Goal: Task Accomplishment & Management: Use online tool/utility

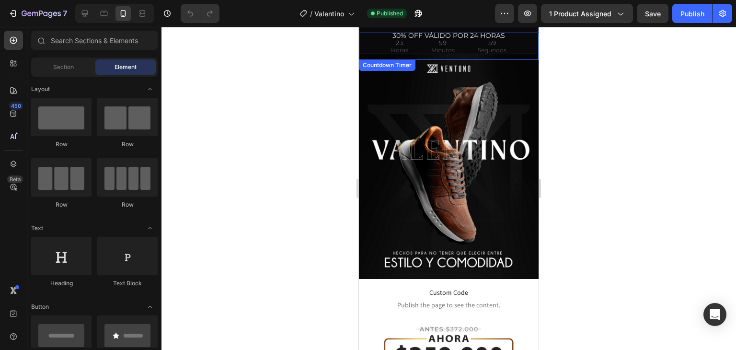
click at [478, 40] on div "59" at bounding box center [492, 42] width 29 height 12
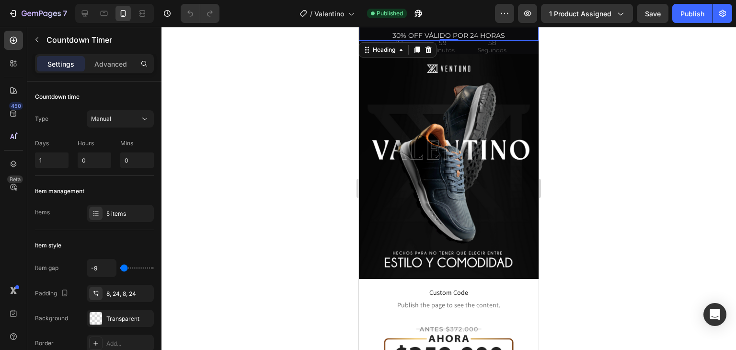
click at [449, 30] on h2 "30% OFF VÁLIDO POR 24 HORAS" at bounding box center [449, 35] width 180 height 11
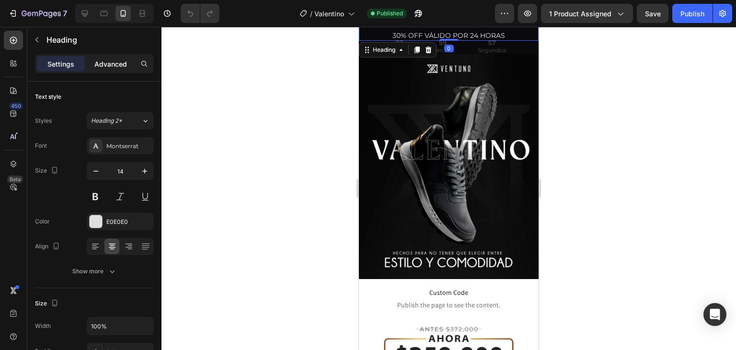
click at [119, 56] on div "Advanced" at bounding box center [111, 63] width 48 height 15
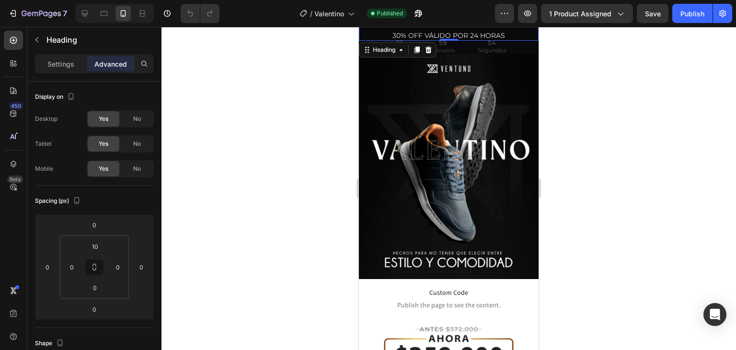
click at [448, 46] on div "0" at bounding box center [449, 49] width 10 height 8
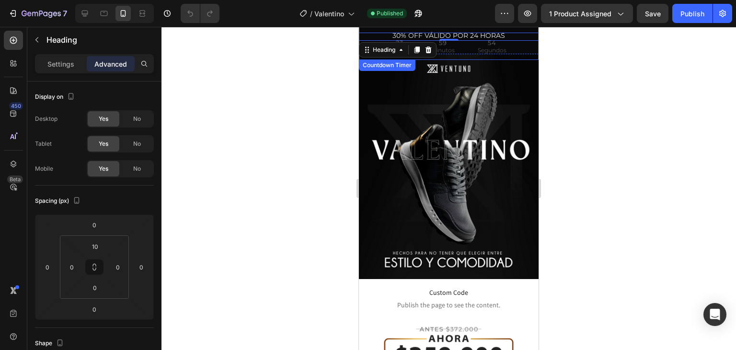
click at [460, 52] on div "59 Minutos" at bounding box center [443, 46] width 46 height 27
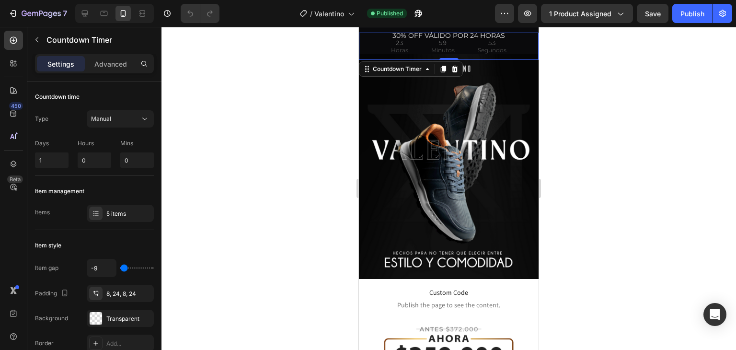
click at [120, 73] on div "Settings Advanced" at bounding box center [94, 67] width 134 height 27
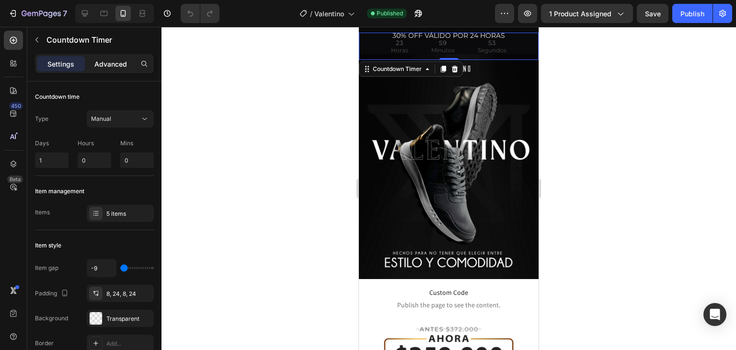
click at [121, 65] on p "Advanced" at bounding box center [110, 64] width 33 height 10
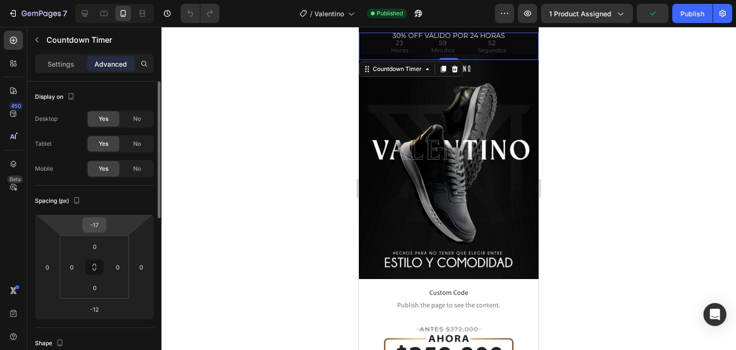
click at [93, 228] on input "-17" at bounding box center [94, 225] width 19 height 14
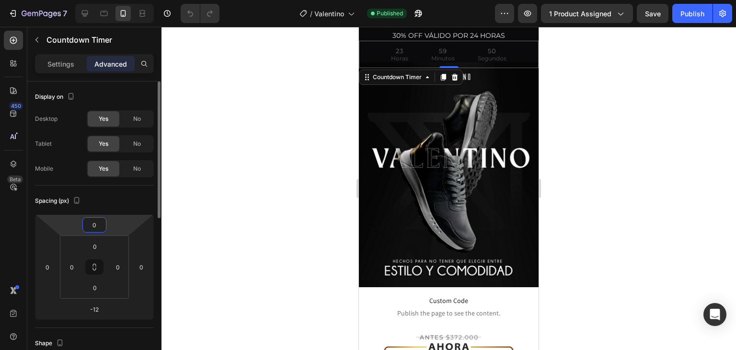
type input "0"
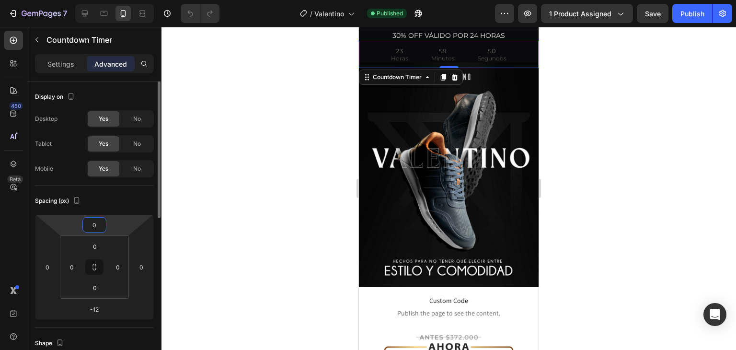
click at [127, 207] on div "Spacing (px)" at bounding box center [94, 200] width 119 height 15
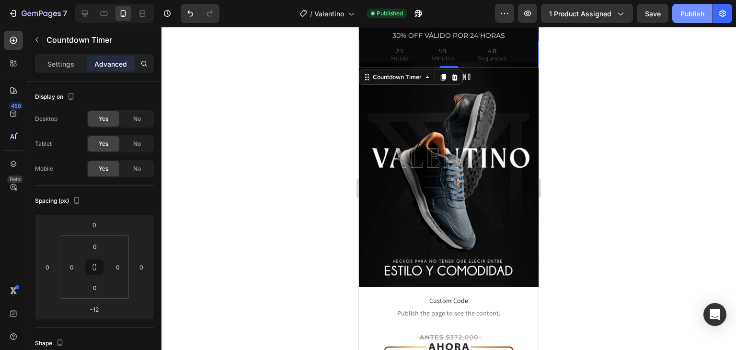
click at [678, 18] on button "Publish" at bounding box center [692, 13] width 40 height 19
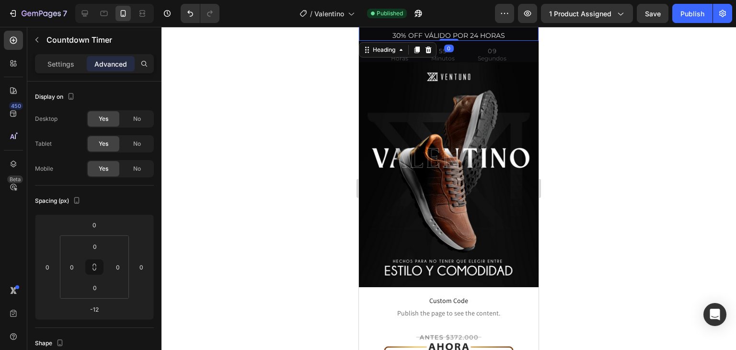
click at [385, 33] on h2 "30% OFF VÁLIDO POR 24 HORAS" at bounding box center [449, 35] width 180 height 11
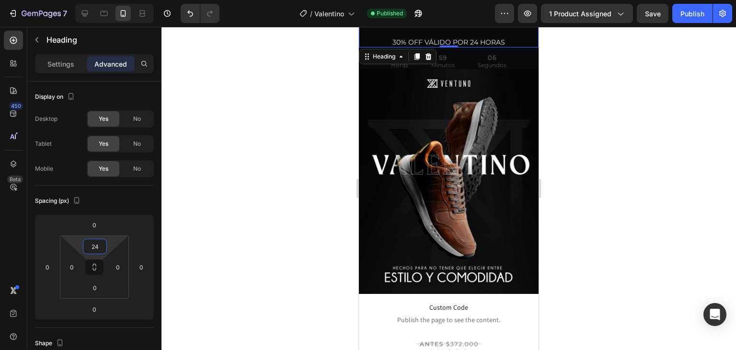
type input "26"
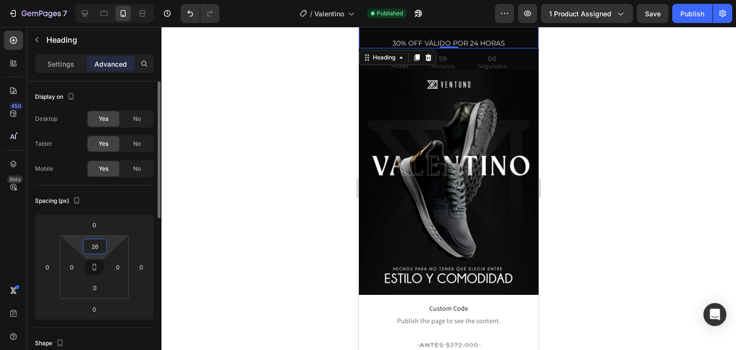
drag, startPoint x: 113, startPoint y: 242, endPoint x: 116, endPoint y: 238, distance: 5.5
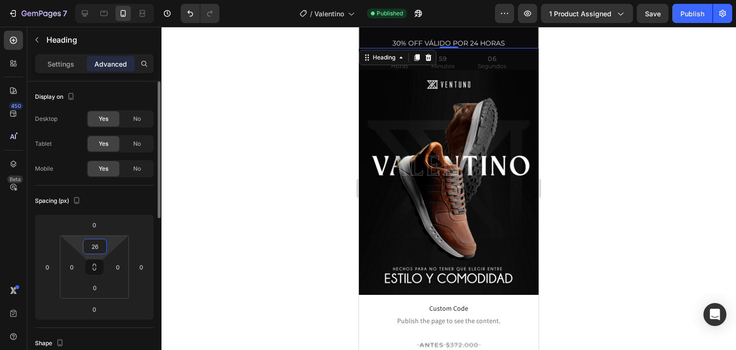
click at [115, 0] on html "7 Version history / Valentino Published Preview 1 product assigned Save Publish…" at bounding box center [368, 0] width 736 height 0
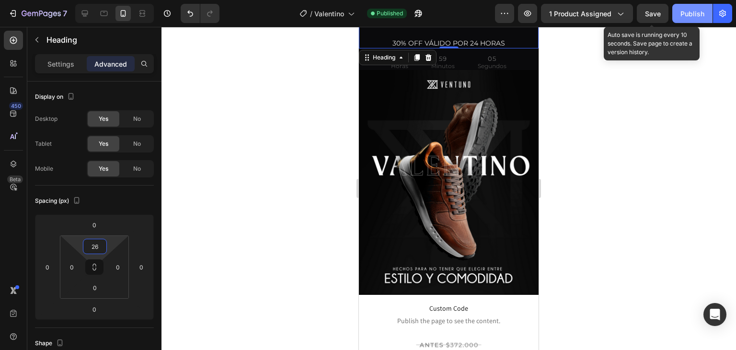
click at [684, 10] on div "Publish" at bounding box center [693, 14] width 24 height 10
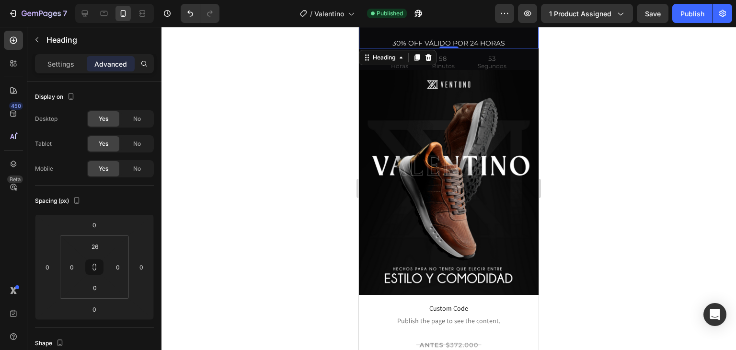
click at [460, 39] on h2 "30% OFF VÁLIDO POR 24 HORAS" at bounding box center [449, 43] width 180 height 11
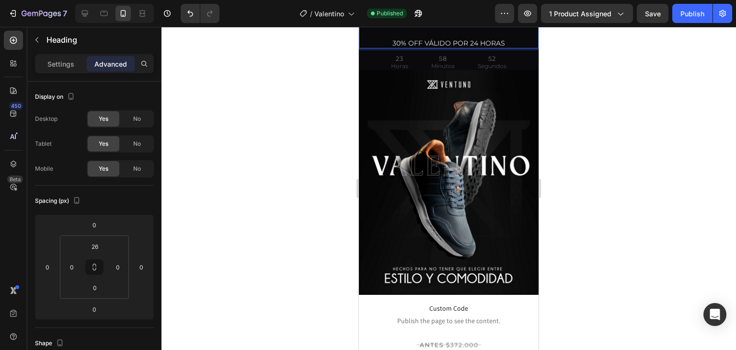
click at [499, 58] on div "52" at bounding box center [492, 58] width 29 height 12
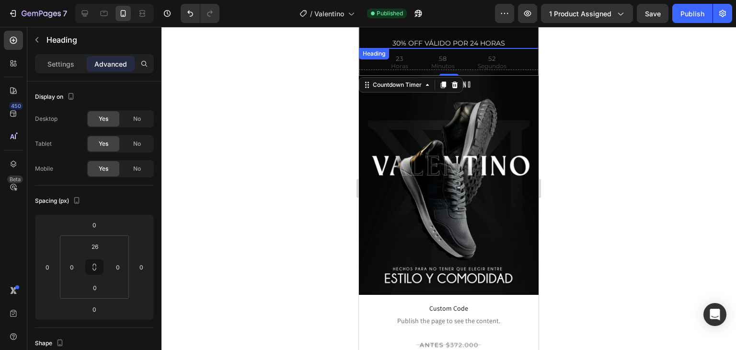
click at [494, 39] on p "30% OFF VÁLIDO POR 24 HORAS" at bounding box center [449, 43] width 178 height 9
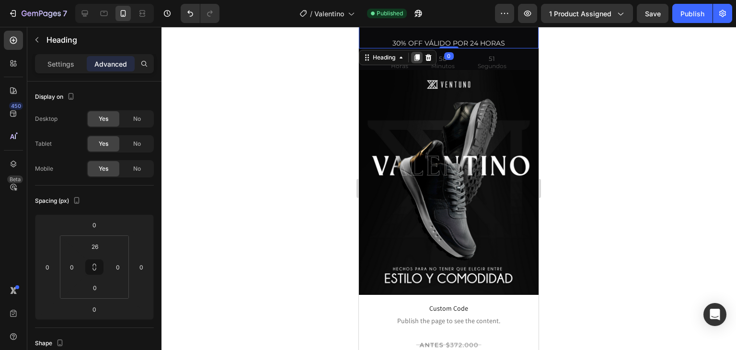
drag, startPoint x: 412, startPoint y: 58, endPoint x: 905, endPoint y: 56, distance: 492.7
click at [412, 58] on div at bounding box center [417, 58] width 12 height 12
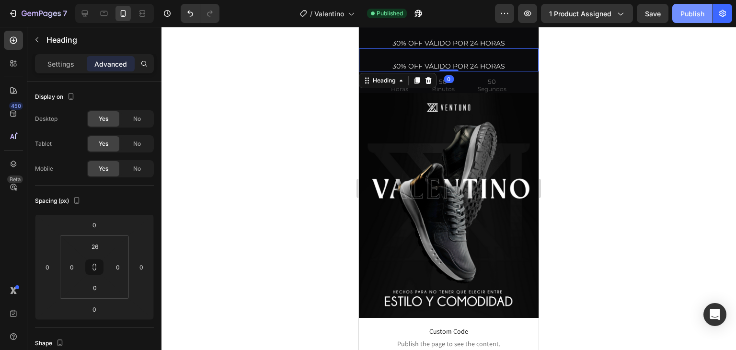
click at [697, 18] on div "Publish" at bounding box center [693, 14] width 24 height 10
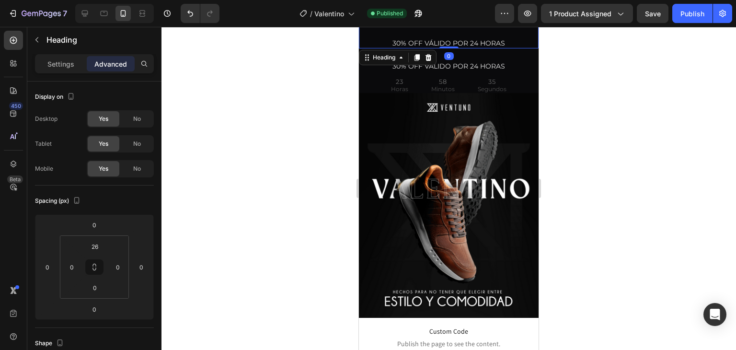
click at [505, 38] on h2 "30% OFF VÁLIDO POR 24 HORAS" at bounding box center [449, 43] width 180 height 11
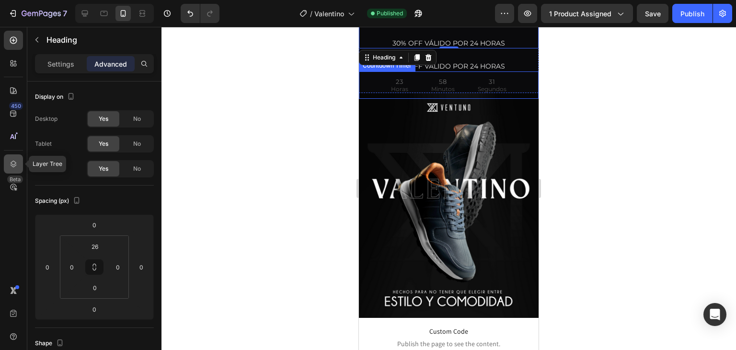
click at [19, 169] on div at bounding box center [13, 163] width 19 height 19
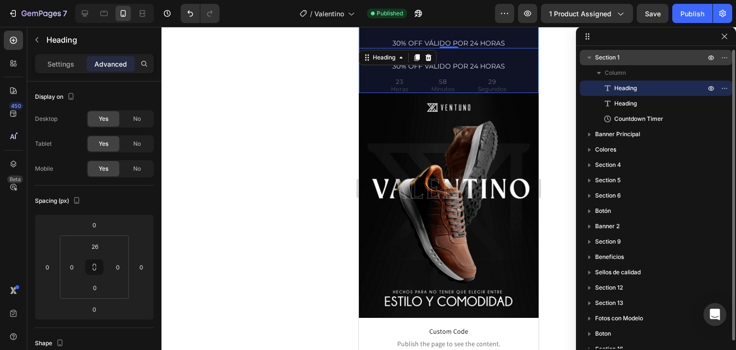
click at [622, 60] on p "Section 1" at bounding box center [651, 58] width 112 height 10
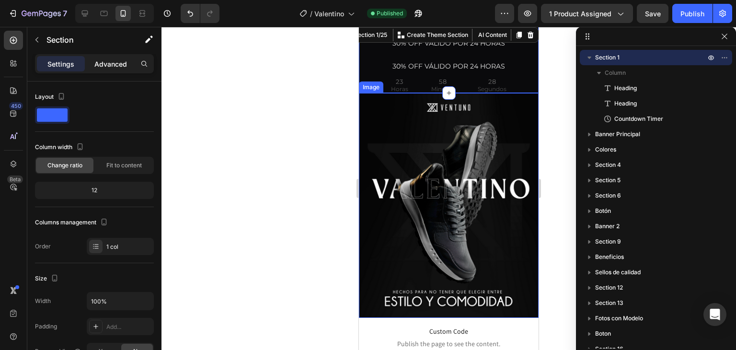
click at [114, 69] on div "Advanced" at bounding box center [111, 63] width 48 height 15
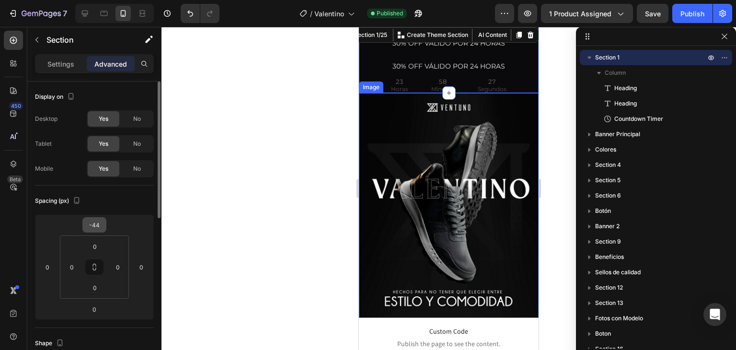
click at [92, 222] on input "-44" at bounding box center [94, 225] width 19 height 14
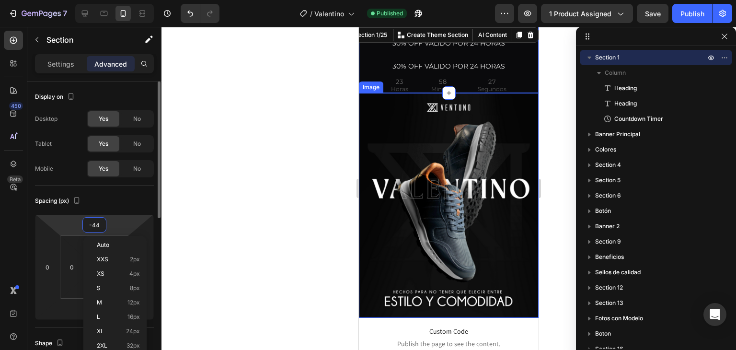
type input "0"
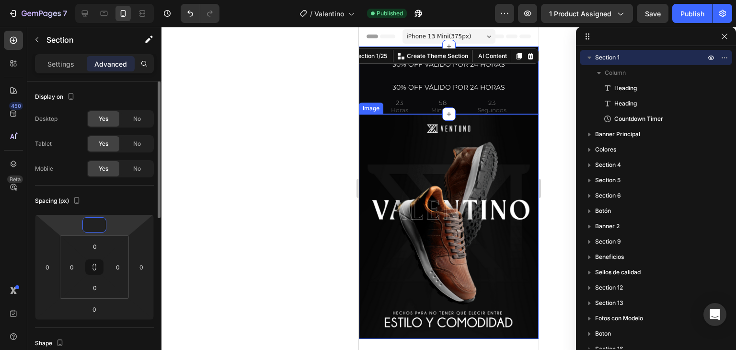
type input "0"
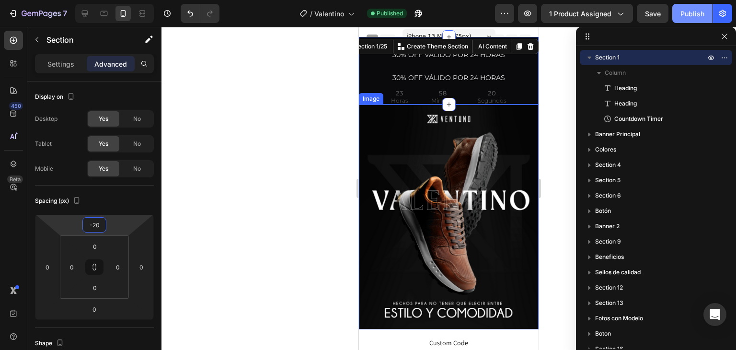
type input "-20"
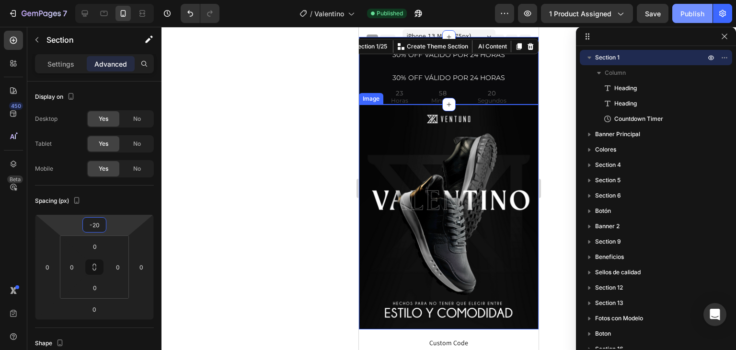
click at [709, 8] on button "Publish" at bounding box center [692, 13] width 40 height 19
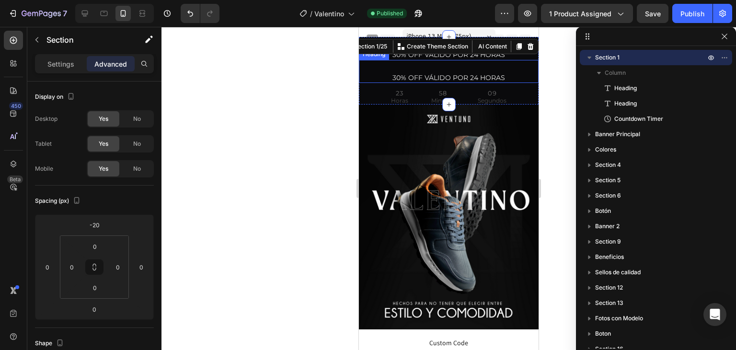
click at [475, 77] on h2 "30% OFF VÁLIDO POR 24 HORAS" at bounding box center [449, 77] width 180 height 11
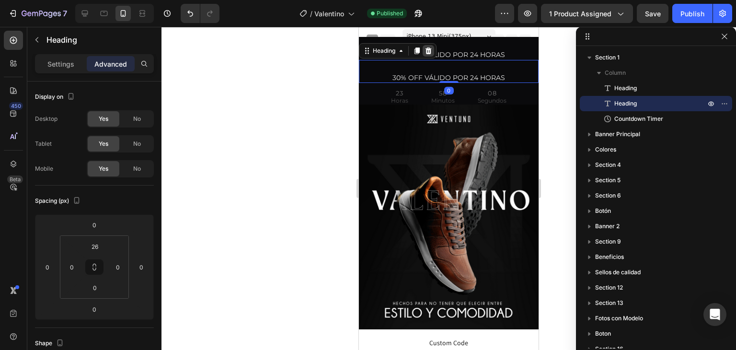
click at [431, 53] on icon at bounding box center [429, 51] width 8 height 8
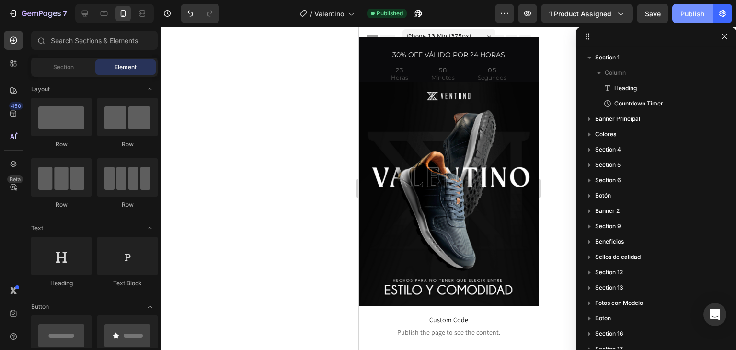
click at [705, 15] on button "Publish" at bounding box center [692, 13] width 40 height 19
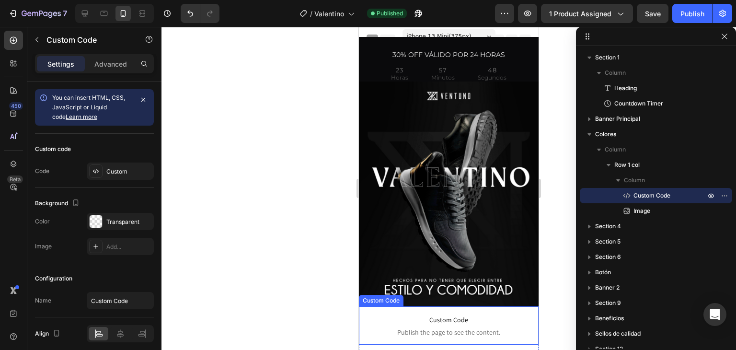
click at [464, 314] on span "Custom Code" at bounding box center [449, 320] width 170 height 12
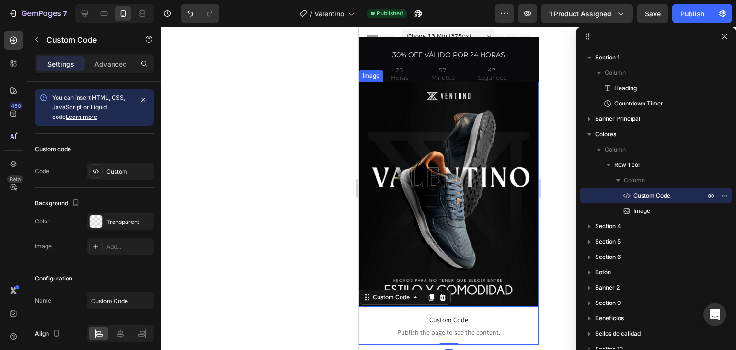
click at [413, 234] on img at bounding box center [449, 193] width 180 height 225
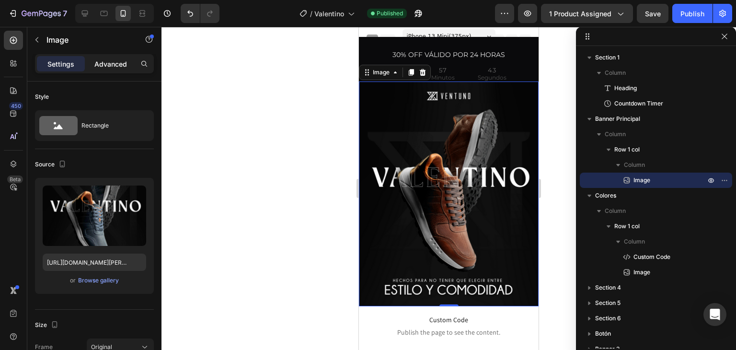
click at [115, 62] on p "Advanced" at bounding box center [110, 64] width 33 height 10
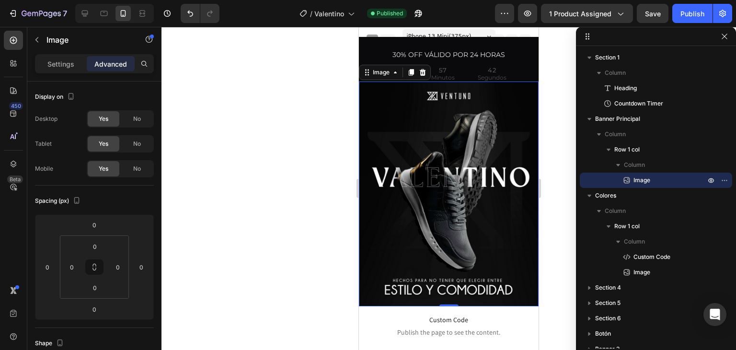
click at [410, 97] on img at bounding box center [449, 193] width 180 height 225
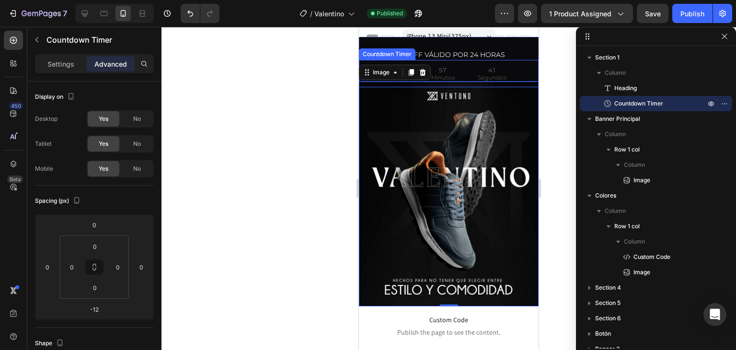
click at [457, 68] on div "57 Minutos" at bounding box center [443, 73] width 46 height 27
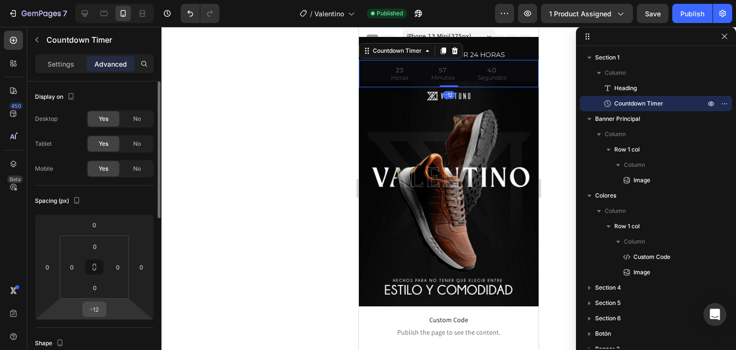
click at [98, 306] on input "-12" at bounding box center [94, 309] width 19 height 14
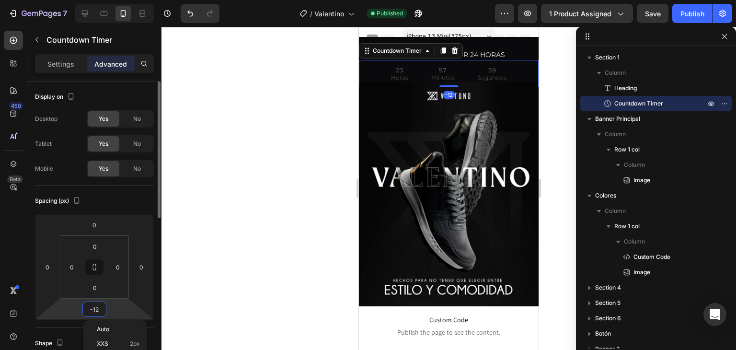
type input "0"
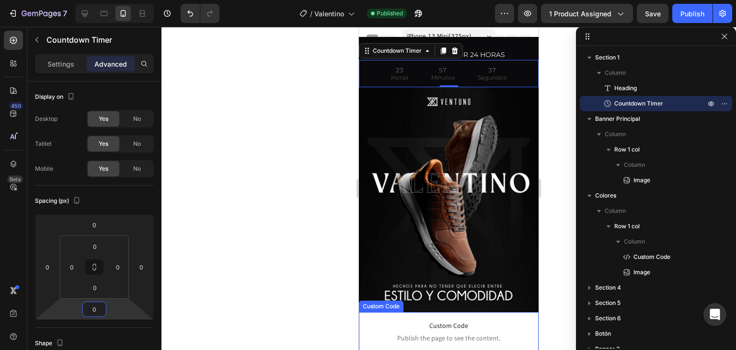
click at [468, 320] on span "Custom Code" at bounding box center [449, 326] width 170 height 12
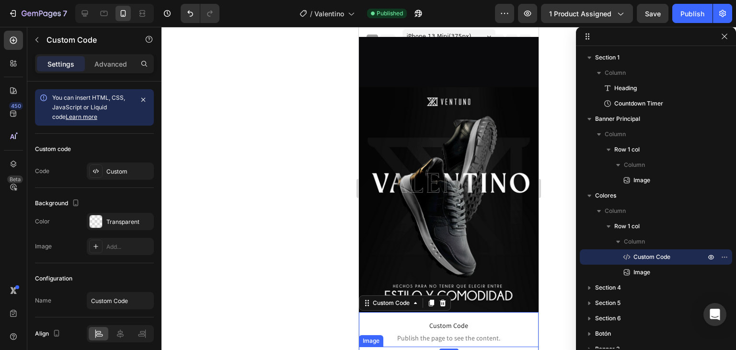
scroll to position [144, 0]
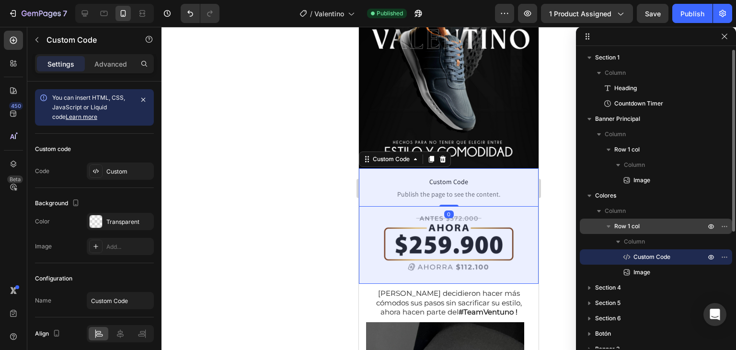
click at [643, 228] on p "Row 1 col" at bounding box center [660, 226] width 93 height 10
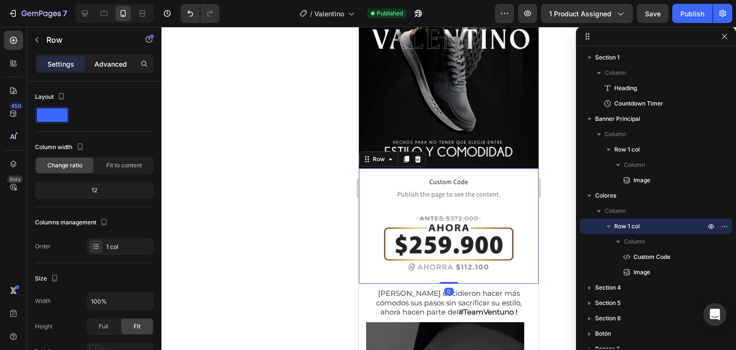
click at [113, 69] on div "Advanced" at bounding box center [111, 63] width 48 height 15
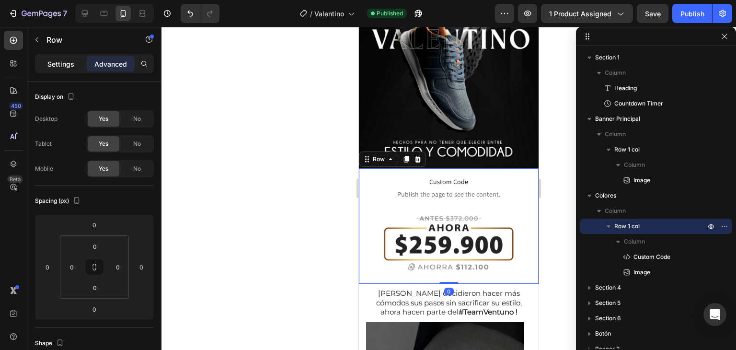
click at [59, 69] on div "Settings" at bounding box center [61, 63] width 48 height 15
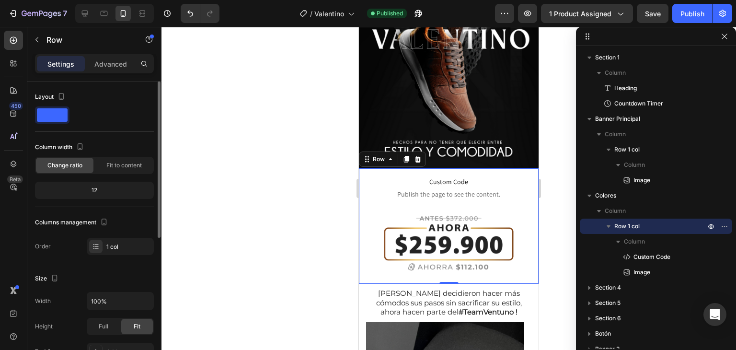
scroll to position [263, 0]
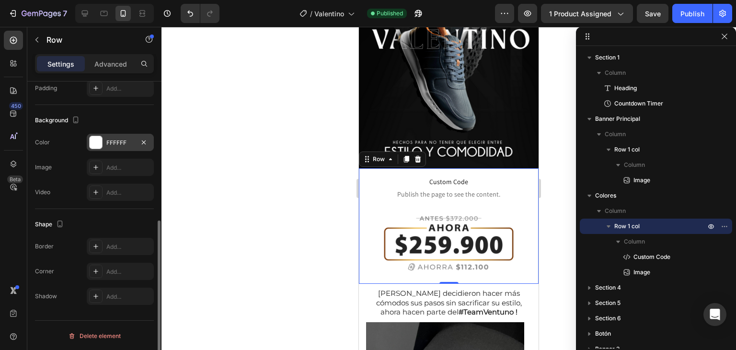
click at [122, 149] on div "FFFFFF" at bounding box center [120, 142] width 67 height 17
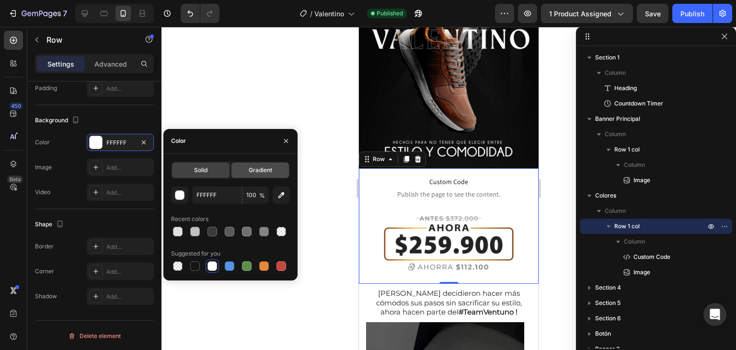
click at [252, 172] on span "Gradient" at bounding box center [260, 170] width 23 height 9
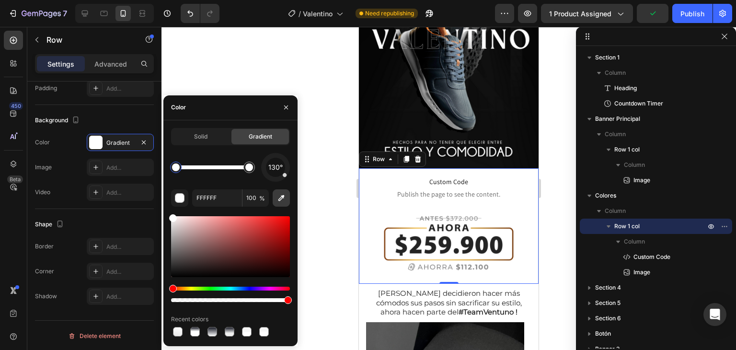
click at [278, 196] on icon "button" at bounding box center [282, 198] width 10 height 10
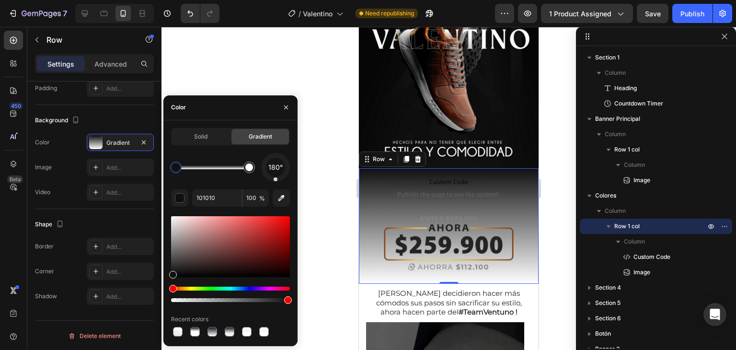
drag, startPoint x: 278, startPoint y: 170, endPoint x: 276, endPoint y: 183, distance: 13.6
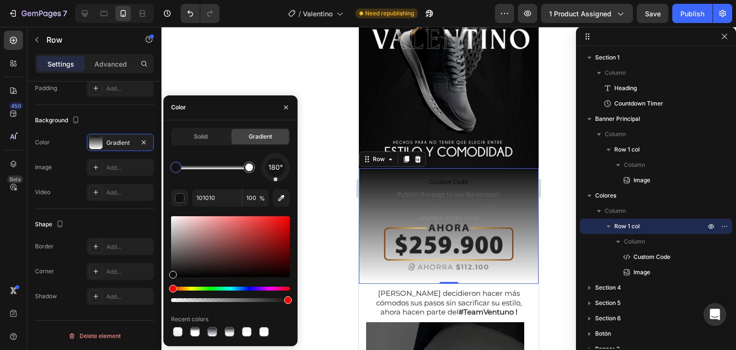
click at [276, 183] on div "180° 101010 100 % Recent colors" at bounding box center [230, 245] width 119 height 185
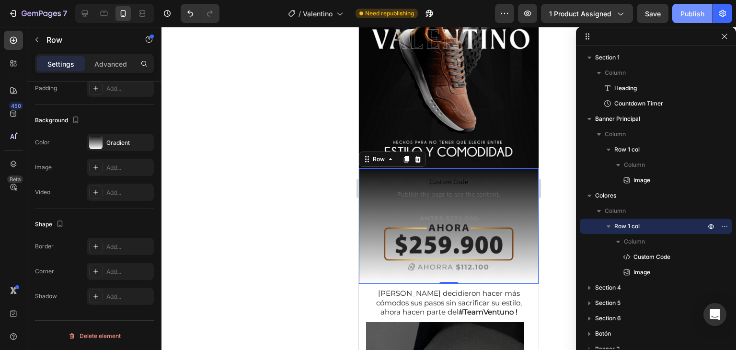
click at [679, 20] on button "Publish" at bounding box center [692, 13] width 40 height 19
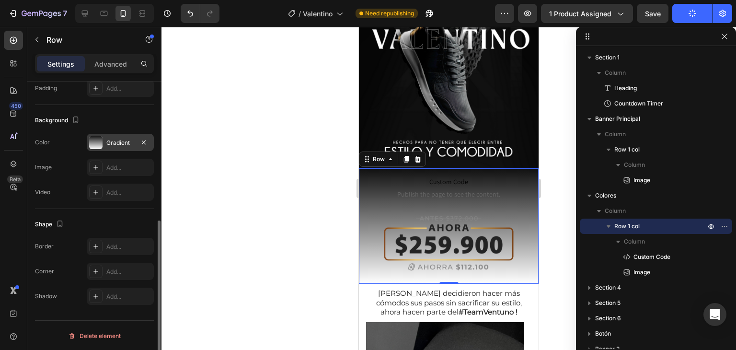
click at [121, 140] on div "Gradient" at bounding box center [120, 143] width 28 height 9
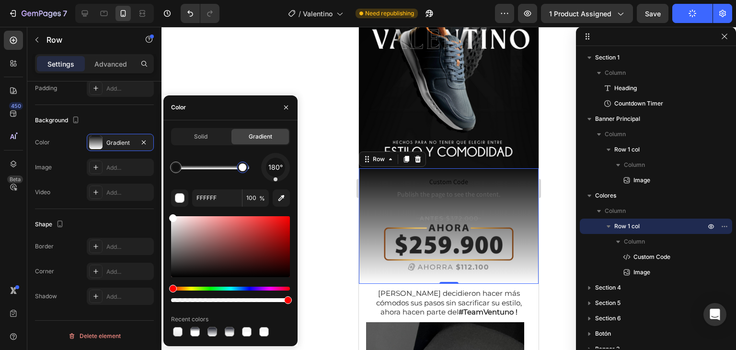
drag, startPoint x: 245, startPoint y: 170, endPoint x: 236, endPoint y: 172, distance: 9.7
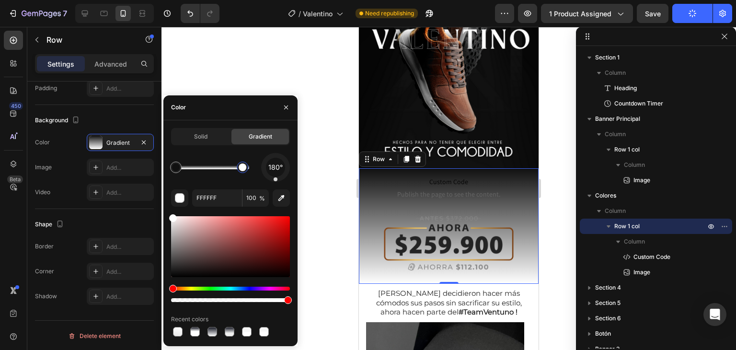
click at [236, 172] on div at bounding box center [242, 167] width 17 height 17
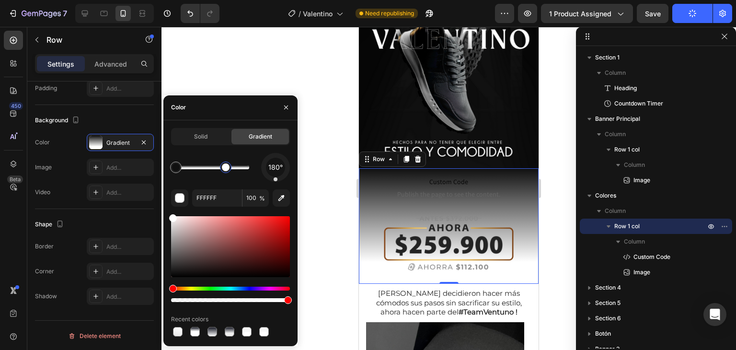
drag, startPoint x: 236, startPoint y: 172, endPoint x: 224, endPoint y: 172, distance: 11.5
click at [224, 172] on div at bounding box center [226, 168] width 12 height 12
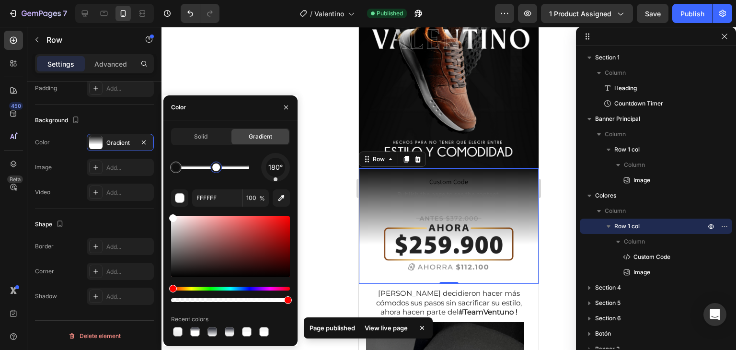
click at [215, 171] on div at bounding box center [216, 167] width 8 height 8
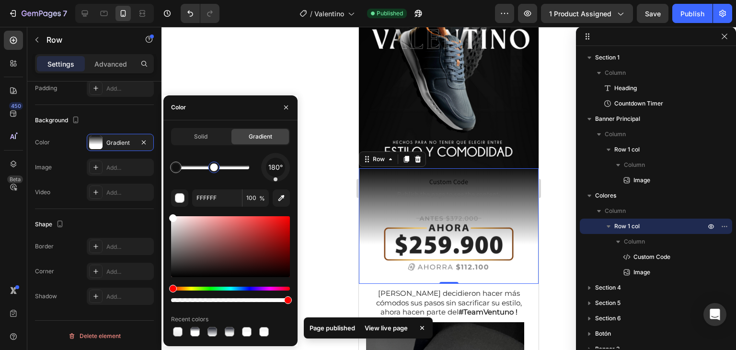
type input "101010"
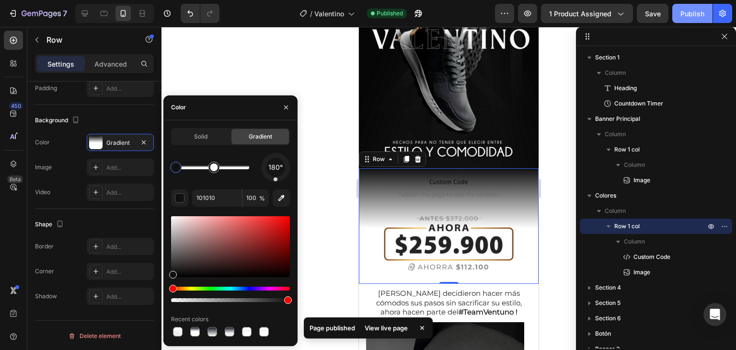
click at [686, 16] on div "Publish" at bounding box center [693, 14] width 24 height 10
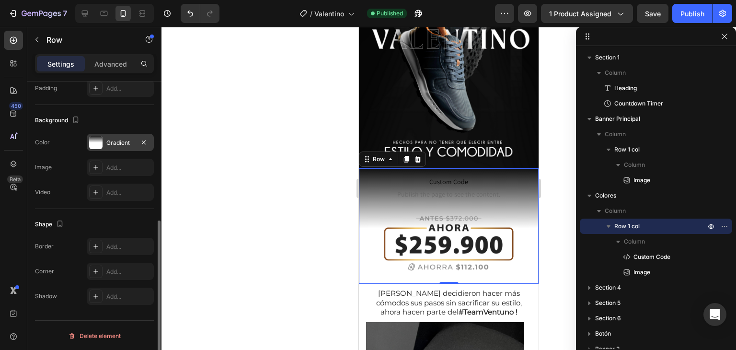
click at [103, 136] on div "Gradient" at bounding box center [120, 142] width 67 height 17
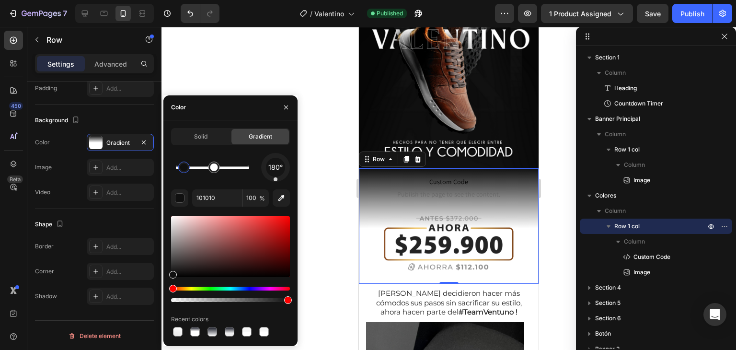
drag, startPoint x: 180, startPoint y: 166, endPoint x: 186, endPoint y: 167, distance: 6.4
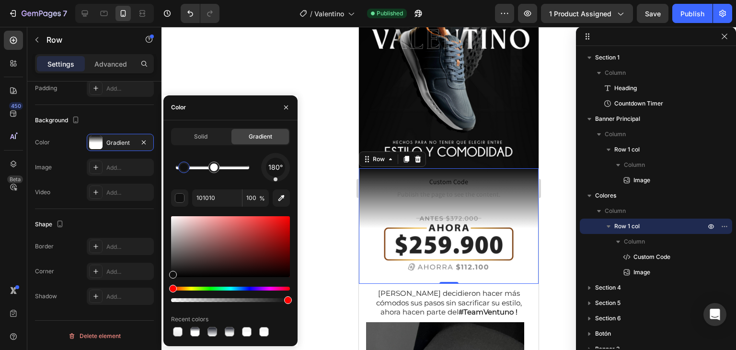
click at [186, 167] on div at bounding box center [184, 167] width 8 height 8
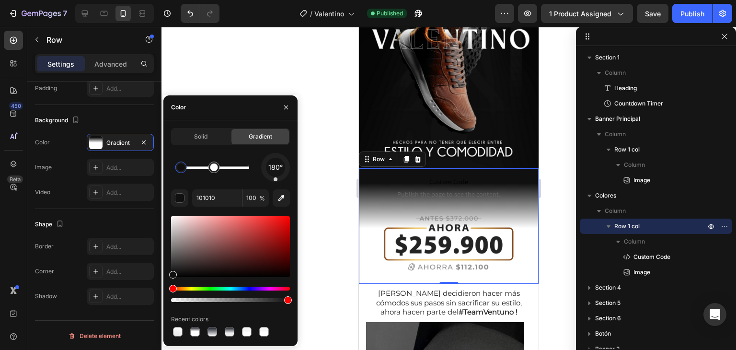
click at [181, 167] on div at bounding box center [181, 167] width 8 height 8
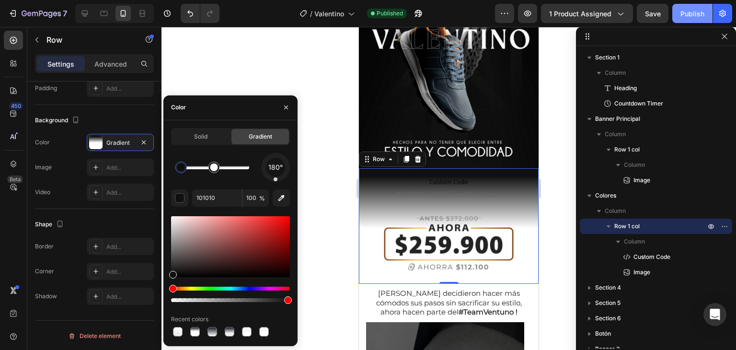
click at [688, 12] on div "Publish" at bounding box center [693, 14] width 24 height 10
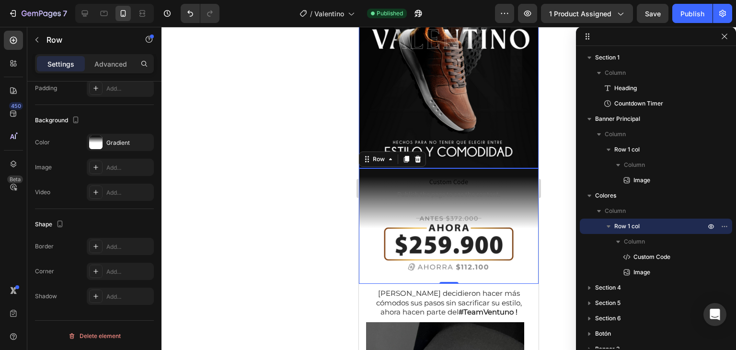
scroll to position [0, 0]
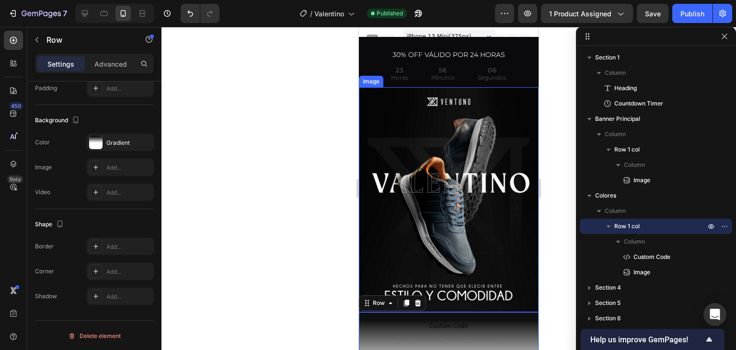
click at [392, 153] on img at bounding box center [449, 199] width 180 height 225
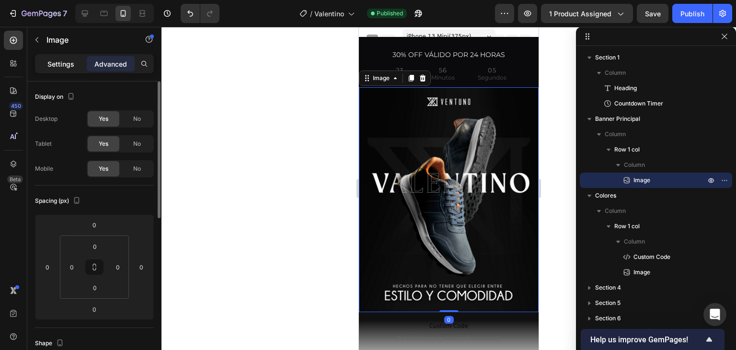
click at [48, 61] on p "Settings" at bounding box center [60, 64] width 27 height 10
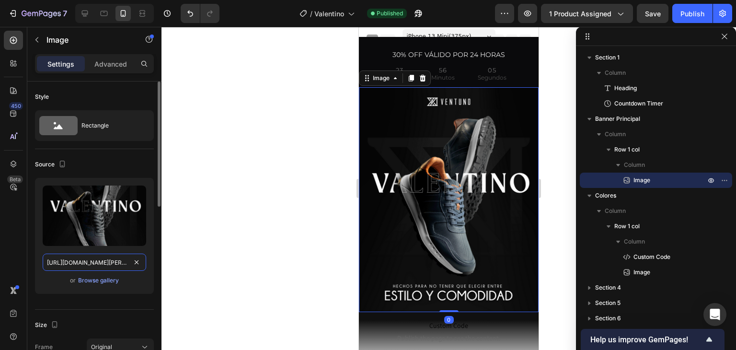
click at [105, 260] on input "https://cdn.shopify.com/s/files/1/0505/5905/8091/files/Valentino-calzado-cuero-…" at bounding box center [95, 262] width 104 height 17
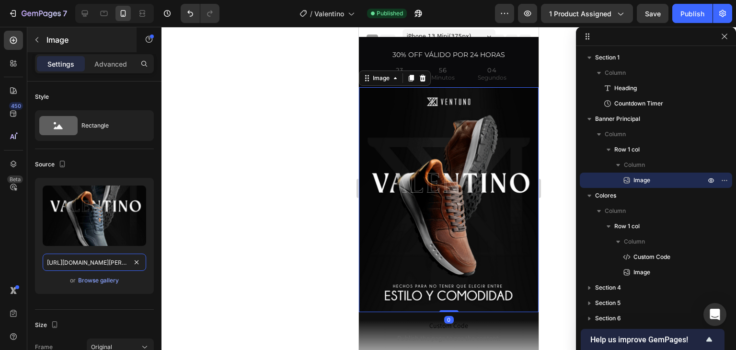
paste input "_2.gif?v=1758926717"
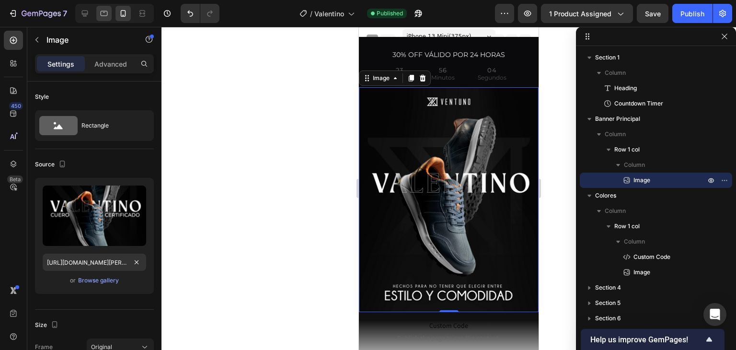
click at [104, 14] on icon at bounding box center [104, 14] width 10 height 10
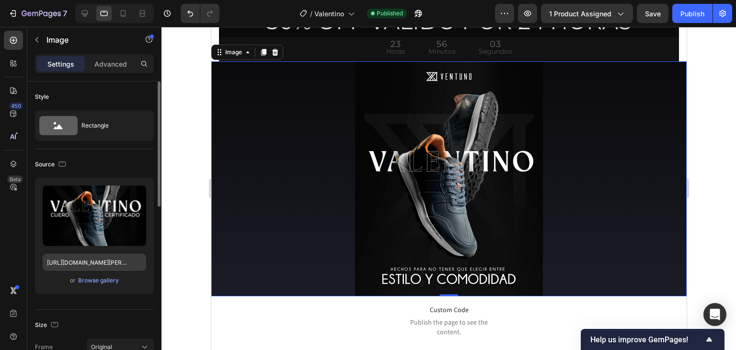
scroll to position [27, 0]
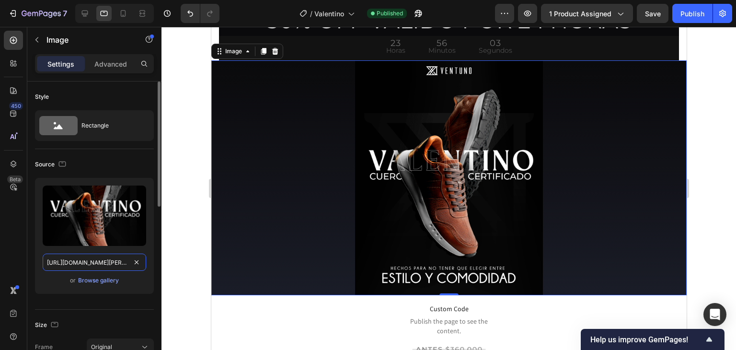
click at [79, 262] on input "https://cdn.shopify.com/s/files/1/0505/5905/8091/files/Valentino-calzado-cuero-…" at bounding box center [95, 262] width 104 height 17
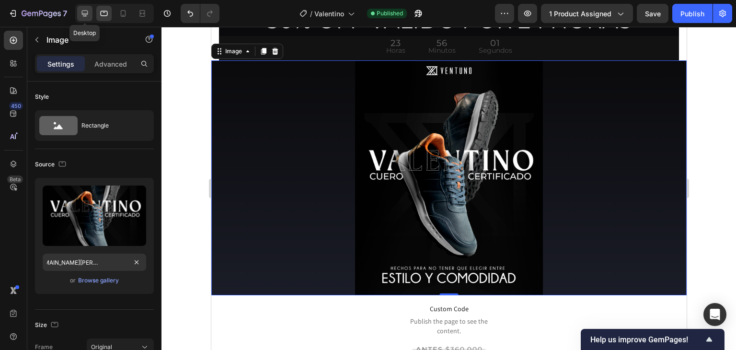
scroll to position [0, 0]
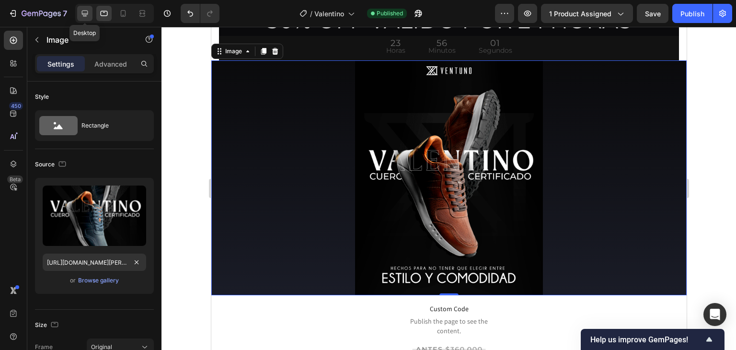
click at [86, 20] on div at bounding box center [84, 13] width 15 height 15
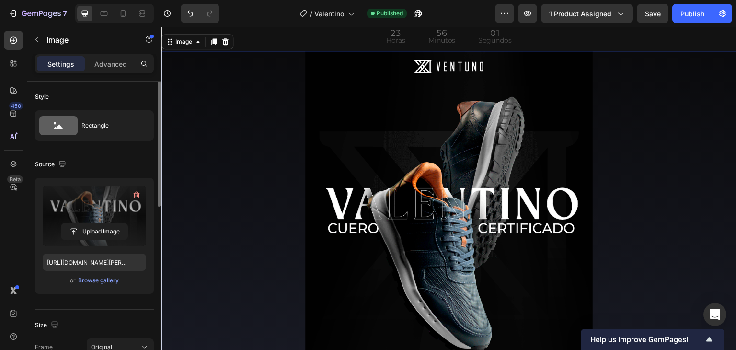
scroll to position [17, 0]
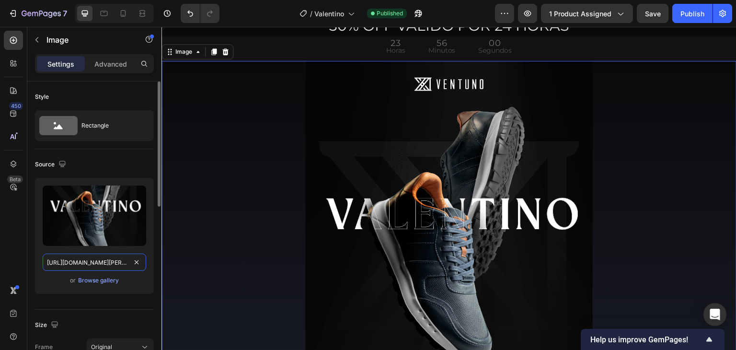
click at [88, 259] on input "https://cdn.shopify.com/s/files/1/0505/5905/8091/files/Valentino-calzado-cuero-…" at bounding box center [95, 262] width 104 height 17
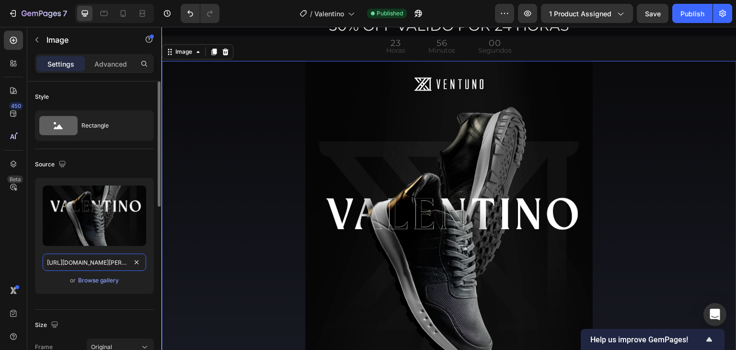
paste input "_2.gif?v=1758926717"
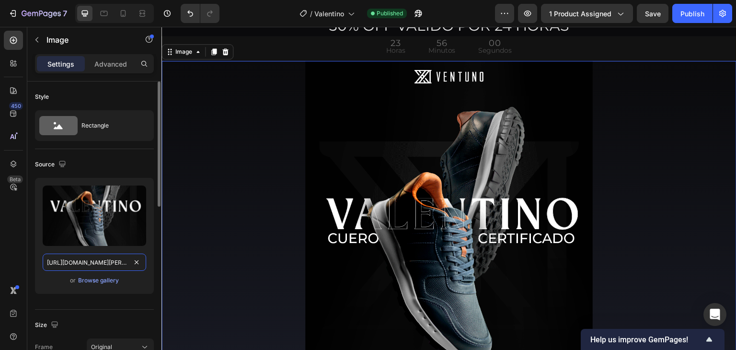
scroll to position [0, 247]
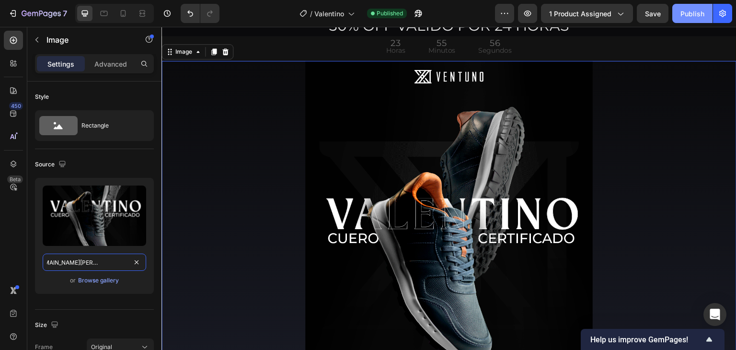
type input "https://cdn.shopify.com/s/files/1/0505/5905/8091/files/Valentino-calzado-cuero-…"
click at [696, 12] on div "Publish" at bounding box center [693, 14] width 24 height 10
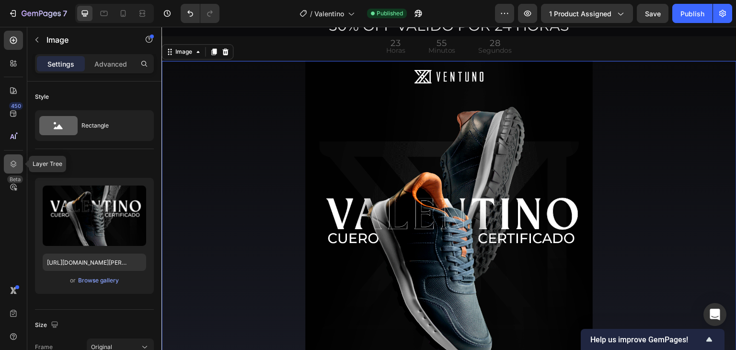
click at [16, 156] on div at bounding box center [13, 163] width 19 height 19
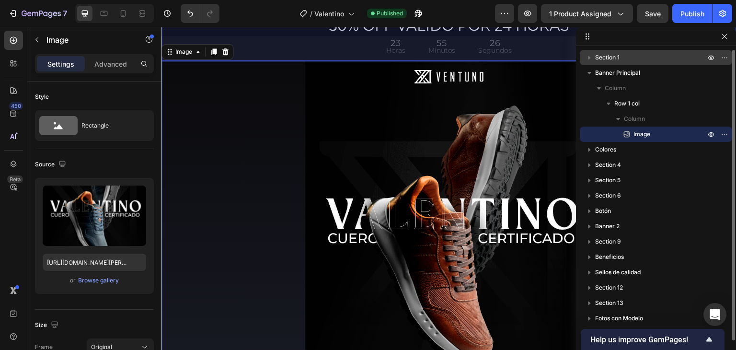
click at [674, 57] on p "Section 1" at bounding box center [651, 58] width 112 height 10
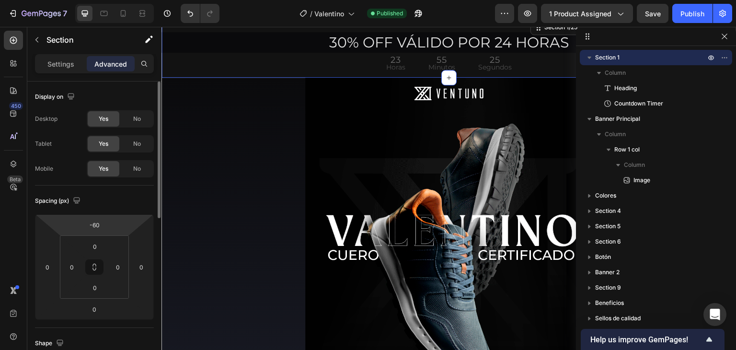
click at [107, 0] on html "7 Version history / Valentino Published Preview 1 product assigned Save Publish…" at bounding box center [368, 0] width 736 height 0
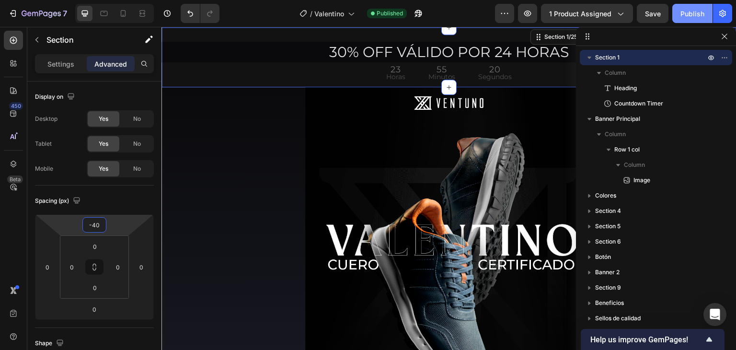
click at [704, 16] on div "Publish" at bounding box center [693, 14] width 24 height 10
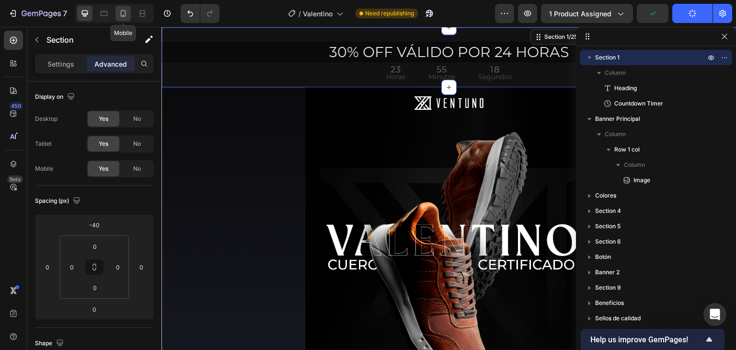
click at [123, 18] on icon at bounding box center [123, 14] width 10 height 10
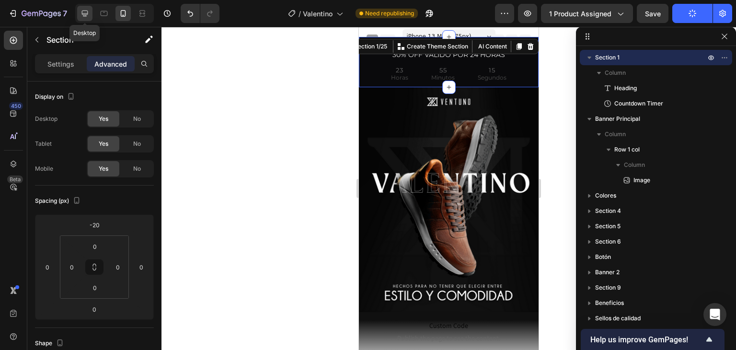
click at [83, 17] on icon at bounding box center [85, 14] width 10 height 10
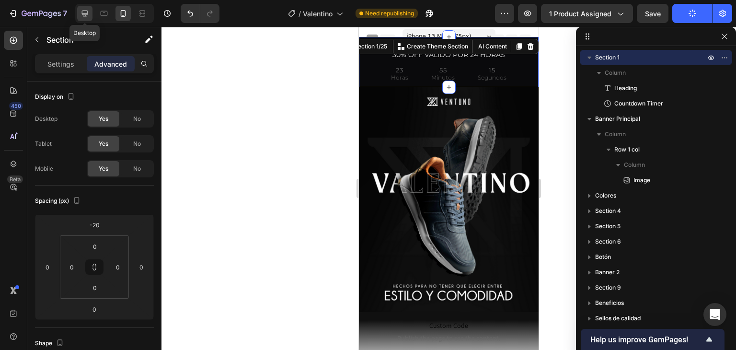
type input "-40"
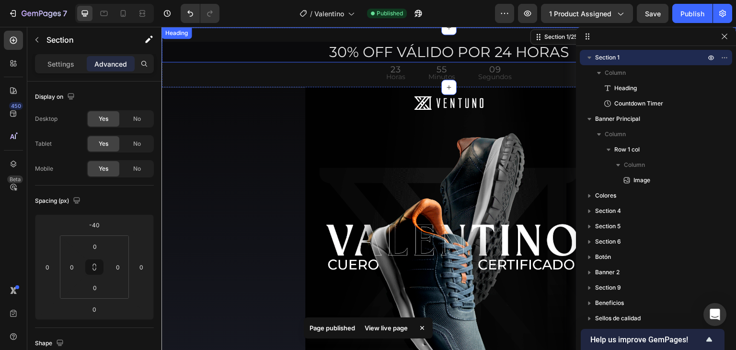
click at [405, 52] on h2 "30% OFF VÁLIDO POR 24 HORAS" at bounding box center [449, 52] width 575 height 21
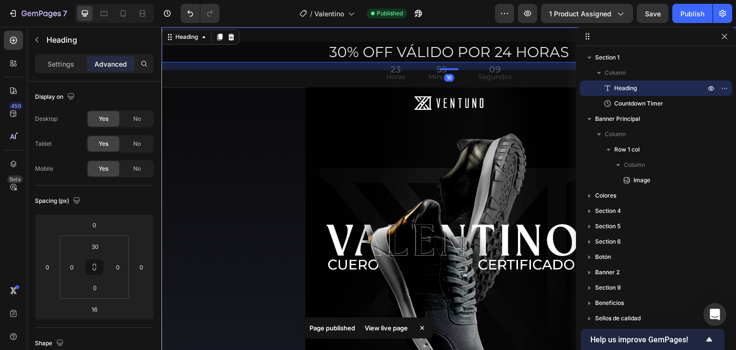
click at [367, 51] on h2 "30% OFF VÁLIDO POR 24 HORAS" at bounding box center [449, 52] width 575 height 21
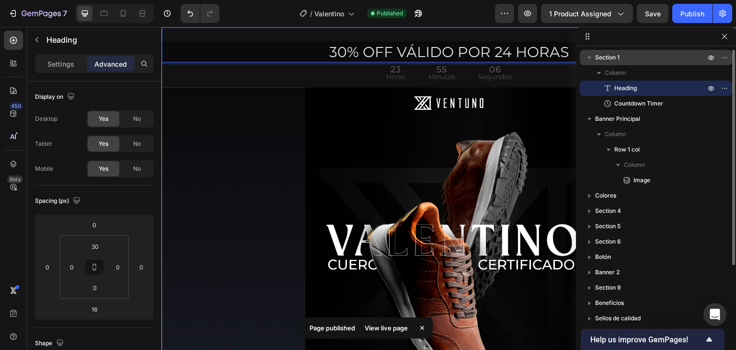
click at [638, 59] on p "Section 1" at bounding box center [651, 58] width 112 height 10
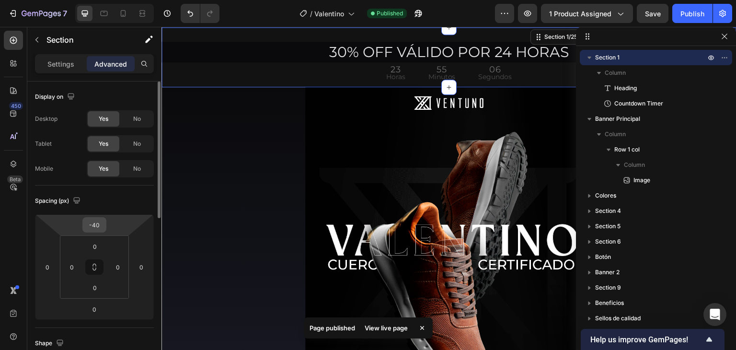
click at [98, 224] on input "-40" at bounding box center [94, 225] width 19 height 14
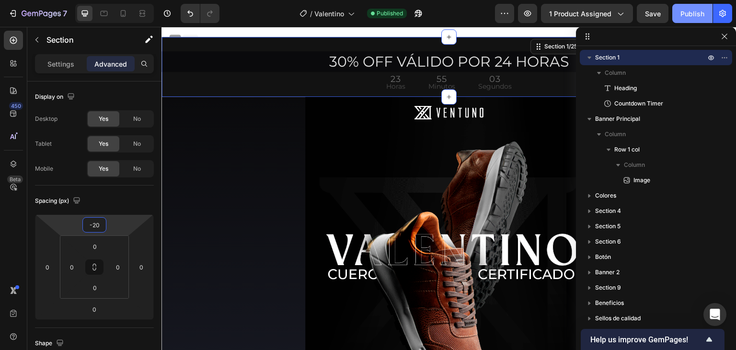
type input "-20"
click at [696, 18] on div "Publish" at bounding box center [693, 14] width 24 height 10
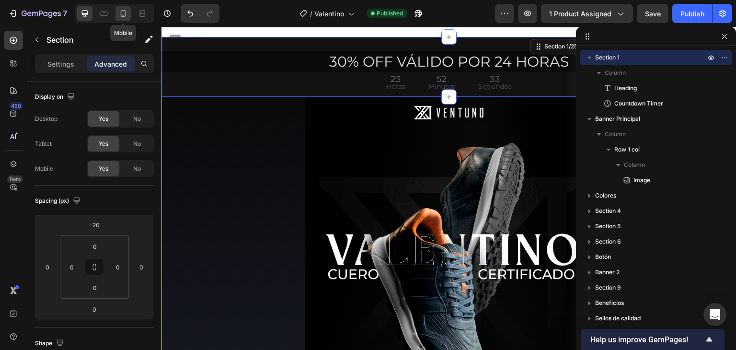
click at [126, 16] on icon at bounding box center [123, 14] width 10 height 10
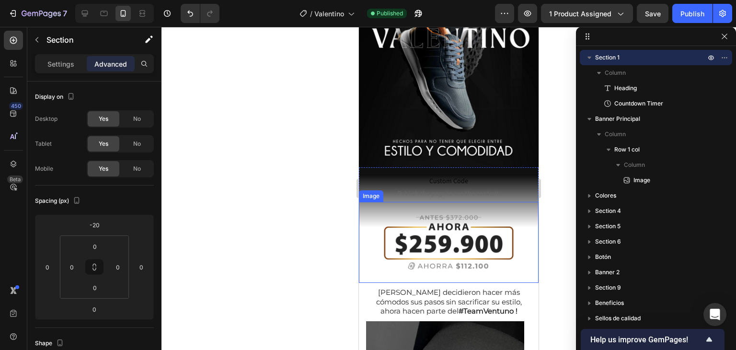
scroll to position [144, 0]
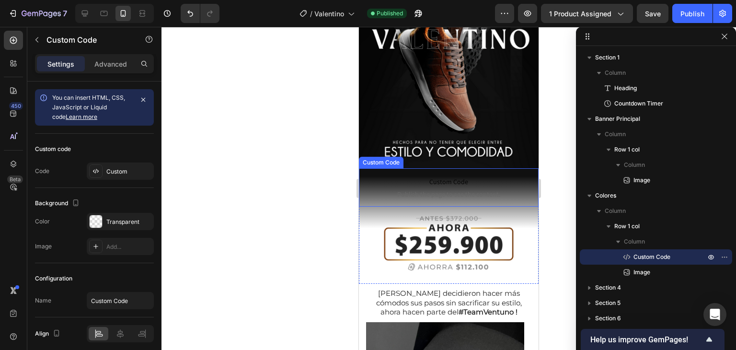
click at [448, 176] on span "Custom Code" at bounding box center [449, 182] width 170 height 12
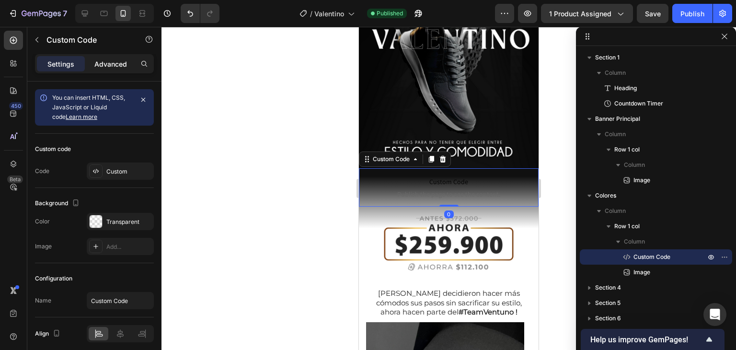
click at [105, 59] on p "Advanced" at bounding box center [110, 64] width 33 height 10
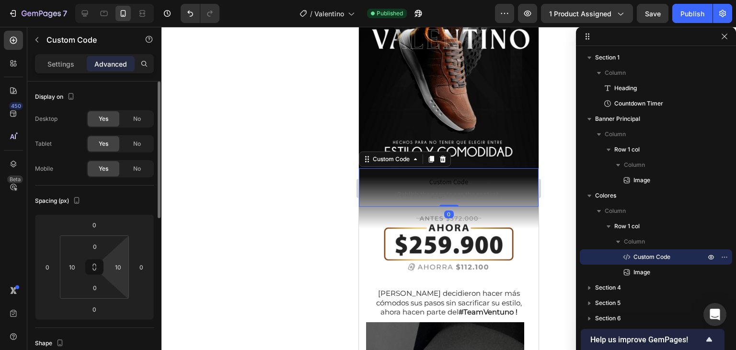
click at [124, 0] on html "7 Version history / Valentino Published Preview 1 product assigned Save Publish…" at bounding box center [368, 0] width 736 height 0
type input "40"
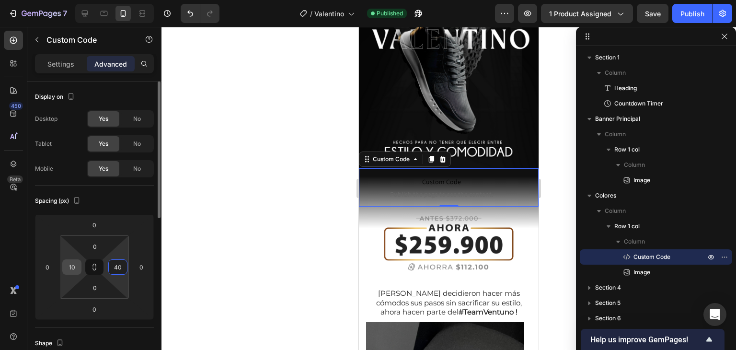
click at [74, 265] on input "10" at bounding box center [72, 267] width 14 height 14
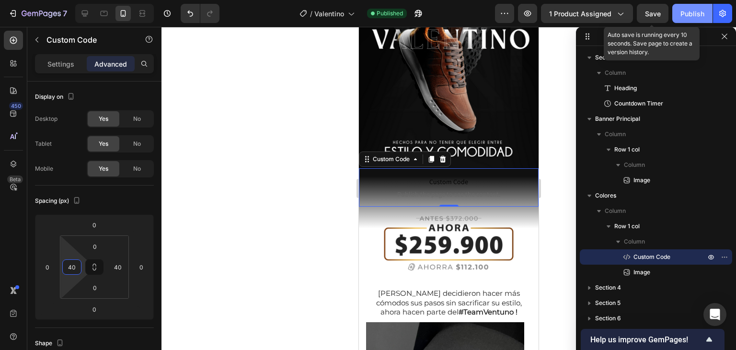
type input "40"
click at [680, 14] on button "Publish" at bounding box center [692, 13] width 40 height 19
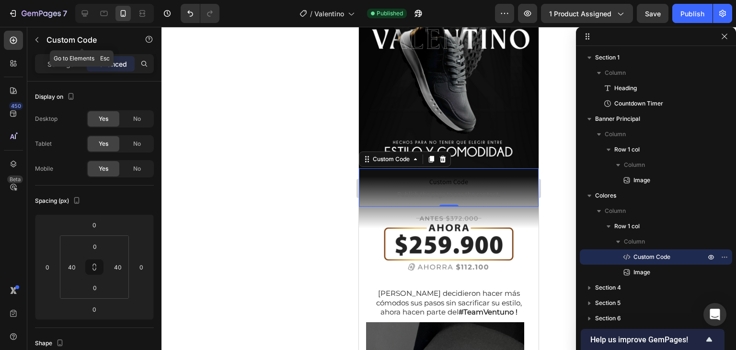
click at [38, 41] on icon "button" at bounding box center [37, 40] width 8 height 8
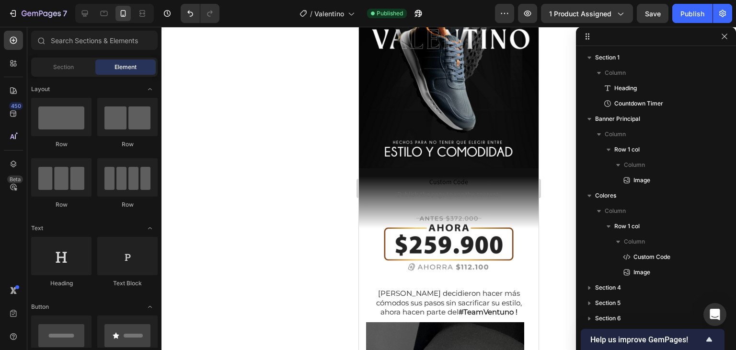
click at [71, 75] on div "Section Element" at bounding box center [94, 67] width 127 height 19
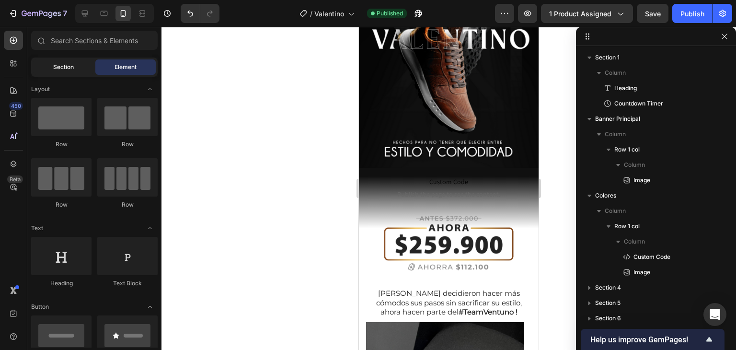
click at [86, 68] on div "Section" at bounding box center [63, 66] width 60 height 15
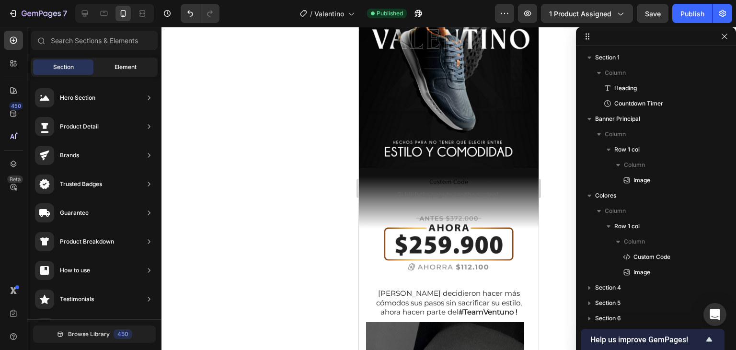
click at [113, 66] on div "Element" at bounding box center [125, 66] width 60 height 15
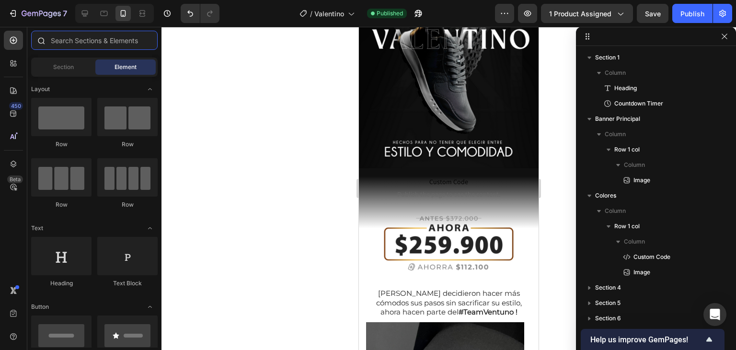
click at [104, 46] on input "text" at bounding box center [94, 40] width 127 height 19
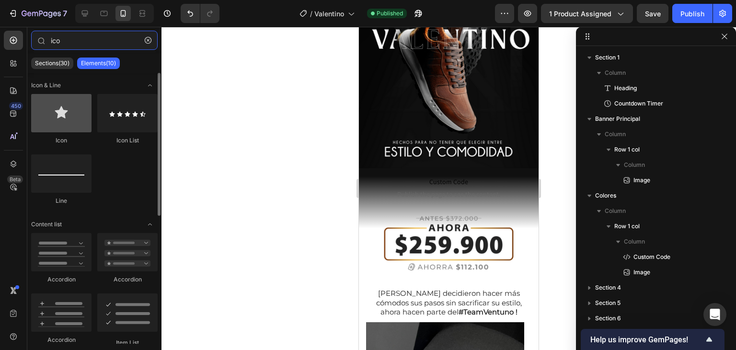
type input "ico"
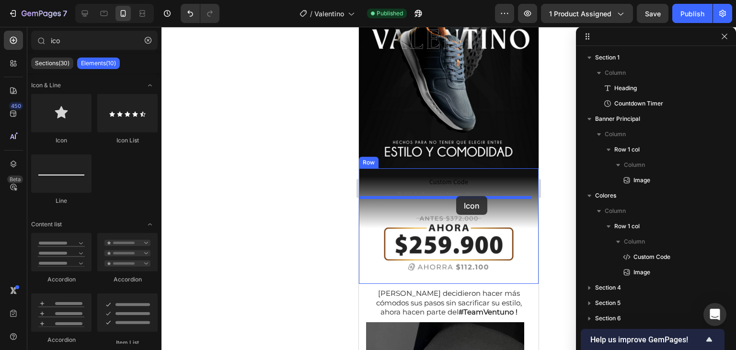
drag, startPoint x: 432, startPoint y: 150, endPoint x: 456, endPoint y: 196, distance: 52.1
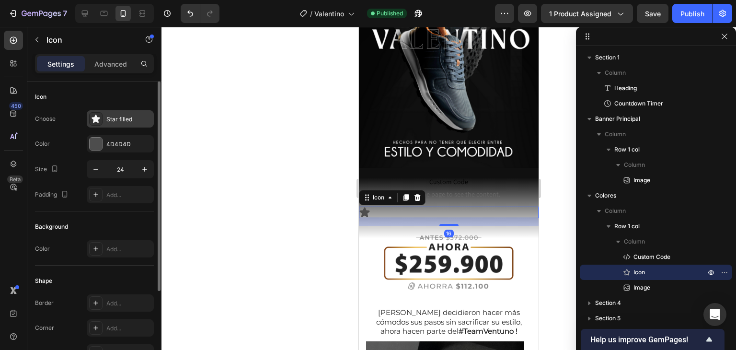
click at [117, 121] on div "Star filled" at bounding box center [128, 119] width 45 height 9
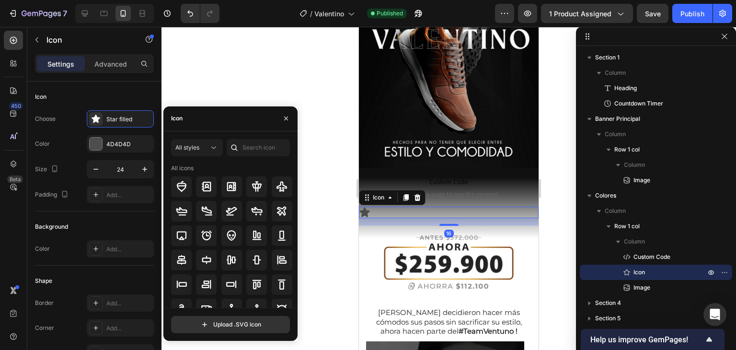
click at [213, 126] on div "Icon" at bounding box center [230, 118] width 134 height 25
click at [245, 150] on input "text" at bounding box center [258, 147] width 63 height 17
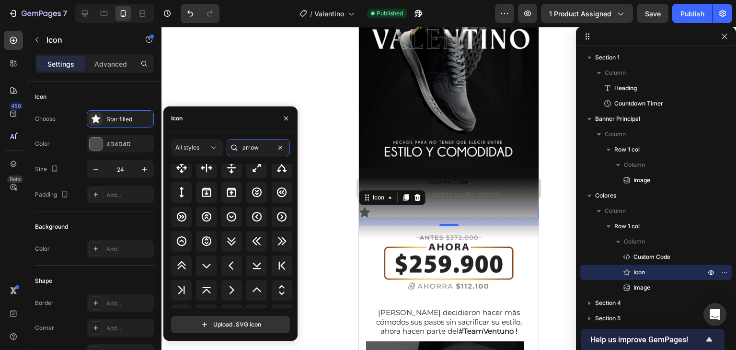
scroll to position [407, 0]
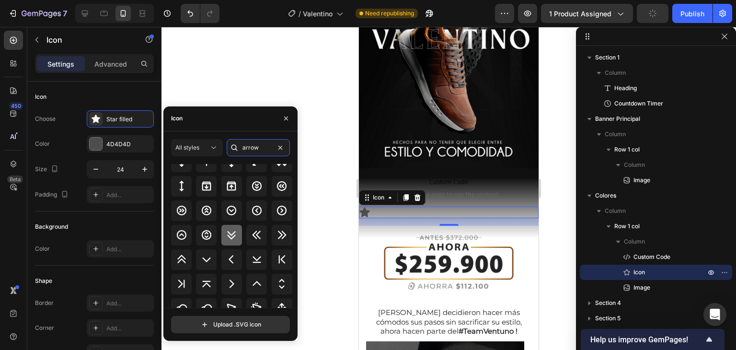
type input "arrow"
click at [230, 231] on icon at bounding box center [232, 235] width 12 height 12
click at [111, 59] on p "Advanced" at bounding box center [110, 64] width 33 height 10
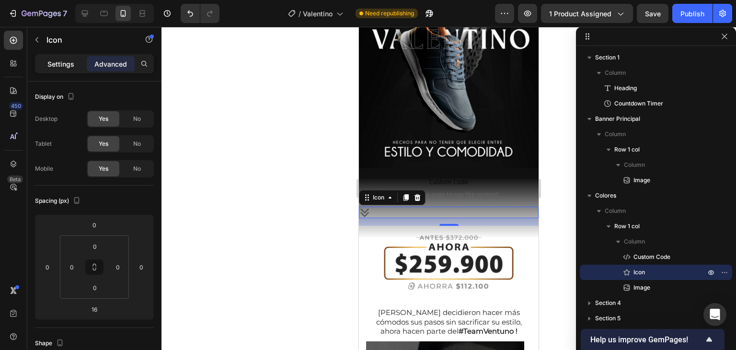
click at [74, 60] on p "Settings" at bounding box center [60, 64] width 27 height 10
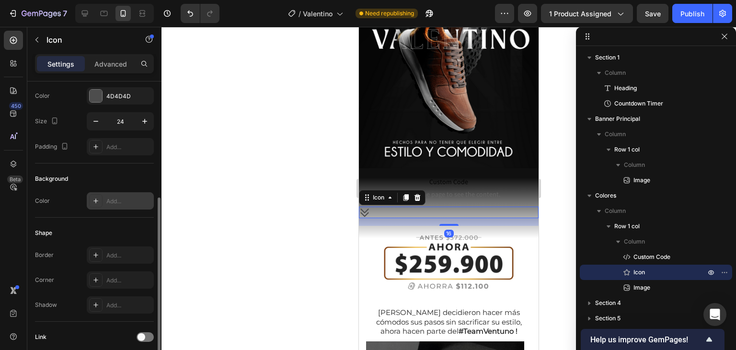
scroll to position [121, 0]
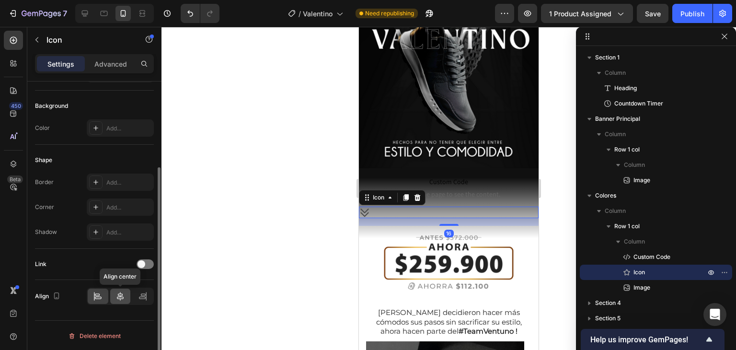
click at [121, 293] on icon at bounding box center [121, 296] width 10 height 10
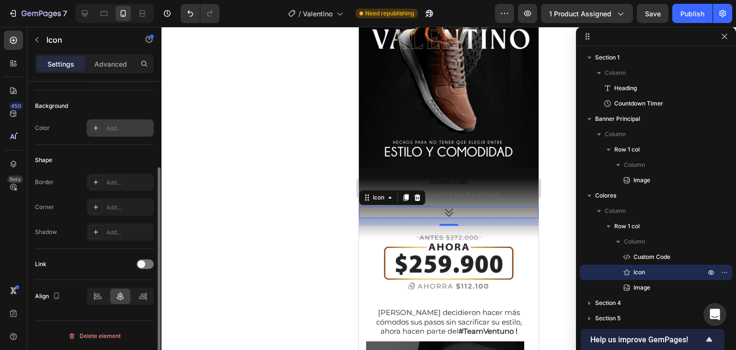
scroll to position [0, 0]
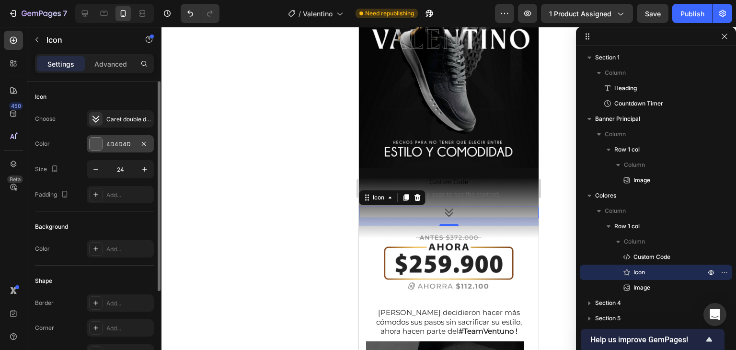
click at [111, 144] on div "4D4D4D" at bounding box center [120, 144] width 28 height 9
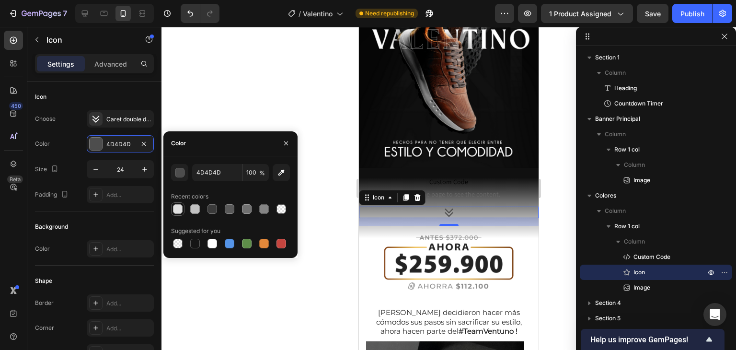
click at [178, 206] on div at bounding box center [178, 209] width 10 height 10
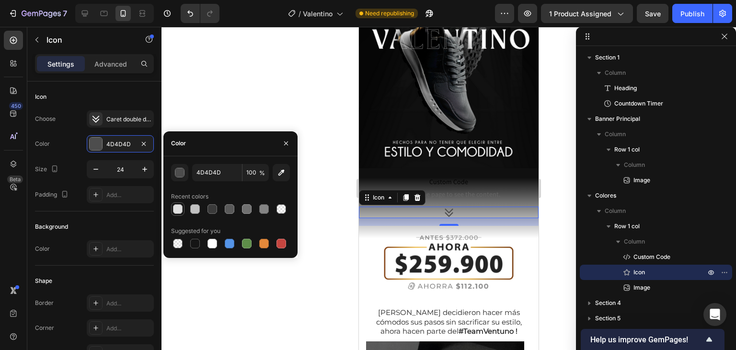
type input "E0E0E0"
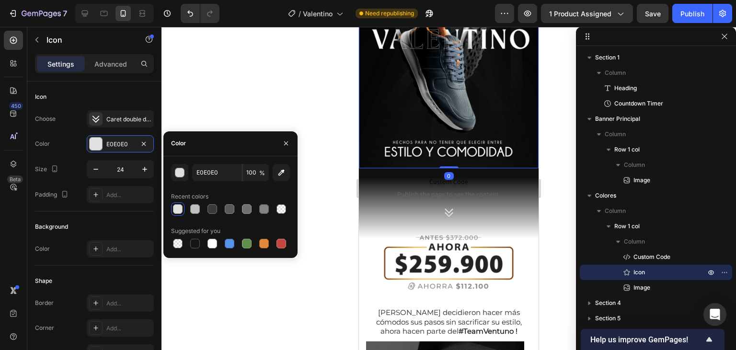
click at [412, 142] on img at bounding box center [449, 55] width 180 height 225
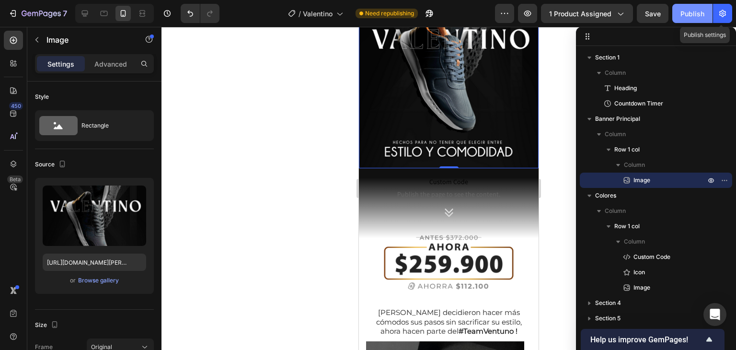
click at [675, 15] on button "Publish" at bounding box center [692, 13] width 40 height 19
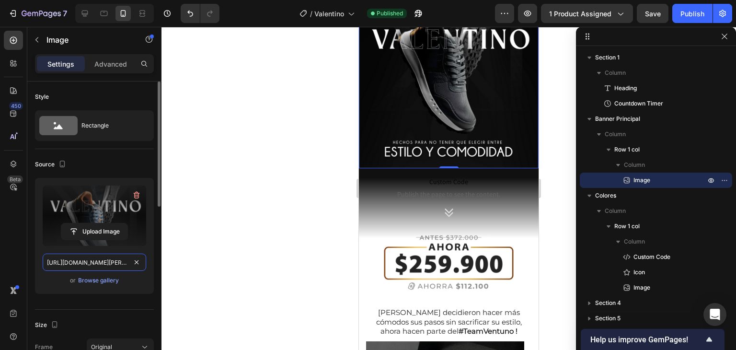
drag, startPoint x: 102, startPoint y: 259, endPoint x: 105, endPoint y: 245, distance: 14.2
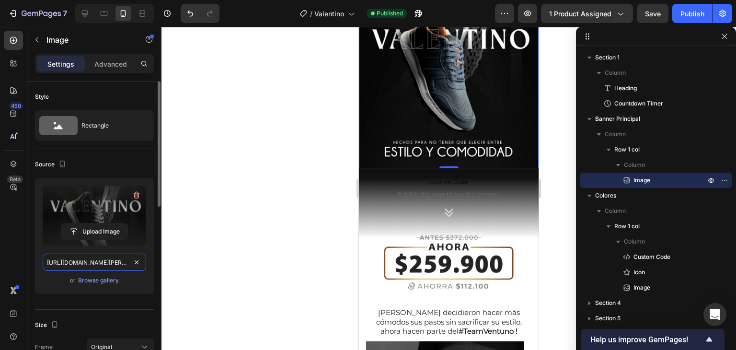
click at [103, 259] on input "https://cdn.shopify.com/s/files/1/0505/5905/8091/files/Valentino-calzado-cuero-…" at bounding box center [95, 262] width 104 height 17
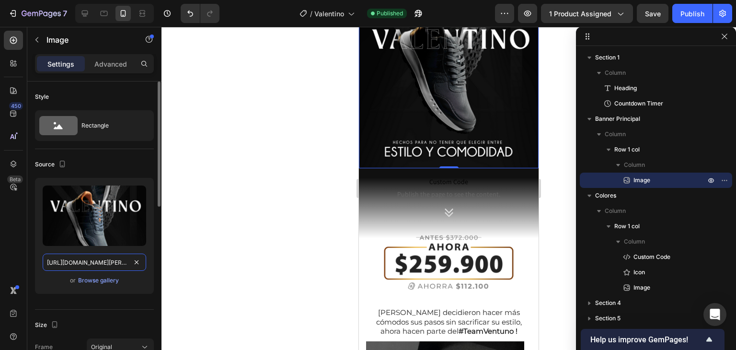
paste input "_2.gif?v=1758926717"
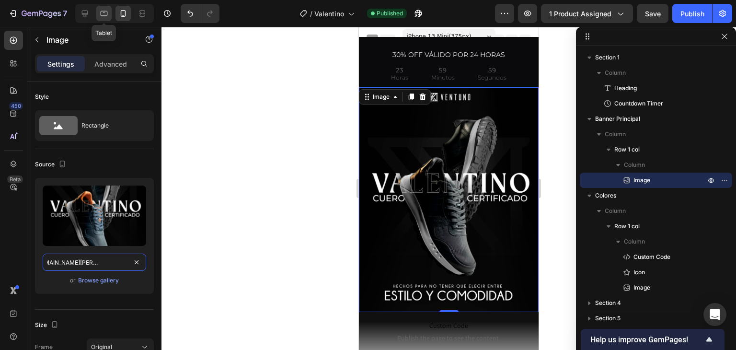
type input "https://cdn.shopify.com/s/files/1/0505/5905/8091/files/Valentino-calzado-cuero-…"
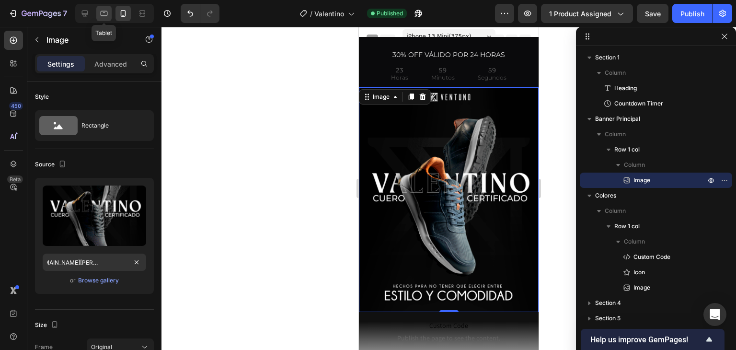
click at [101, 14] on icon at bounding box center [104, 14] width 10 height 10
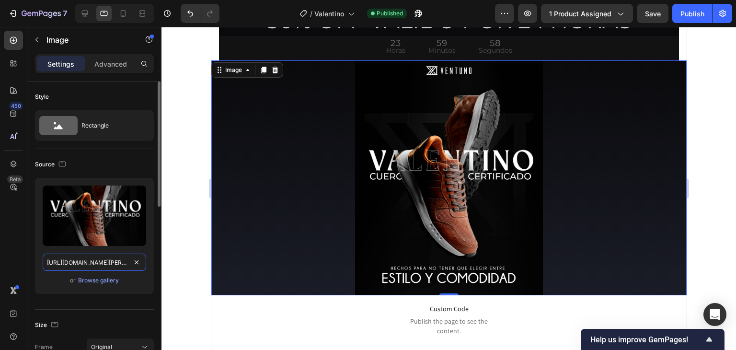
scroll to position [0, 247]
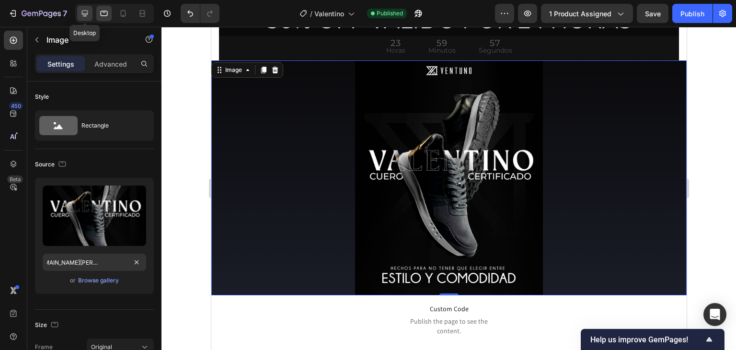
click at [83, 14] on icon at bounding box center [85, 14] width 6 height 6
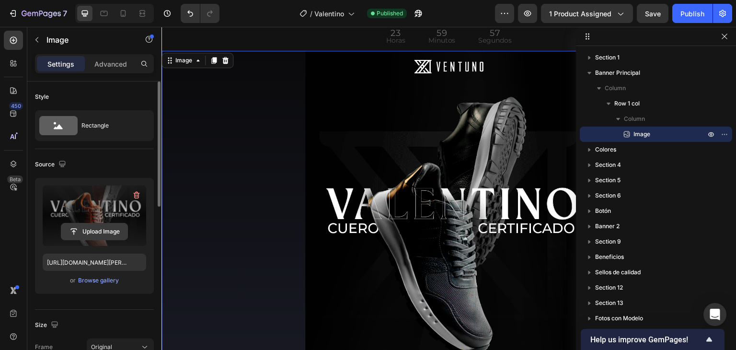
scroll to position [36, 0]
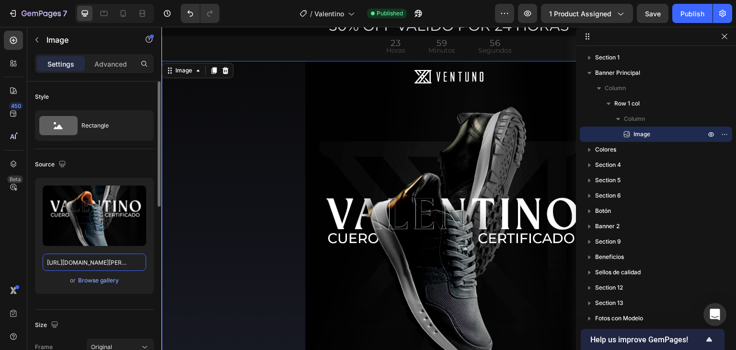
click at [98, 255] on input "https://cdn.shopify.com/s/files/1/0505/5905/8091/files/Valentino-calzado-cuero-…" at bounding box center [95, 262] width 104 height 17
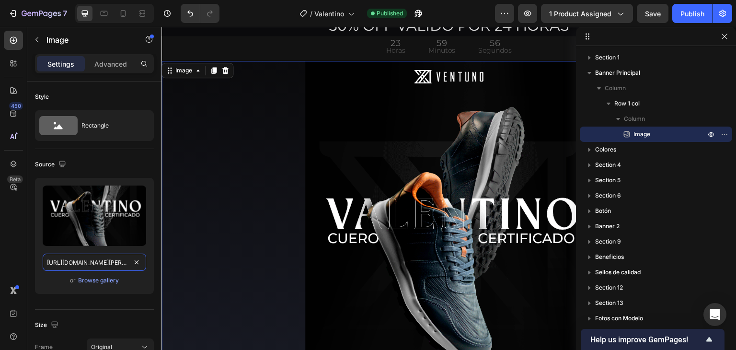
scroll to position [0, 247]
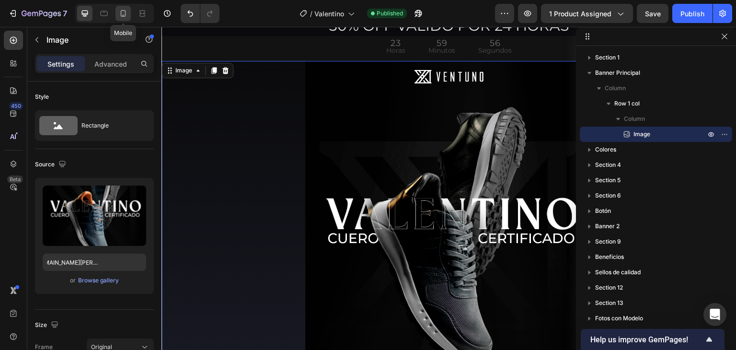
click at [121, 9] on icon at bounding box center [123, 14] width 10 height 10
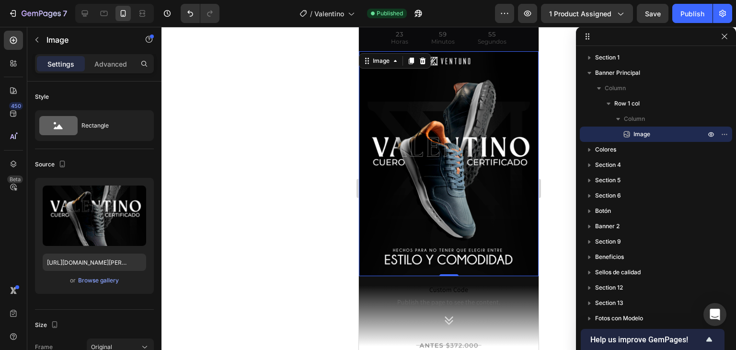
scroll to position [27, 0]
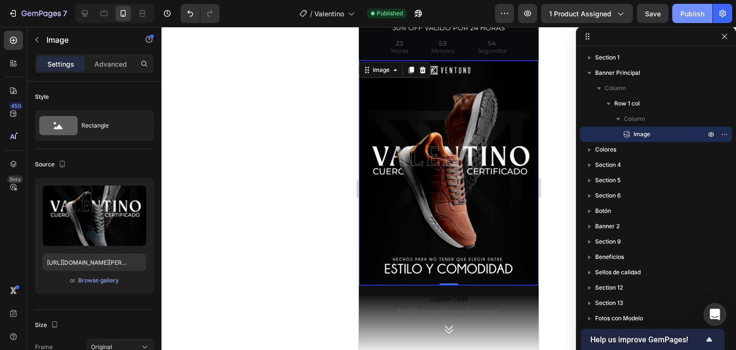
click at [687, 14] on div "Publish" at bounding box center [693, 14] width 24 height 10
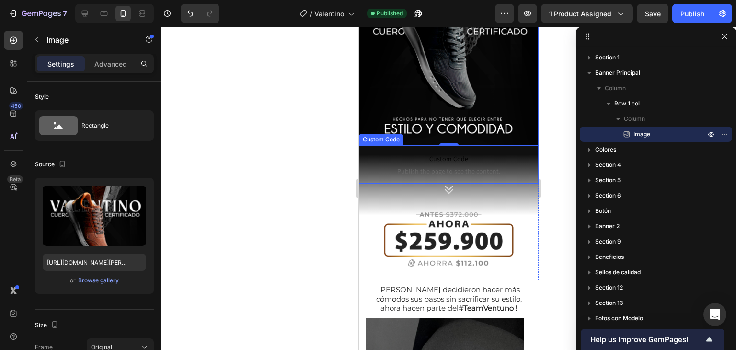
scroll to position [171, 0]
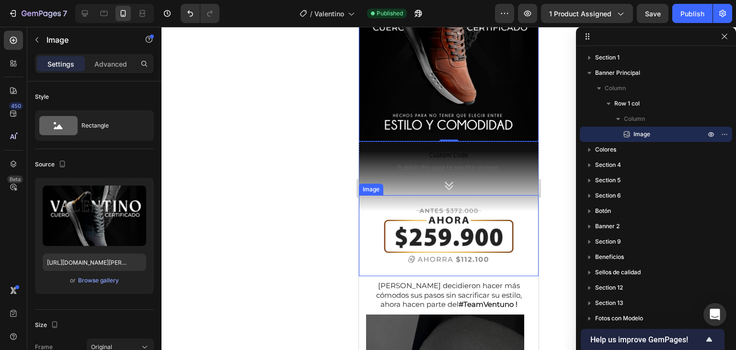
click at [456, 201] on img at bounding box center [449, 235] width 161 height 81
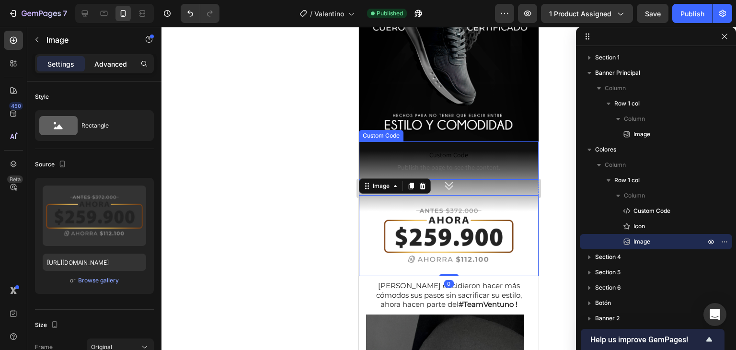
click at [117, 60] on p "Advanced" at bounding box center [110, 64] width 33 height 10
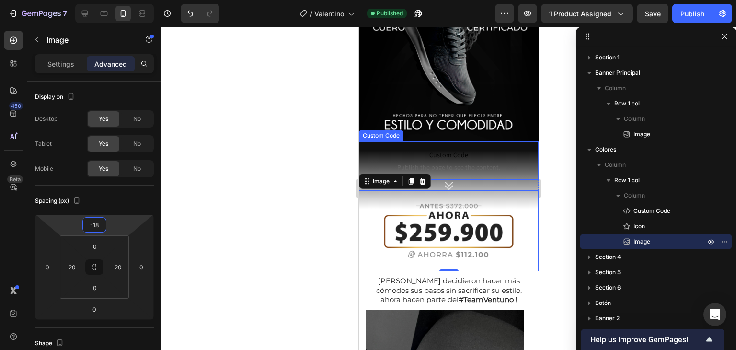
type input "-24"
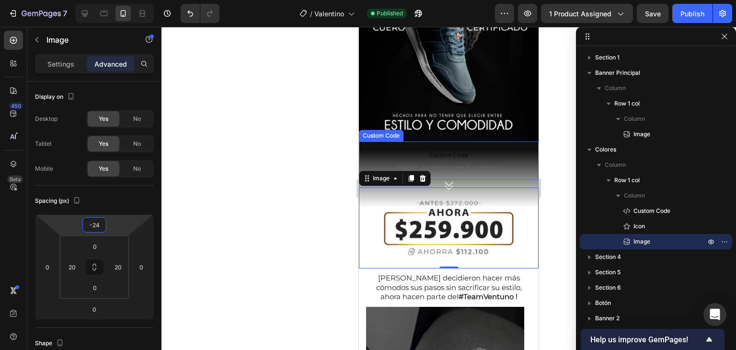
click at [118, 0] on html "7 Version history / Valentino Published Preview 1 product assigned Save Publish…" at bounding box center [368, 0] width 736 height 0
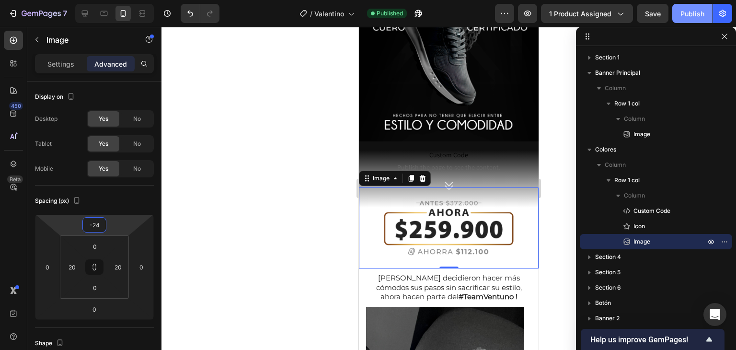
click at [696, 13] on div "Publish" at bounding box center [693, 14] width 24 height 10
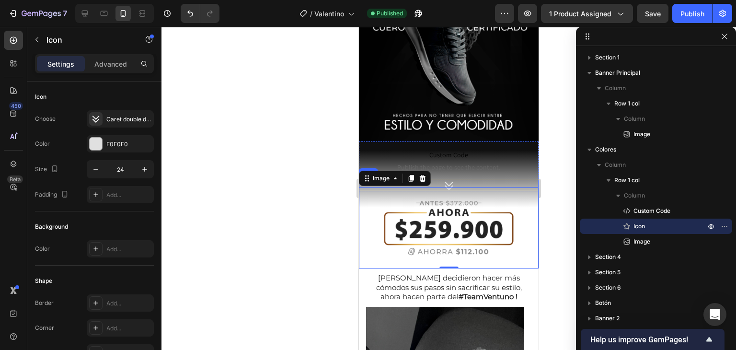
click at [446, 180] on icon at bounding box center [449, 186] width 12 height 12
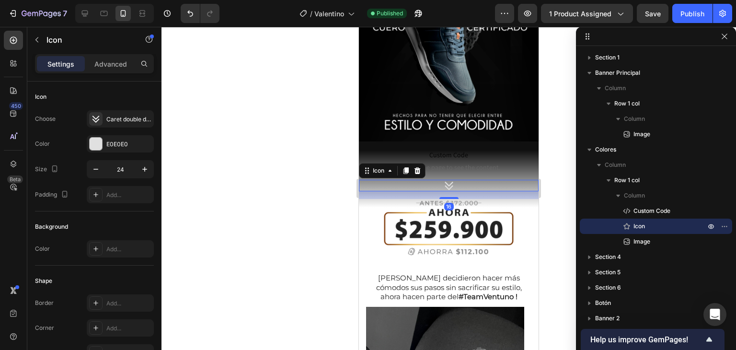
click at [115, 74] on div "Settings Advanced" at bounding box center [94, 67] width 134 height 27
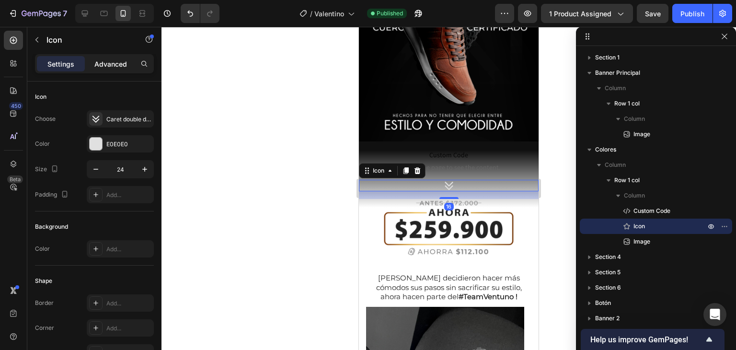
click at [118, 61] on p "Advanced" at bounding box center [110, 64] width 33 height 10
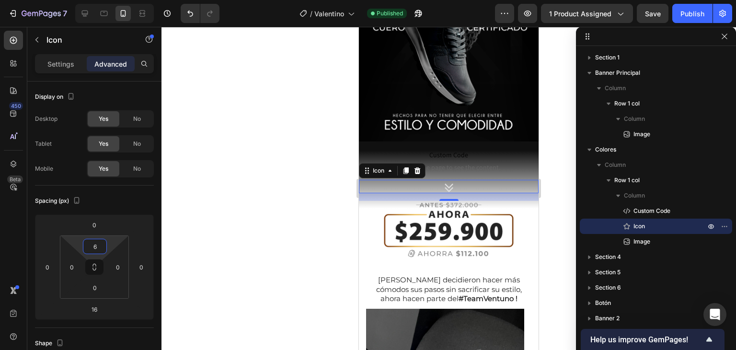
type input "8"
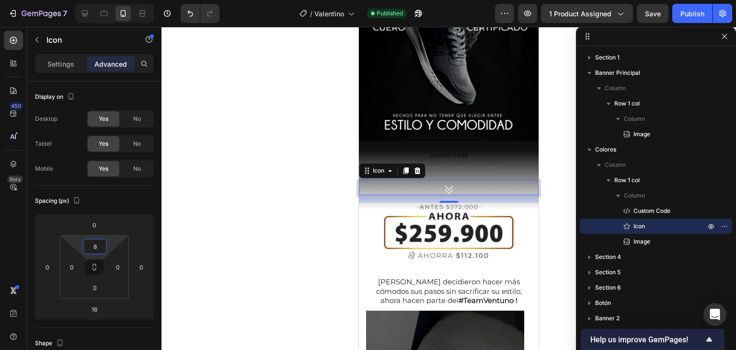
click at [109, 0] on html "7 Version history / Valentino Published Preview 1 product assigned Save Publish…" at bounding box center [368, 0] width 736 height 0
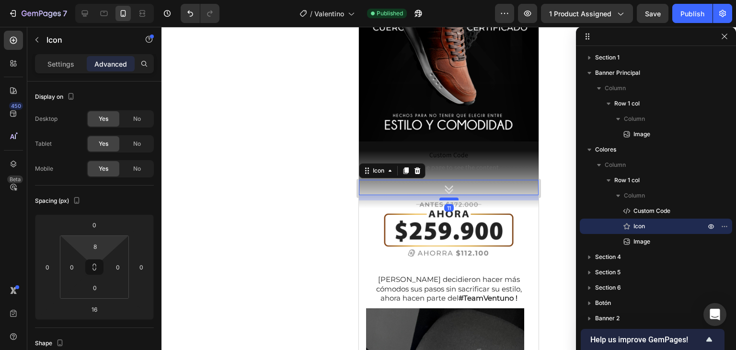
click at [449, 197] on div at bounding box center [449, 198] width 19 height 3
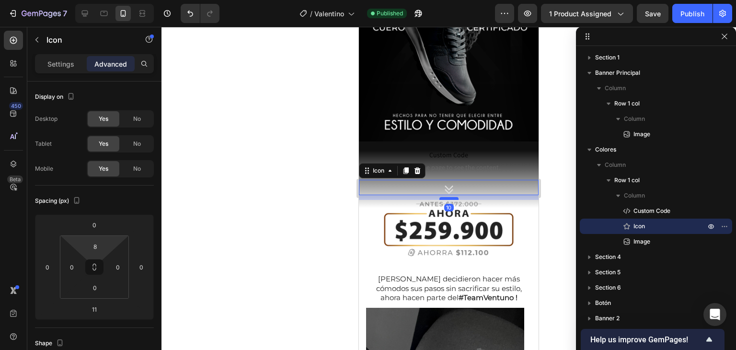
click at [449, 197] on div at bounding box center [449, 198] width 19 height 3
type input "10"
click at [693, 14] on div "Publish" at bounding box center [693, 14] width 24 height 10
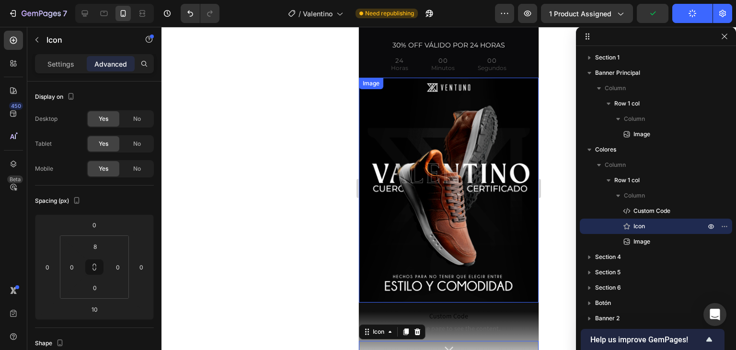
scroll to position [0, 0]
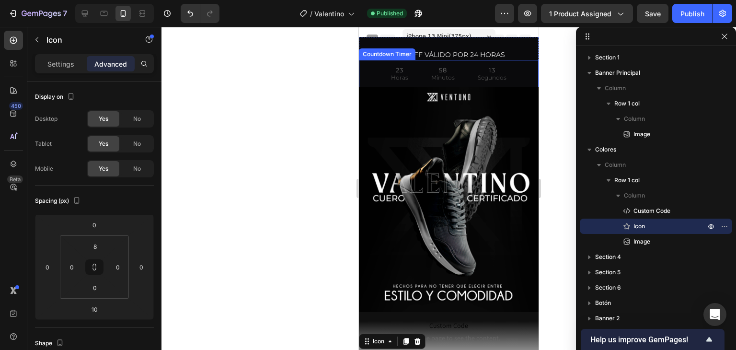
click at [466, 67] on div "13 Segundos" at bounding box center [492, 73] width 52 height 27
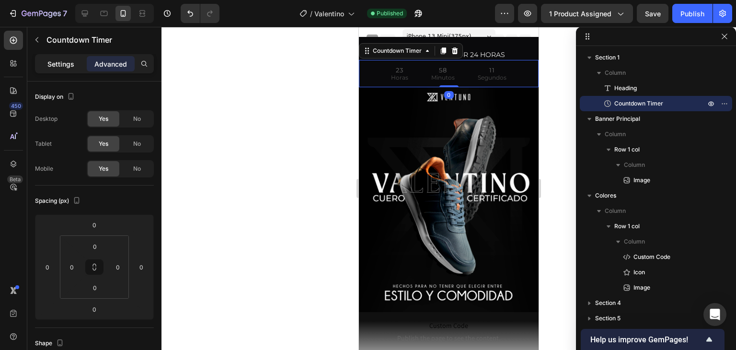
click at [55, 69] on div "Settings" at bounding box center [61, 63] width 48 height 15
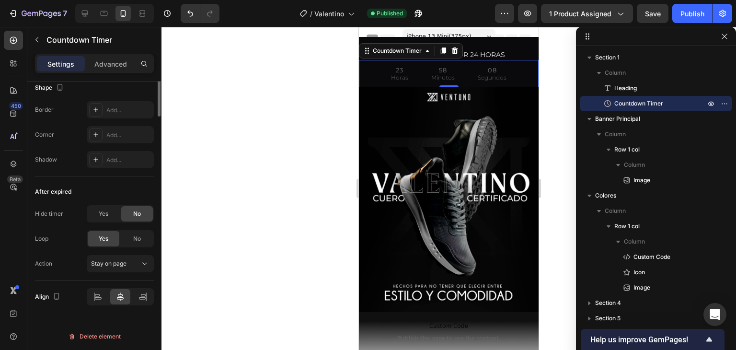
scroll to position [292, 0]
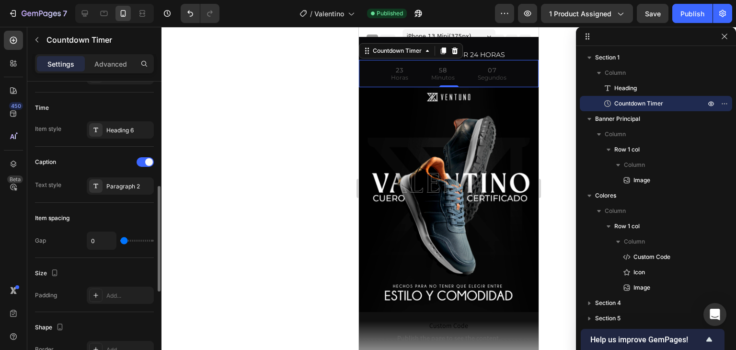
click at [391, 76] on p "Horas" at bounding box center [399, 78] width 17 height 12
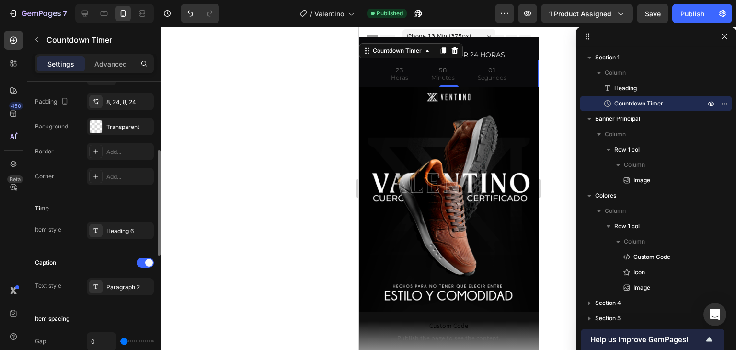
scroll to position [240, 0]
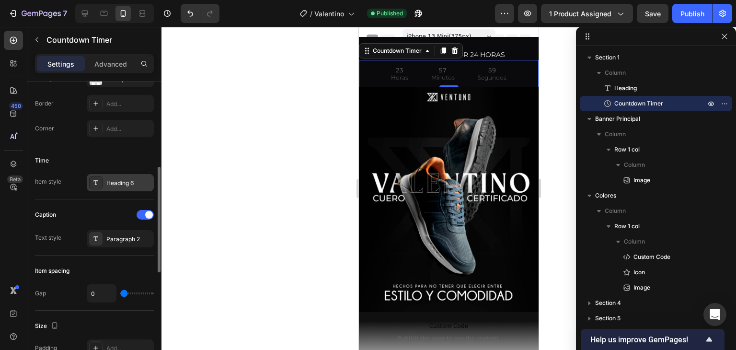
click at [105, 174] on div "Heading 6" at bounding box center [120, 182] width 67 height 17
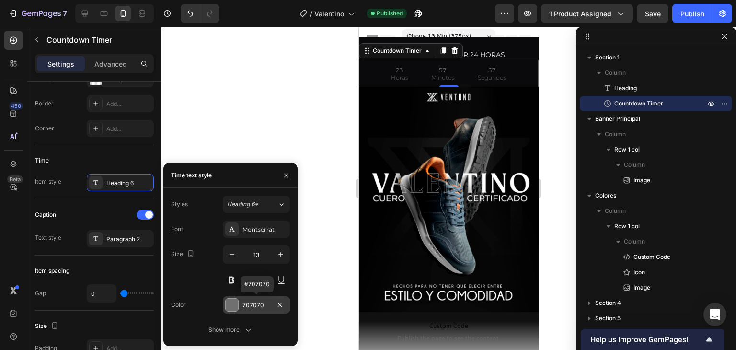
click at [244, 310] on div "707070" at bounding box center [256, 304] width 67 height 17
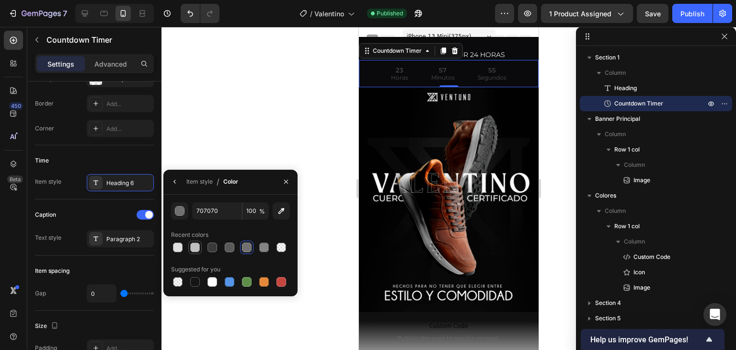
click at [199, 246] on div at bounding box center [195, 248] width 10 height 10
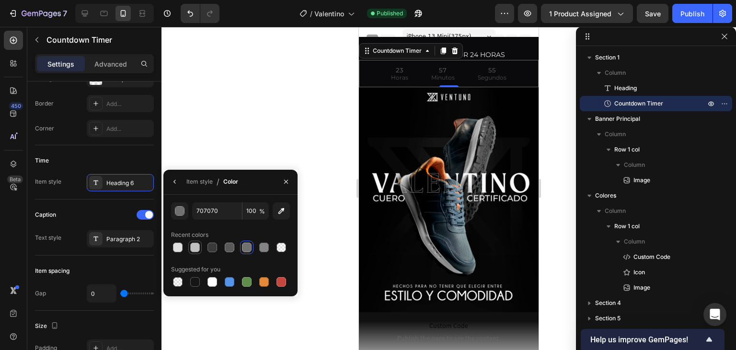
type input "C1C1C1"
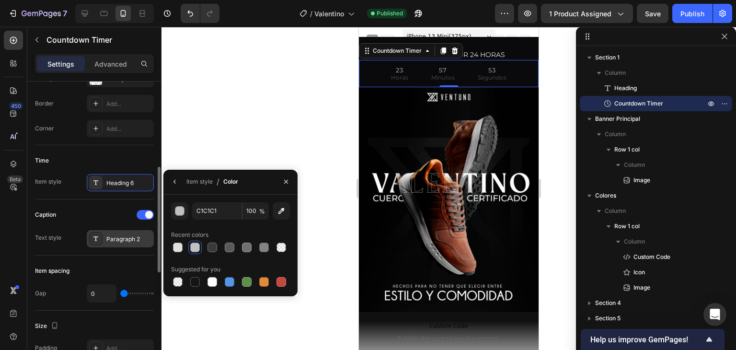
click at [127, 240] on div "Paragraph 2" at bounding box center [128, 239] width 45 height 9
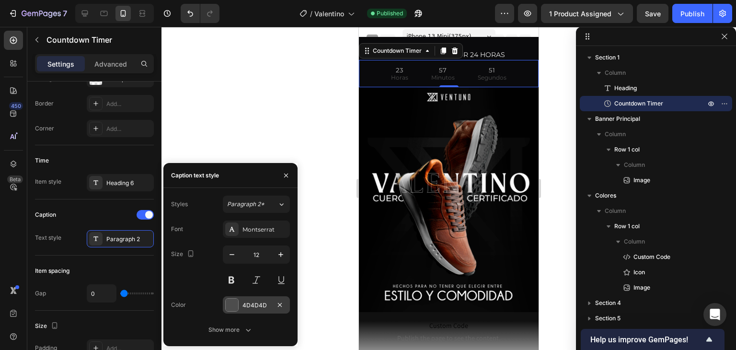
click at [231, 299] on div at bounding box center [232, 305] width 12 height 12
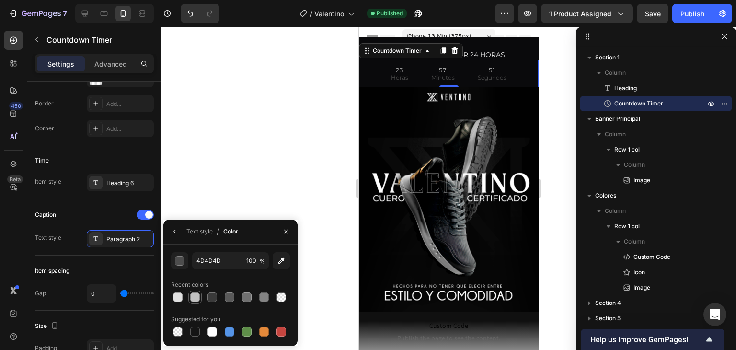
click at [197, 294] on div at bounding box center [195, 297] width 10 height 10
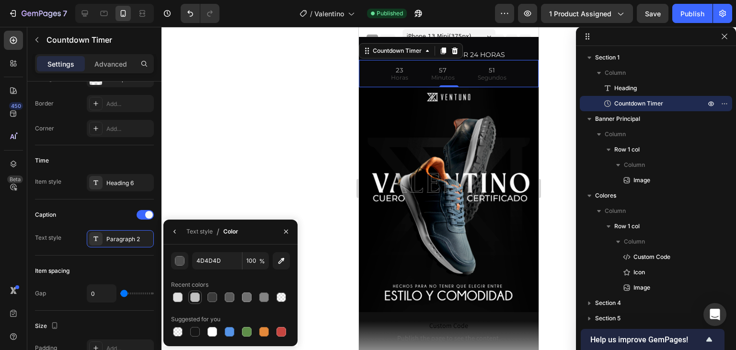
type input "C1C1C1"
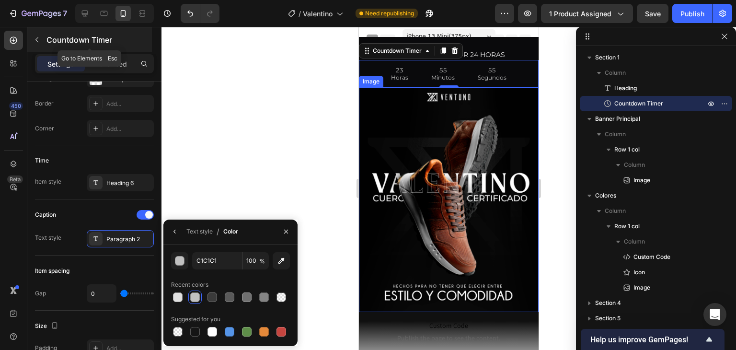
click at [58, 39] on p "Countdown Timer" at bounding box center [98, 40] width 104 height 12
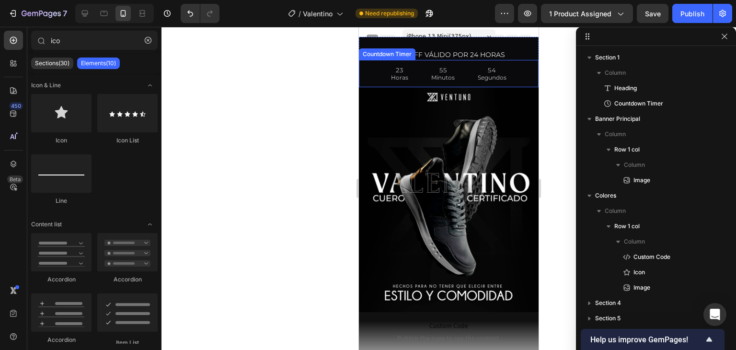
click at [440, 102] on img at bounding box center [449, 199] width 180 height 225
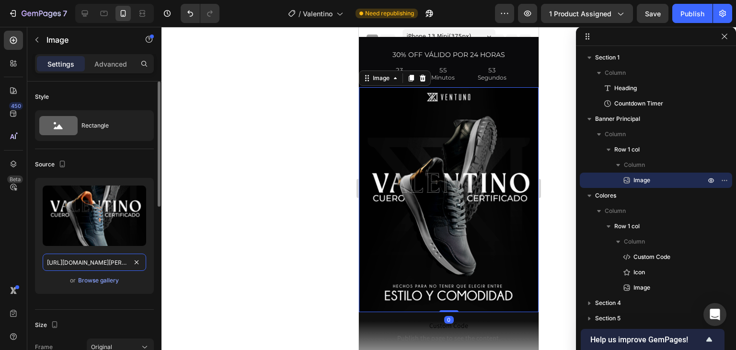
click at [73, 255] on input "https://cdn.shopify.com/s/files/1/0505/5905/8091/files/Valentino-calzado-cuero-…" at bounding box center [95, 262] width 104 height 17
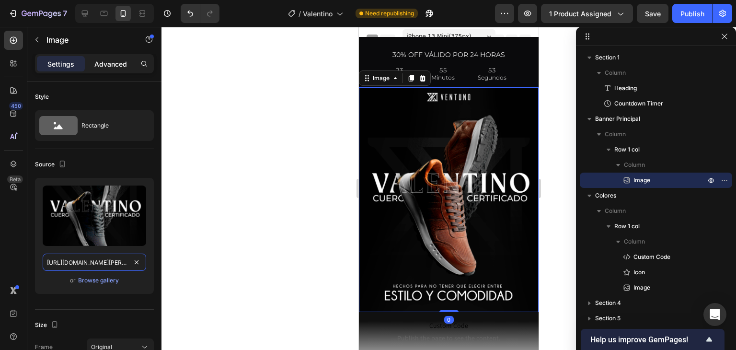
paste input "3.gif?v=1758927563"
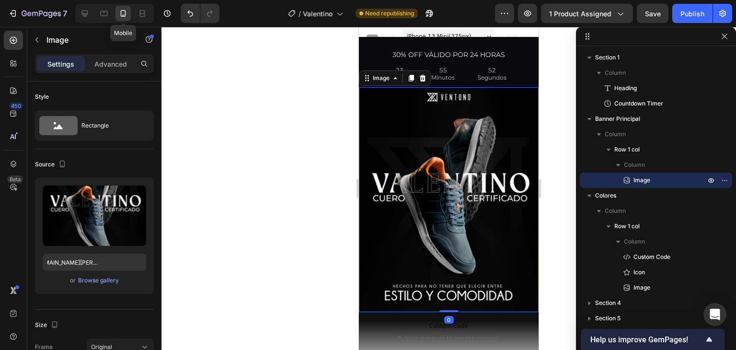
scroll to position [0, 0]
click at [116, 16] on div at bounding box center [123, 13] width 15 height 15
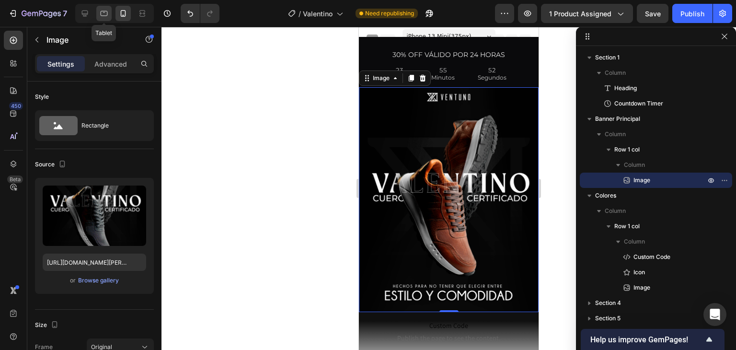
click at [104, 13] on icon at bounding box center [104, 14] width 10 height 10
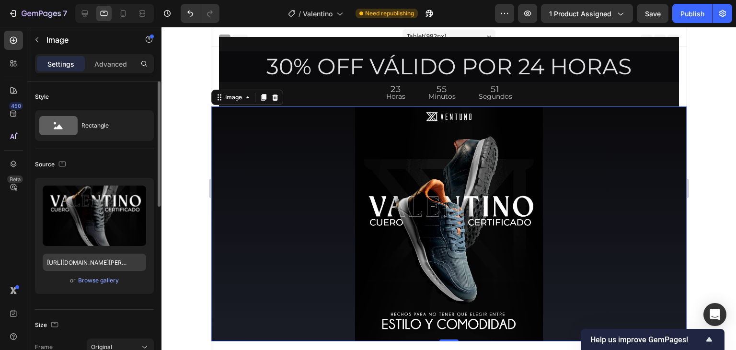
scroll to position [46, 0]
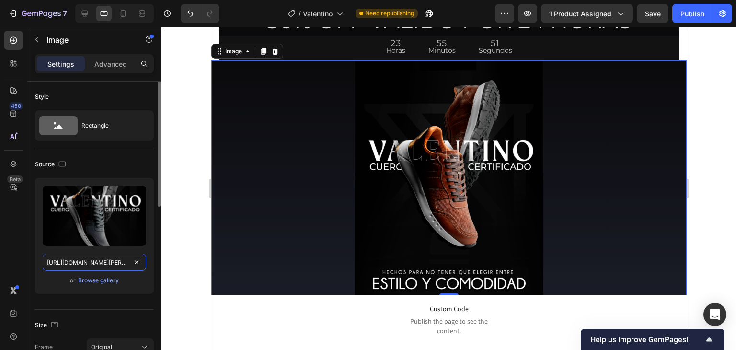
drag, startPoint x: 93, startPoint y: 259, endPoint x: 92, endPoint y: 252, distance: 7.3
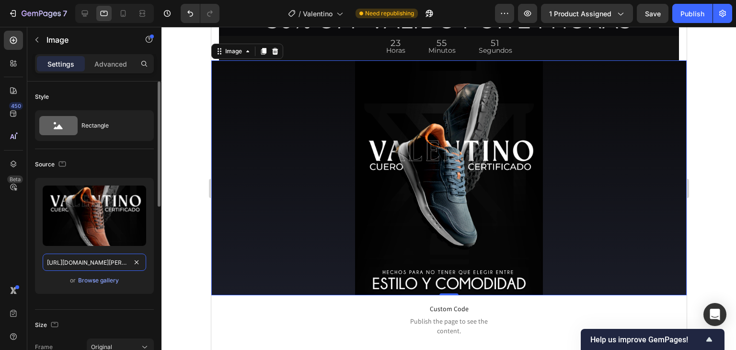
click at [94, 259] on input "https://cdn.shopify.com/s/files/1/0505/5905/8091/files/Valentino-calzado-cuero-…" at bounding box center [95, 262] width 104 height 17
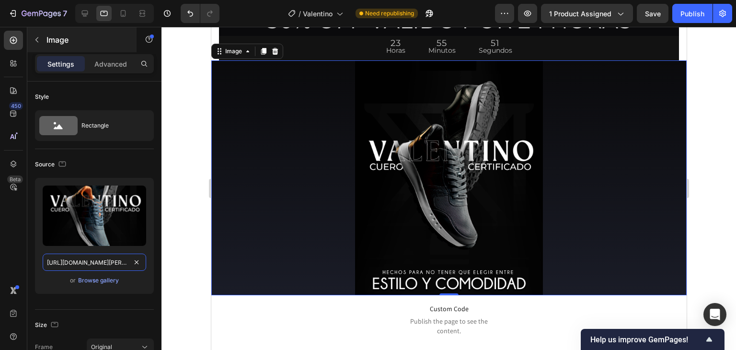
scroll to position [0, 248]
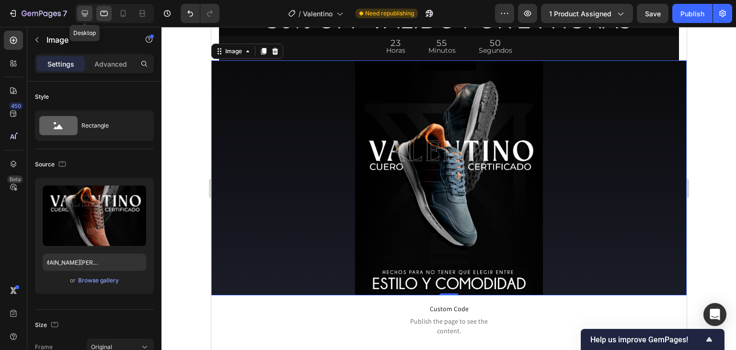
click at [86, 16] on icon at bounding box center [85, 14] width 6 height 6
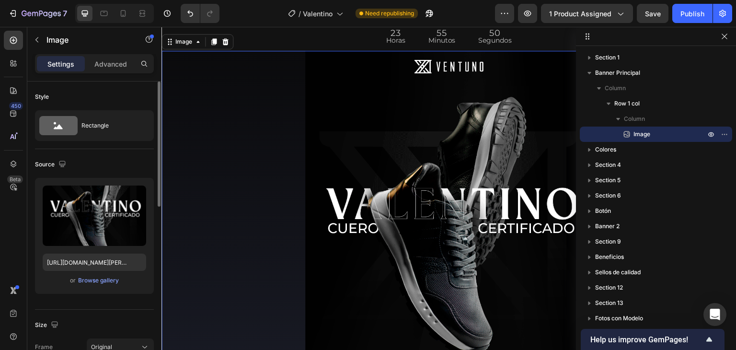
scroll to position [36, 0]
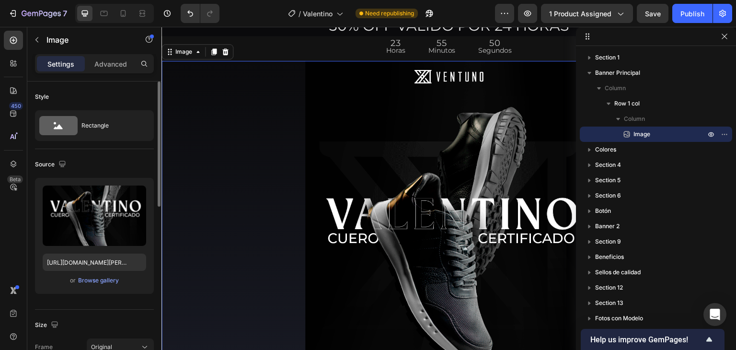
click at [84, 273] on div "Upload Image https://cdn.shopify.com/s/files/1/0505/5905/8091/files/Valentino-c…" at bounding box center [94, 236] width 119 height 116
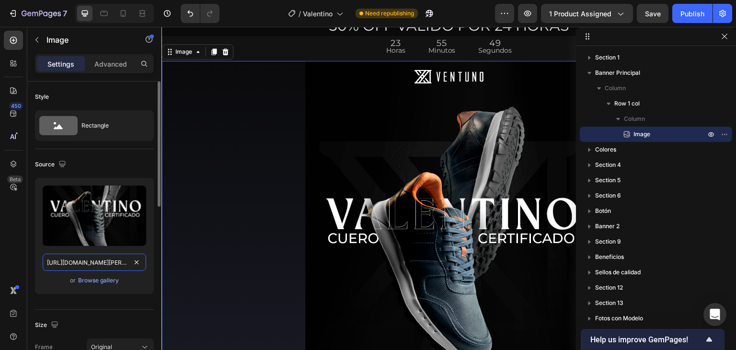
click at [88, 265] on input "https://cdn.shopify.com/s/files/1/0505/5905/8091/files/Valentino-calzado-cuero-…" at bounding box center [95, 262] width 104 height 17
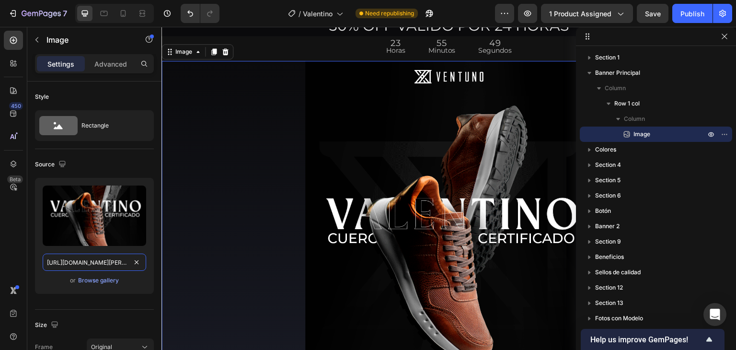
paste input "3.gif?v=1758927563"
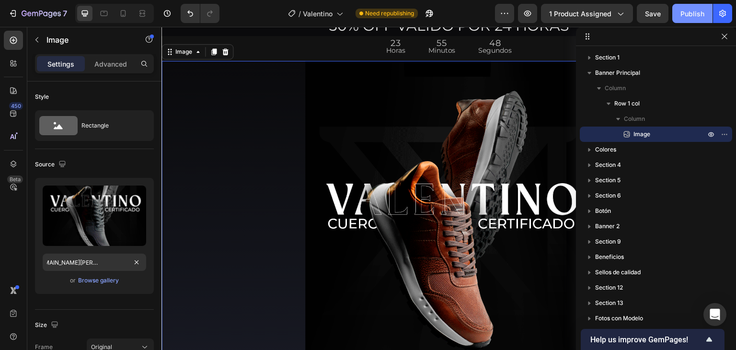
scroll to position [0, 0]
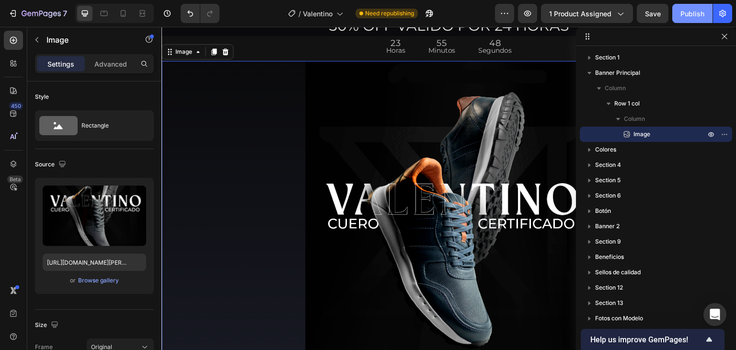
click at [690, 9] on div "Publish" at bounding box center [693, 14] width 24 height 10
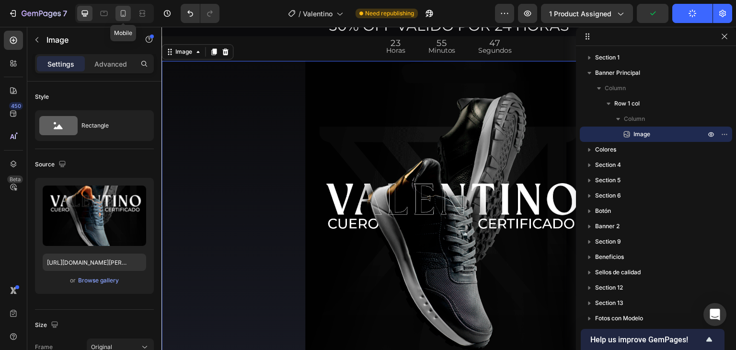
click at [126, 13] on icon at bounding box center [123, 14] width 10 height 10
type input "https://cdn.shopify.com/s/files/1/0505/5905/8091/files/Valentino-calzado-cuero-…"
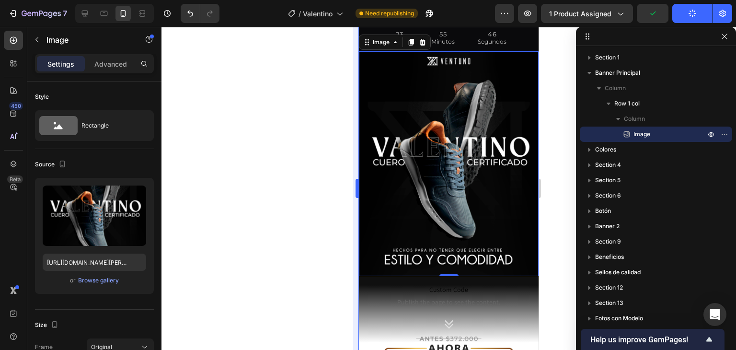
scroll to position [27, 0]
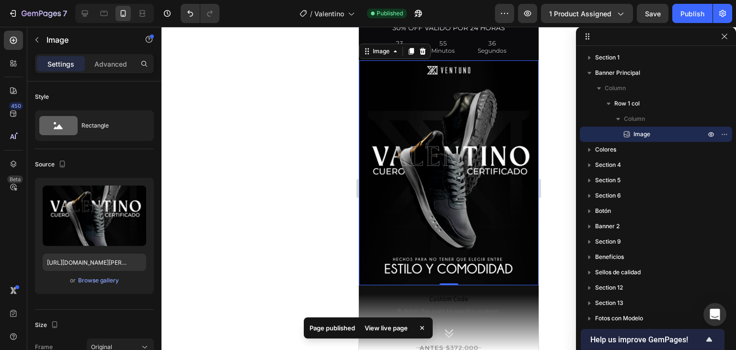
click at [510, 47] on div "36 Segundos" at bounding box center [492, 46] width 52 height 27
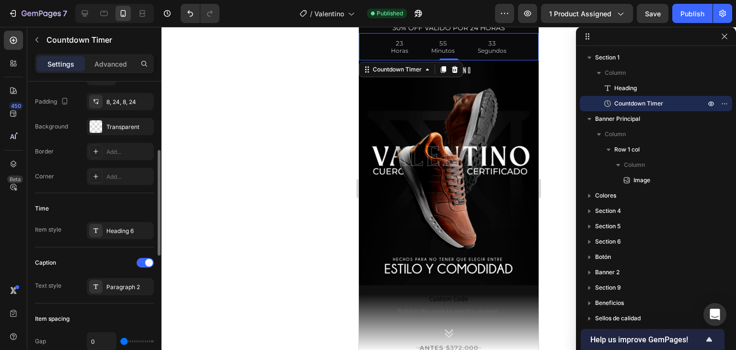
scroll to position [144, 0]
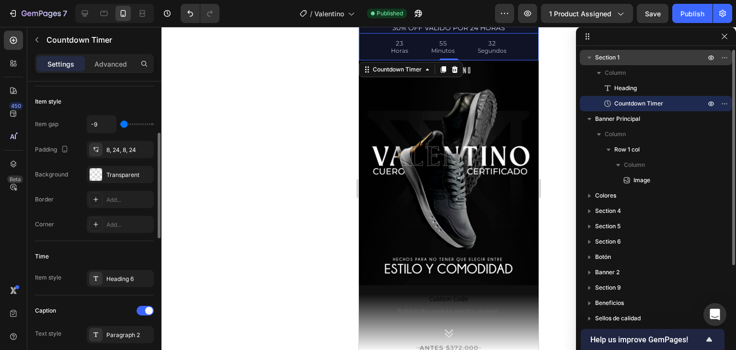
click at [705, 56] on p "Section 1" at bounding box center [651, 58] width 112 height 10
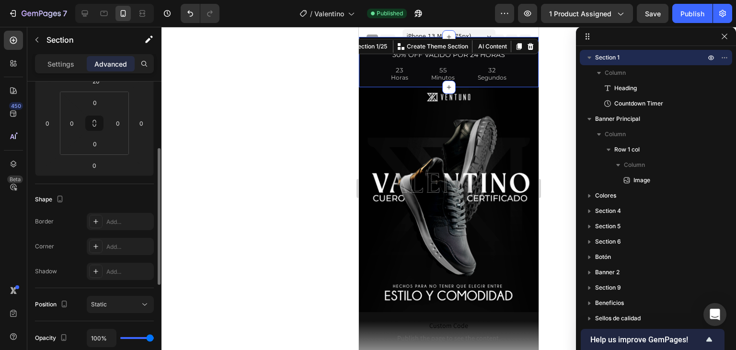
scroll to position [192, 0]
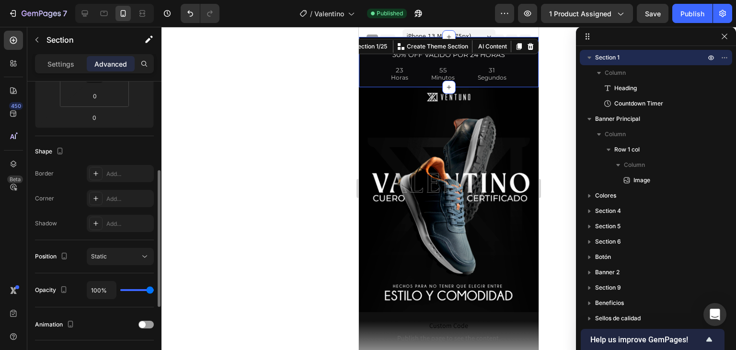
click at [77, 73] on div "Settings Advanced" at bounding box center [94, 63] width 119 height 19
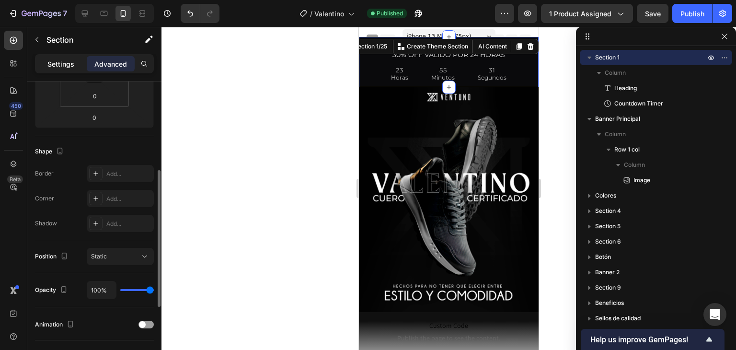
click at [73, 64] on p "Settings" at bounding box center [60, 64] width 27 height 10
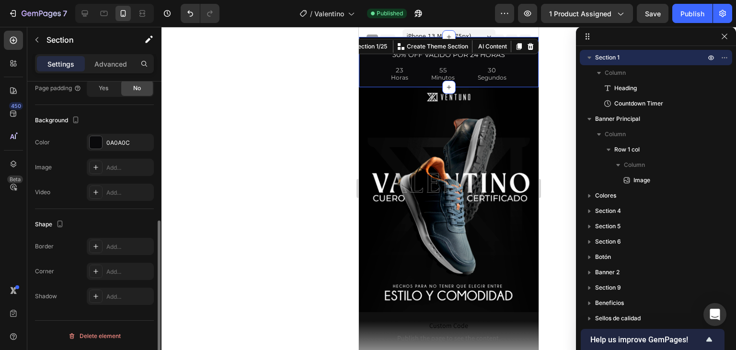
scroll to position [119, 0]
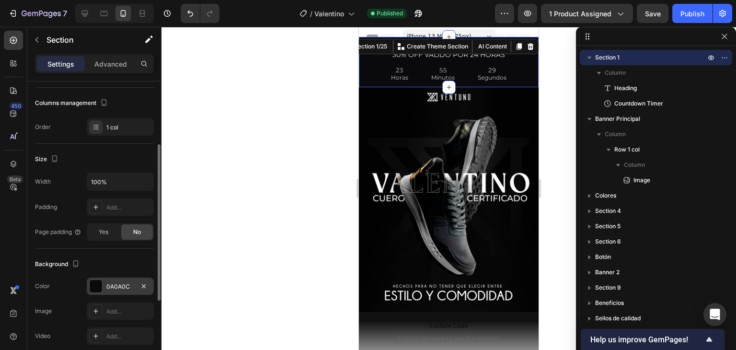
click at [123, 286] on div "0A0A0C" at bounding box center [120, 286] width 28 height 9
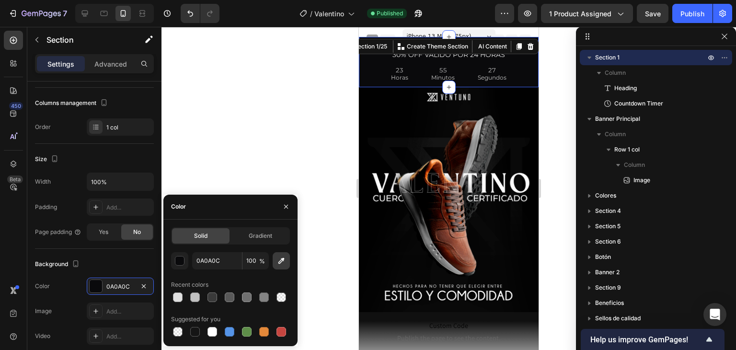
click at [288, 259] on button "button" at bounding box center [281, 260] width 17 height 17
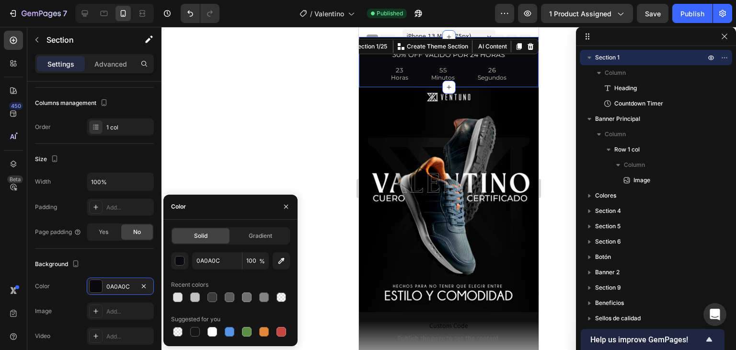
type input "020202"
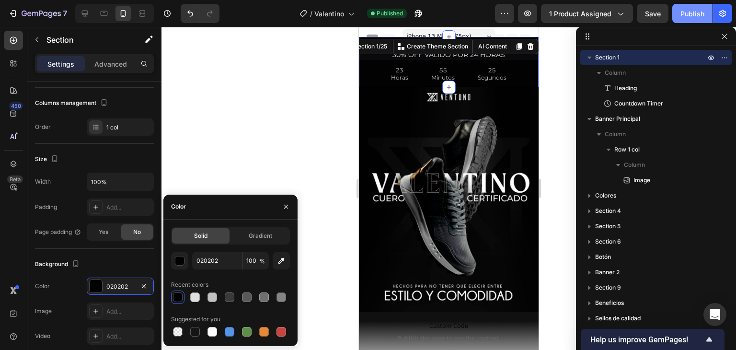
click at [680, 11] on button "Publish" at bounding box center [692, 13] width 40 height 19
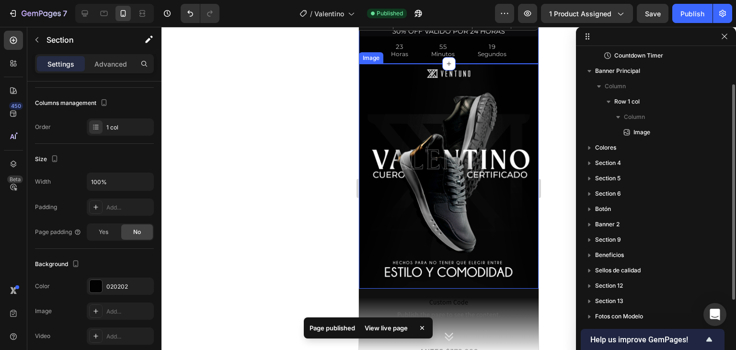
scroll to position [48, 0]
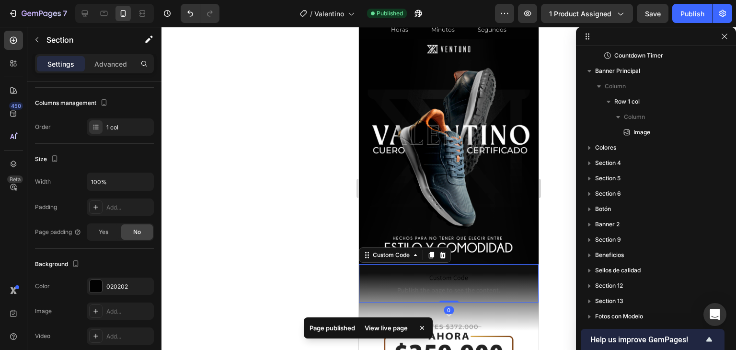
click at [481, 264] on p "Custom Code Publish the page to see the content." at bounding box center [448, 283] width 141 height 38
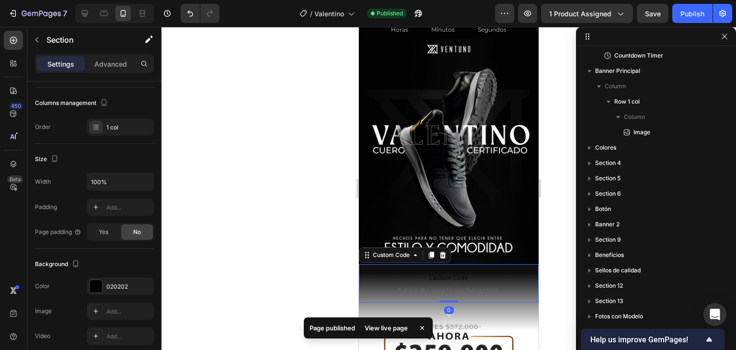
scroll to position [0, 0]
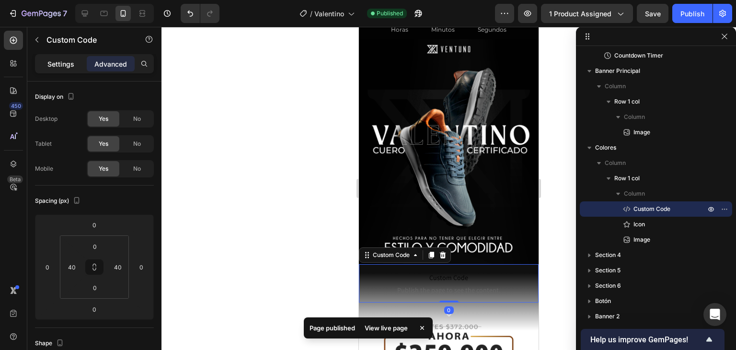
click at [66, 58] on div "Settings" at bounding box center [61, 63] width 48 height 15
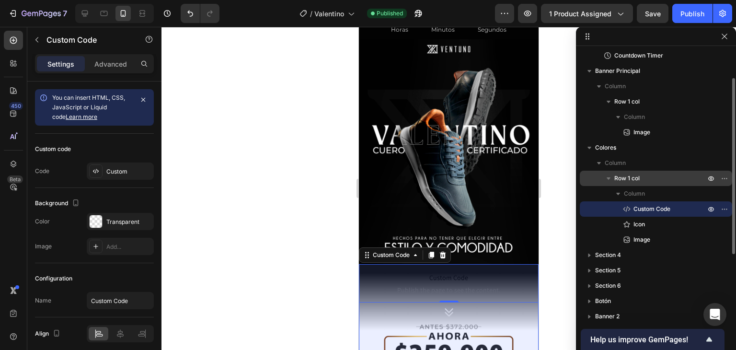
click at [644, 181] on p "Row 1 col" at bounding box center [660, 179] width 93 height 10
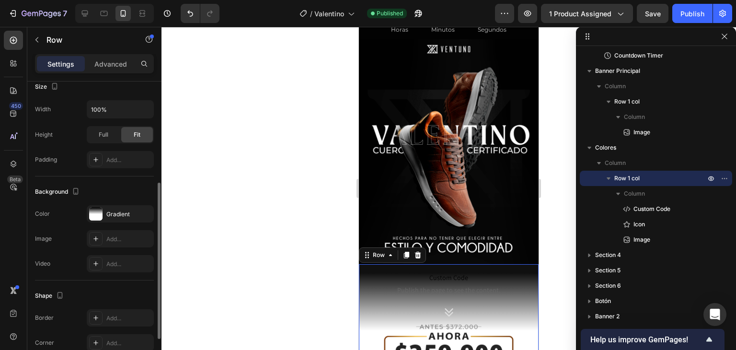
scroll to position [263, 0]
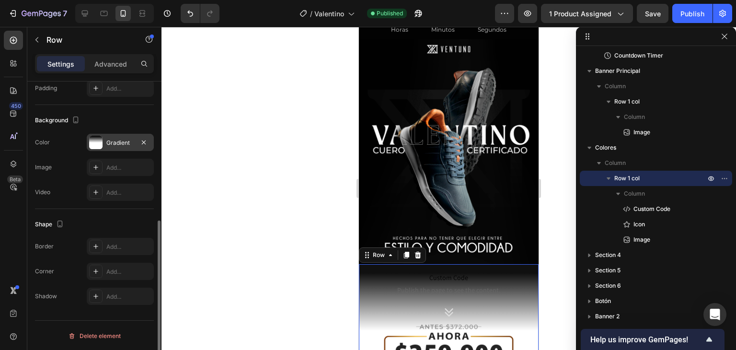
click at [127, 139] on div "Gradient" at bounding box center [120, 143] width 28 height 9
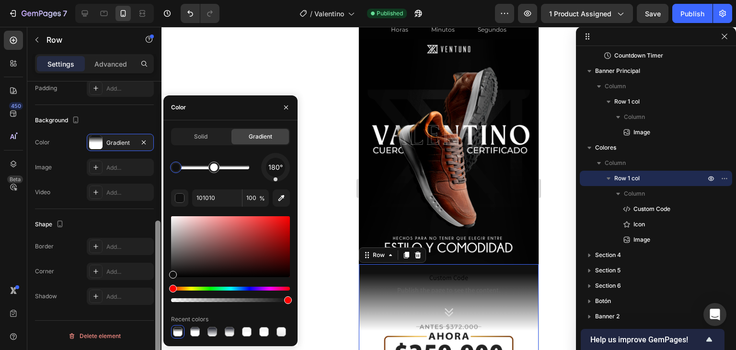
drag, startPoint x: 180, startPoint y: 166, endPoint x: 154, endPoint y: 171, distance: 26.4
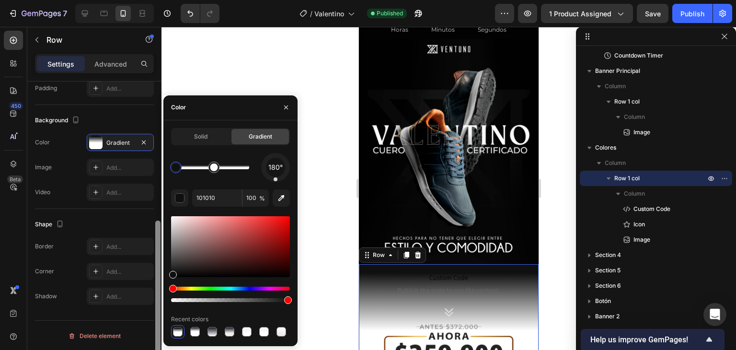
click at [158, 169] on div "450 Beta ico Sections(30) Elements(10) Icon & Line Icon Icon List Line Content …" at bounding box center [81, 188] width 162 height 323
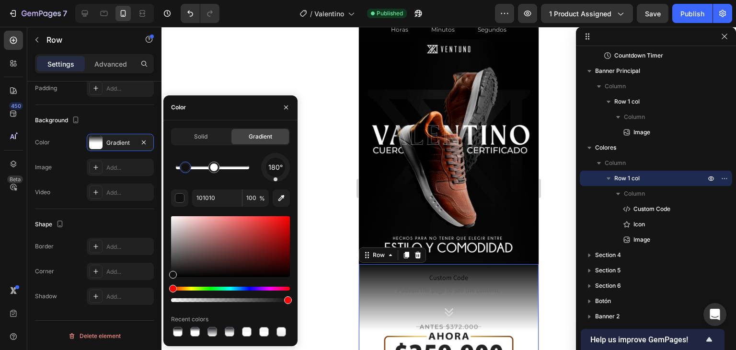
drag, startPoint x: 177, startPoint y: 167, endPoint x: 188, endPoint y: 169, distance: 10.7
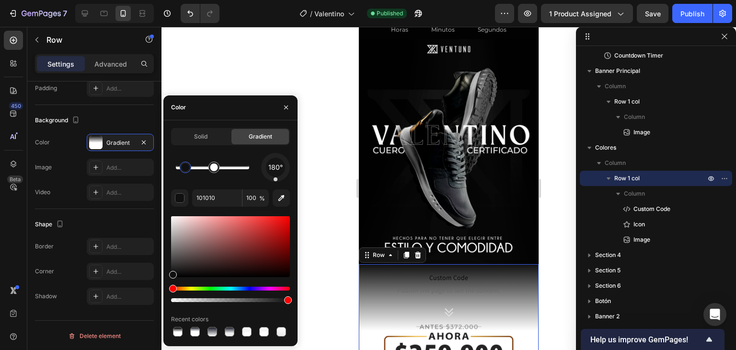
click at [188, 169] on div at bounding box center [186, 167] width 8 height 8
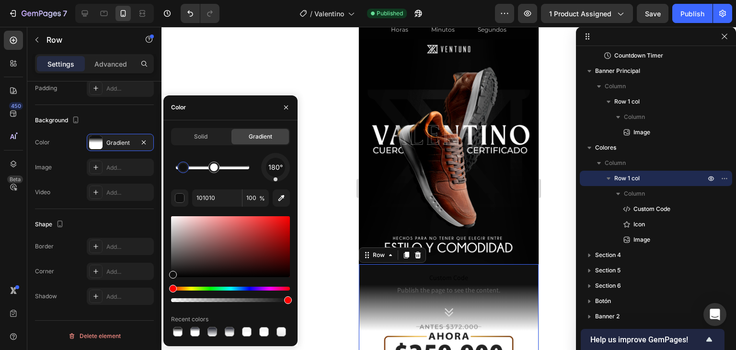
click at [184, 169] on div at bounding box center [183, 167] width 8 height 8
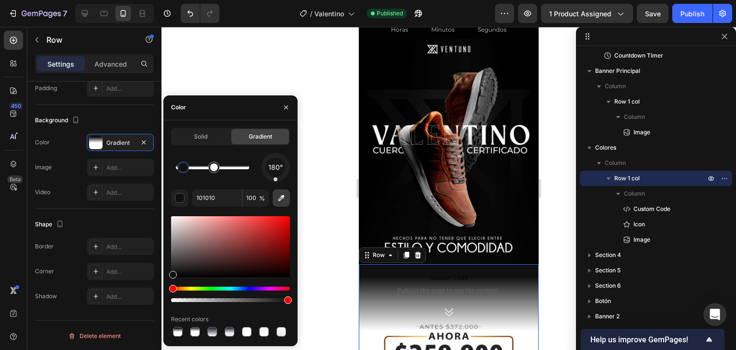
click at [276, 201] on button "button" at bounding box center [281, 197] width 17 height 17
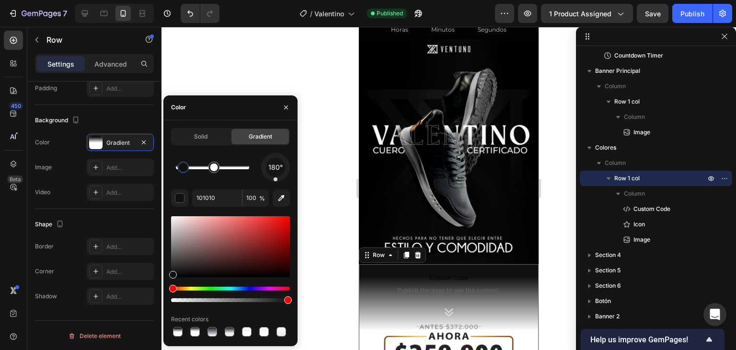
type input "030303"
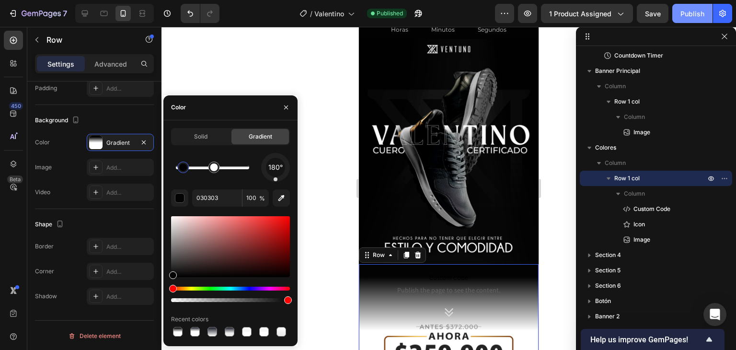
click at [683, 12] on div "Publish" at bounding box center [693, 14] width 24 height 10
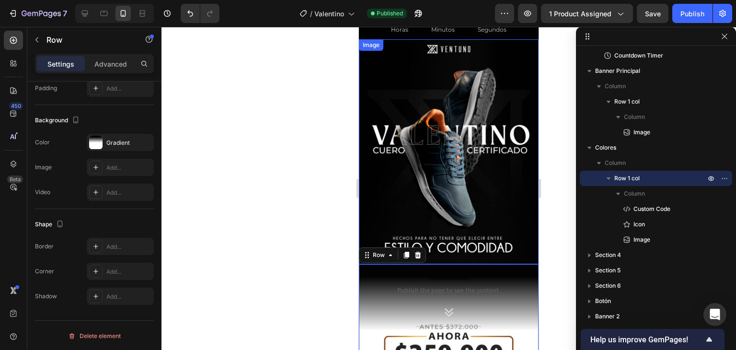
scroll to position [0, 0]
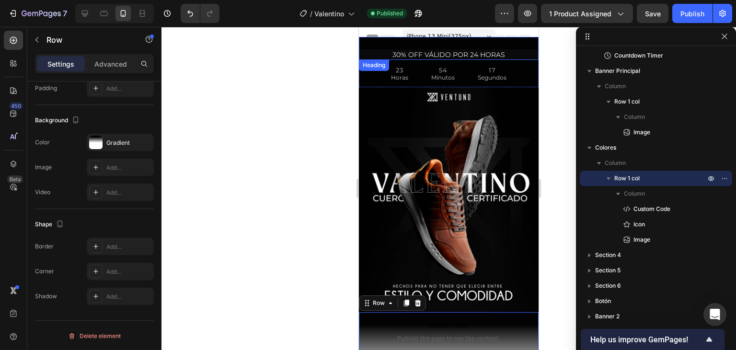
click at [468, 52] on h2 "30% OFF VÁLIDO POR 24 HORAS" at bounding box center [449, 54] width 180 height 11
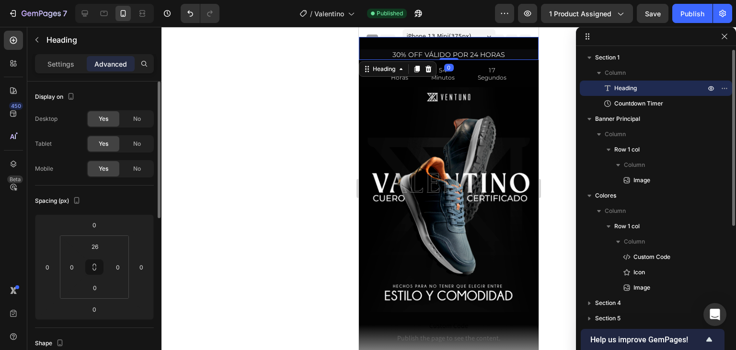
click at [470, 49] on h2 "30% OFF VÁLIDO POR 24 HORAS" at bounding box center [449, 54] width 180 height 11
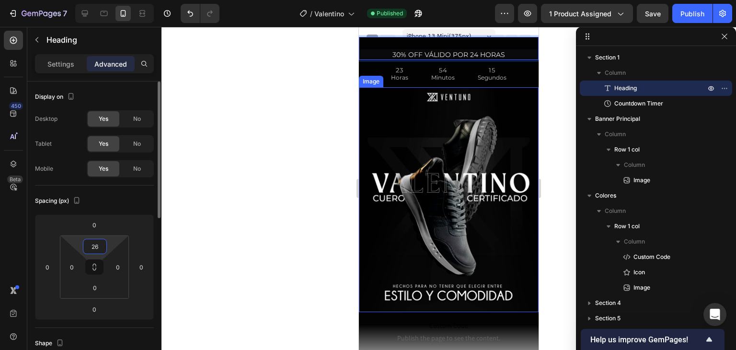
click at [100, 244] on input "26" at bounding box center [94, 246] width 19 height 14
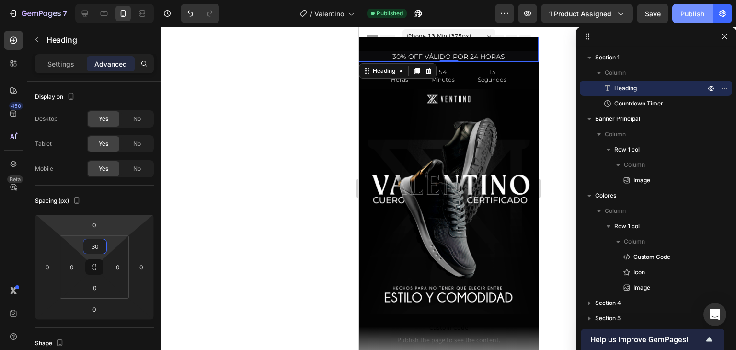
type input "30"
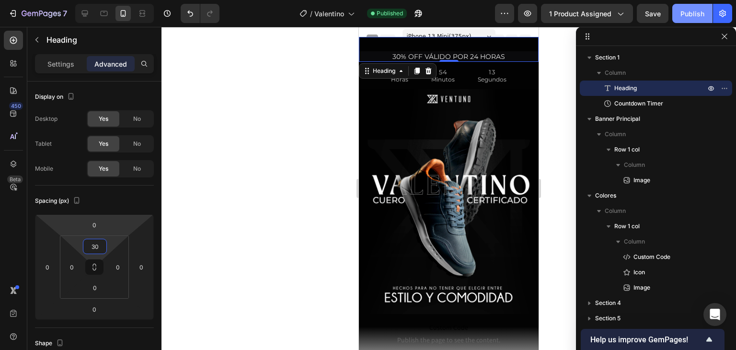
click at [686, 19] on button "Publish" at bounding box center [692, 13] width 40 height 19
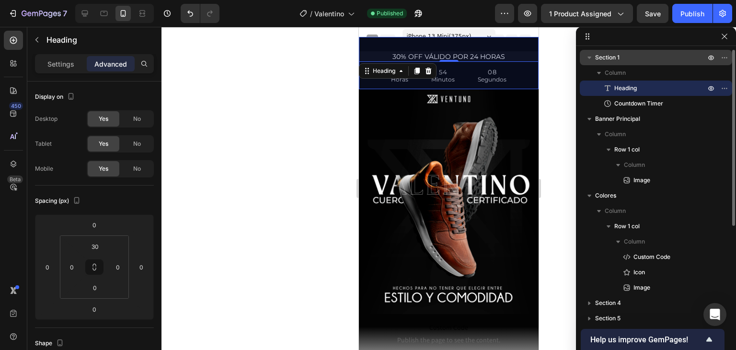
click at [636, 56] on p "Section 1" at bounding box center [651, 58] width 112 height 10
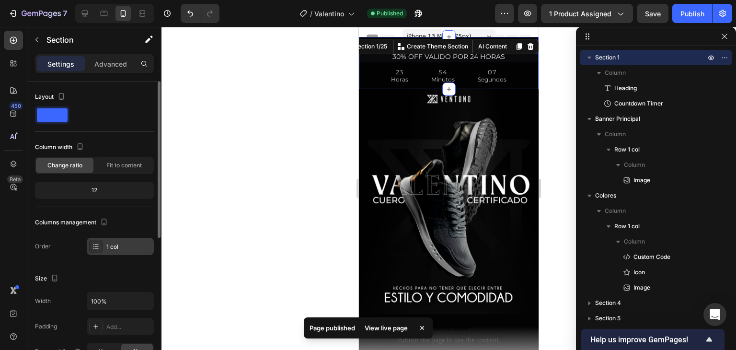
scroll to position [240, 0]
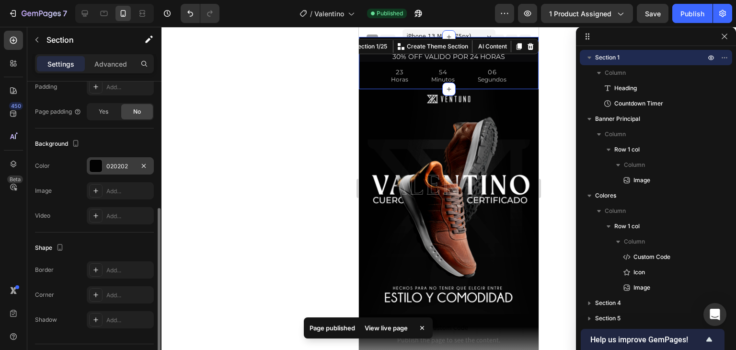
click at [124, 163] on div "020202" at bounding box center [120, 166] width 28 height 9
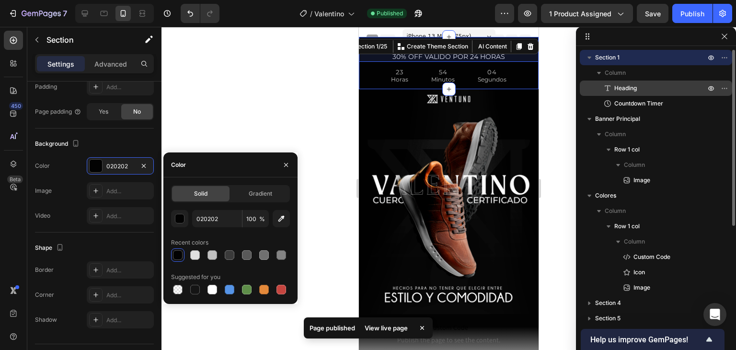
click at [630, 85] on span "Heading" at bounding box center [625, 88] width 23 height 10
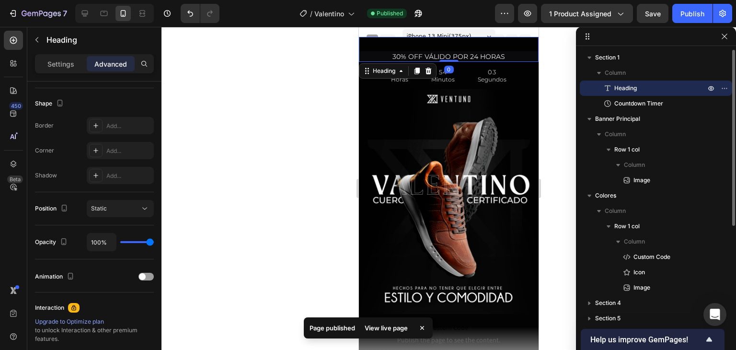
scroll to position [0, 0]
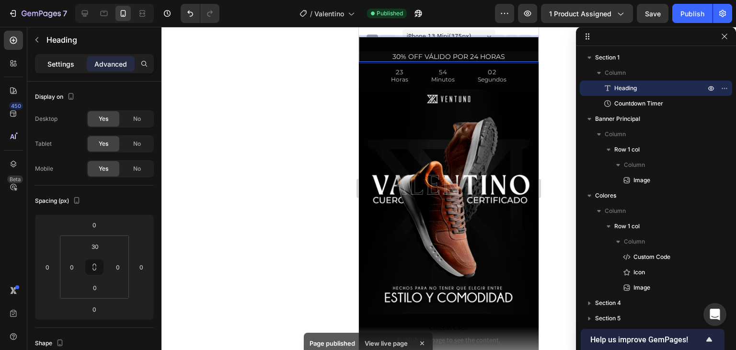
click at [61, 66] on p "Settings" at bounding box center [60, 64] width 27 height 10
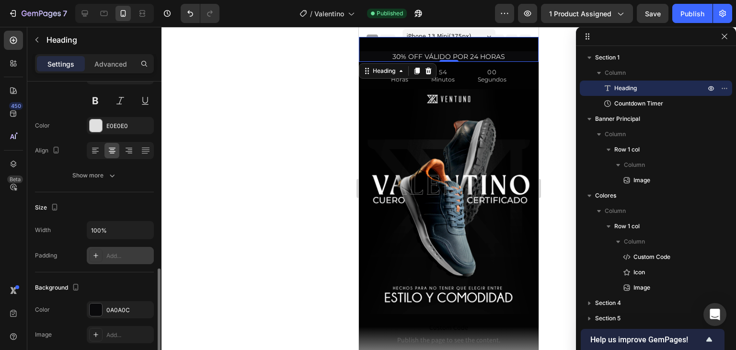
scroll to position [192, 0]
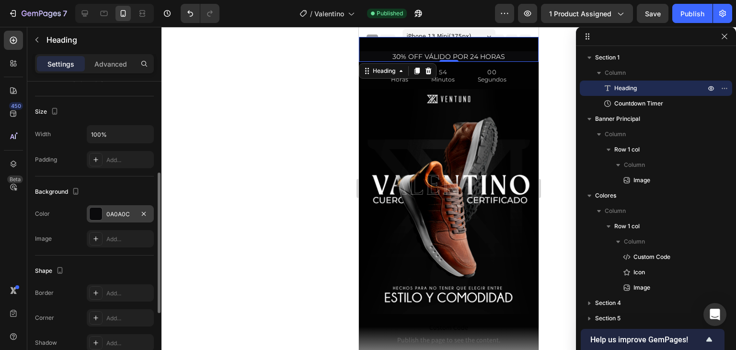
click at [125, 206] on div "0A0A0C" at bounding box center [120, 213] width 67 height 17
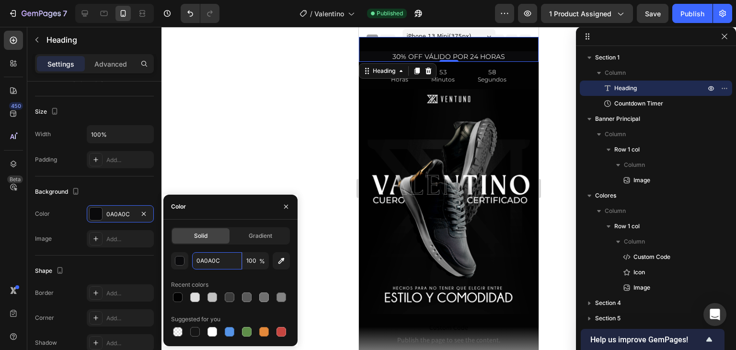
paste input "20202"
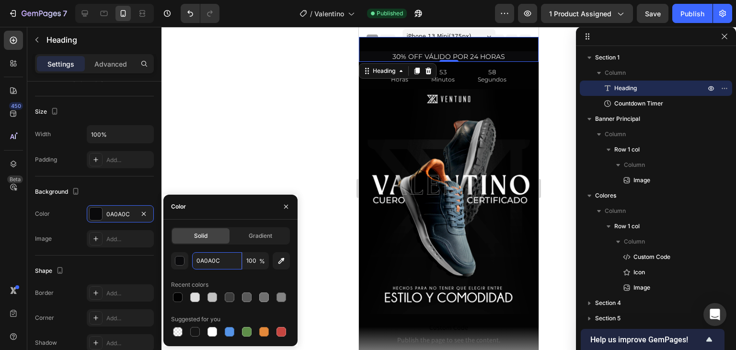
type input "020202"
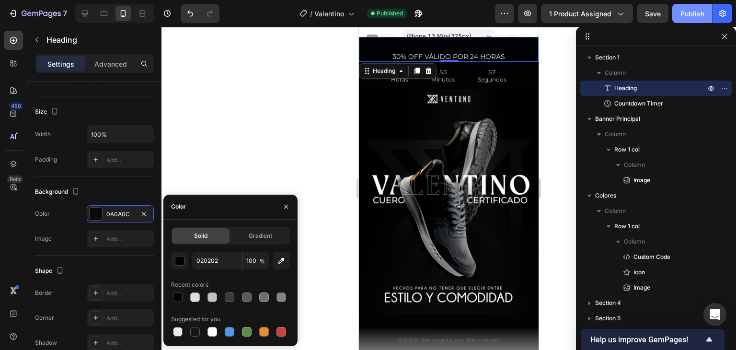
click at [691, 12] on div "Publish" at bounding box center [693, 14] width 24 height 10
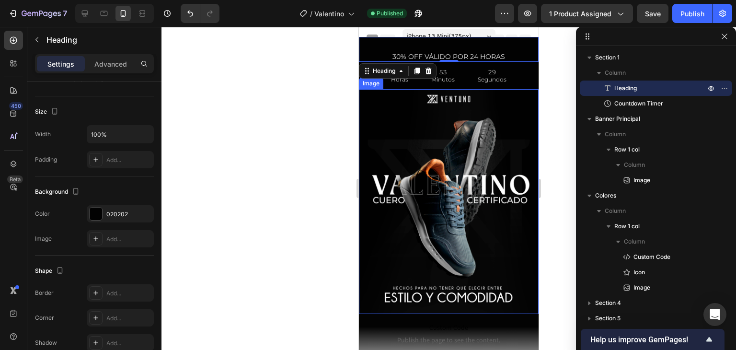
click at [478, 77] on p "Segundos" at bounding box center [492, 80] width 29 height 12
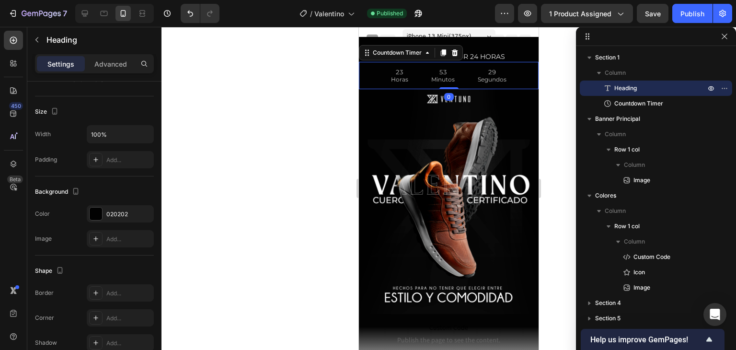
scroll to position [0, 0]
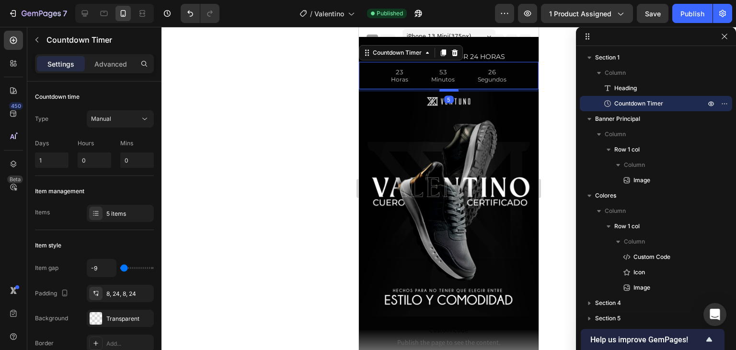
click at [446, 90] on div at bounding box center [449, 90] width 19 height 3
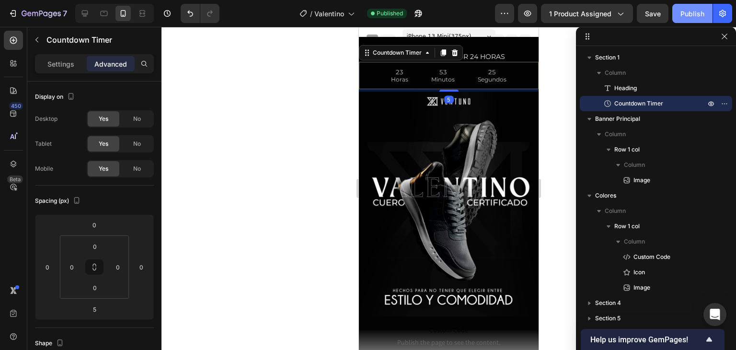
click at [692, 20] on button "Publish" at bounding box center [692, 13] width 40 height 19
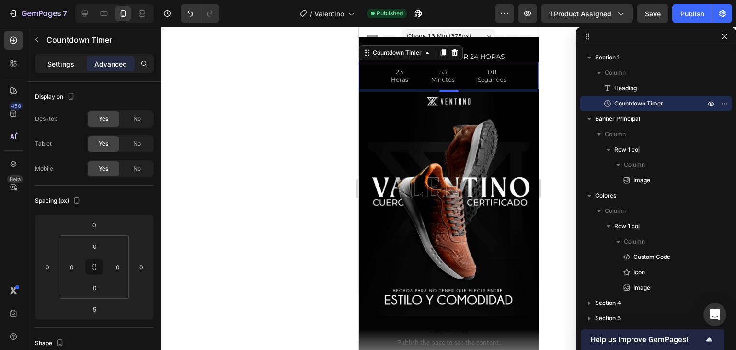
click at [52, 60] on p "Settings" at bounding box center [60, 64] width 27 height 10
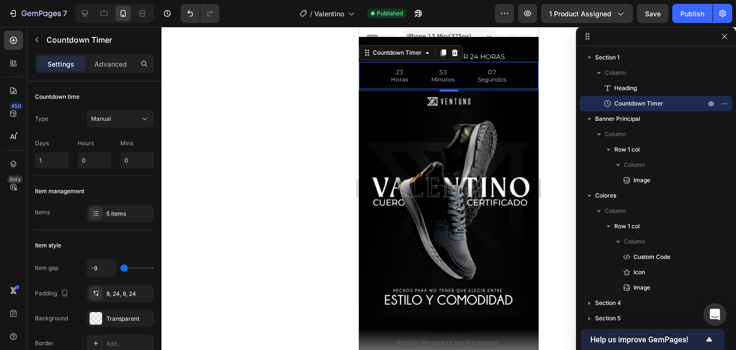
click at [68, 58] on div "Settings" at bounding box center [61, 63] width 48 height 15
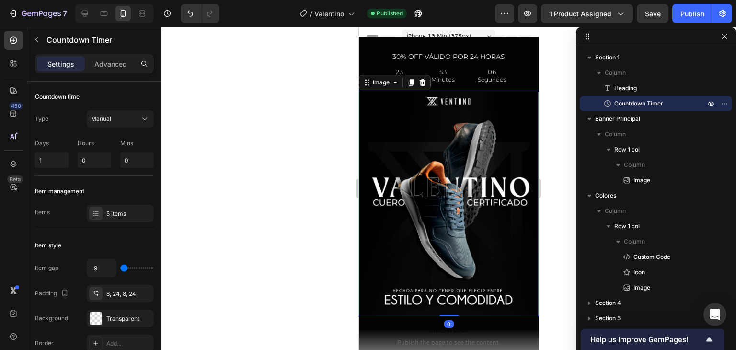
click at [394, 161] on img at bounding box center [449, 204] width 180 height 225
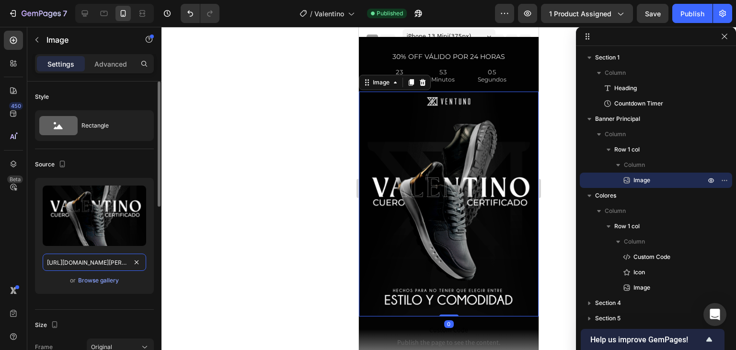
click at [123, 257] on input "https://cdn.shopify.com/s/files/1/0505/5905/8091/files/Valentino-calzado-cuero-…" at bounding box center [95, 262] width 104 height 17
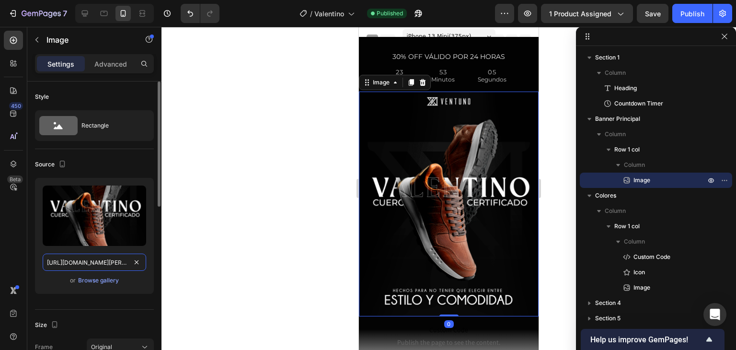
paste input "3.gif?v=1758927563"
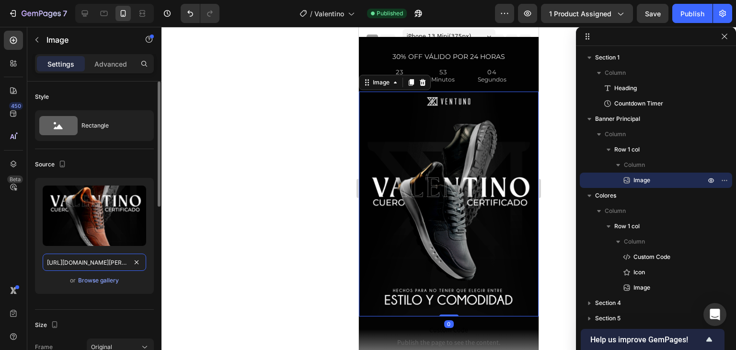
scroll to position [0, 248]
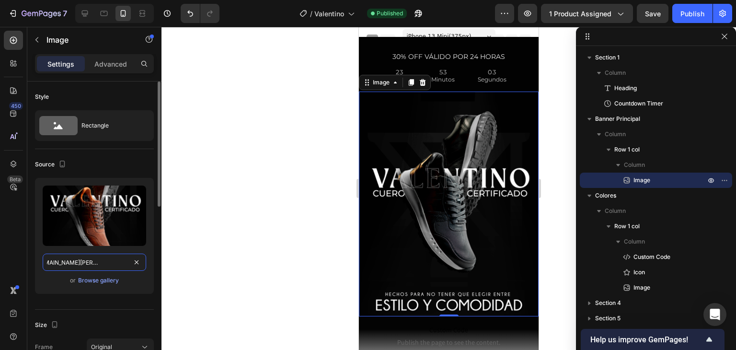
type input "https://cdn.shopify.com/s/files/1/0505/5905/8091/files/Valentino-calzado-cuero-…"
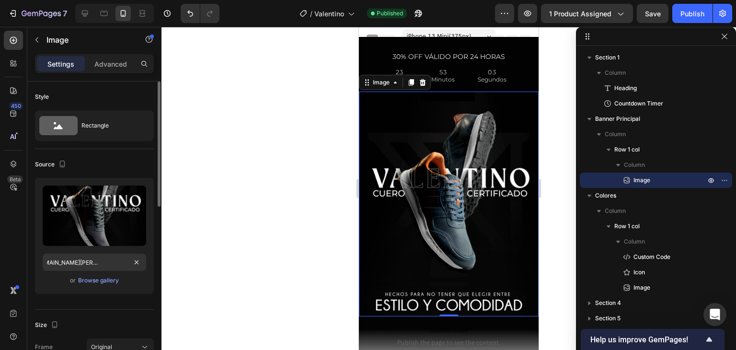
scroll to position [0, 0]
click at [131, 282] on div "or Browse gallery" at bounding box center [95, 281] width 104 height 12
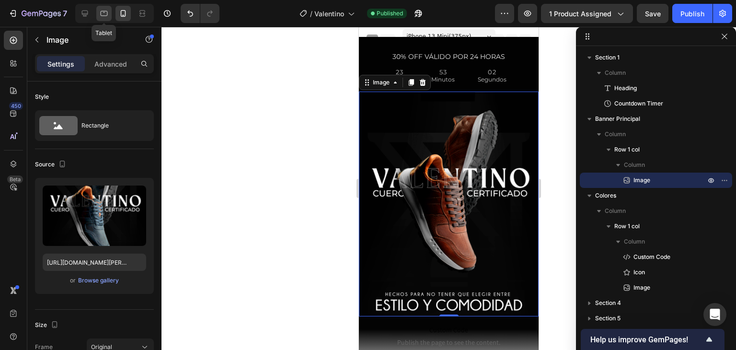
click at [110, 14] on div at bounding box center [103, 13] width 15 height 15
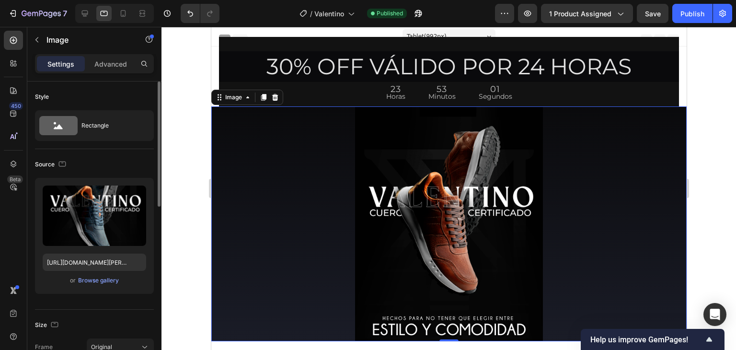
scroll to position [46, 0]
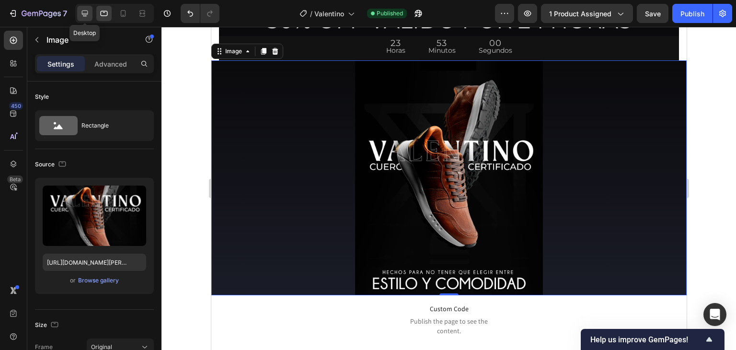
click at [83, 12] on icon at bounding box center [85, 14] width 10 height 10
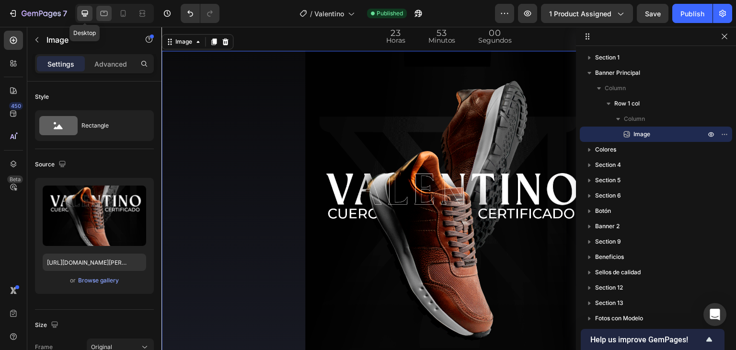
scroll to position [36, 0]
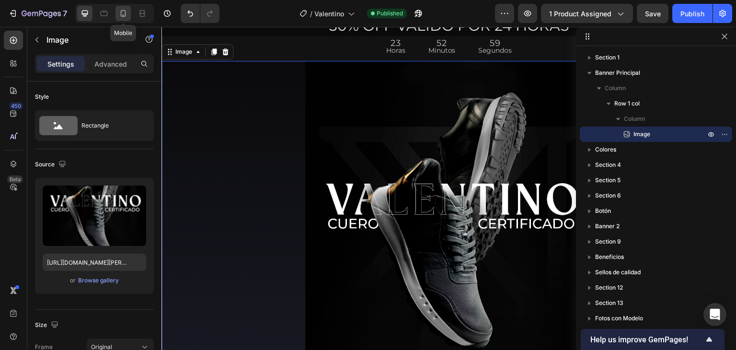
click at [122, 14] on icon at bounding box center [123, 14] width 10 height 10
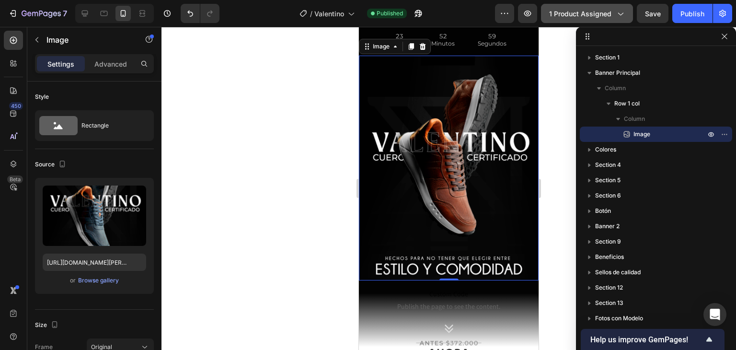
scroll to position [31, 0]
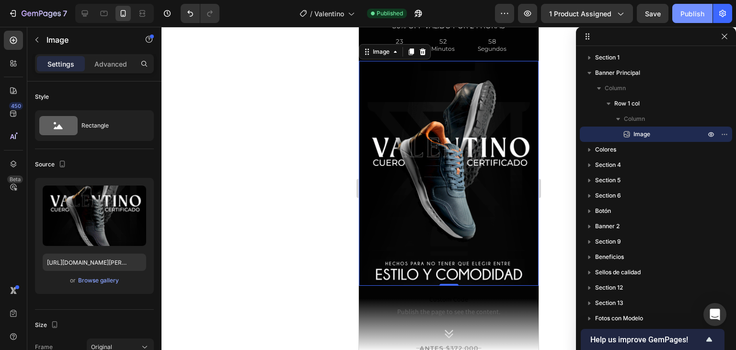
click at [683, 5] on button "Publish" at bounding box center [692, 13] width 40 height 19
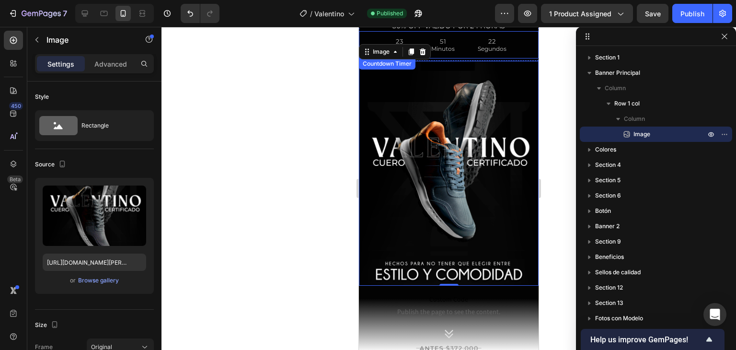
click at [420, 40] on div "51 Minutos" at bounding box center [443, 44] width 46 height 27
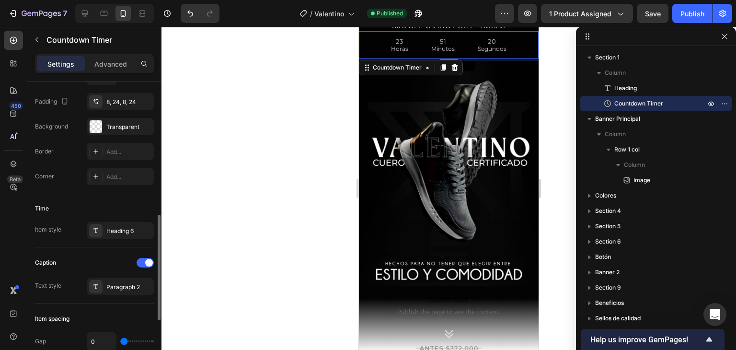
scroll to position [240, 0]
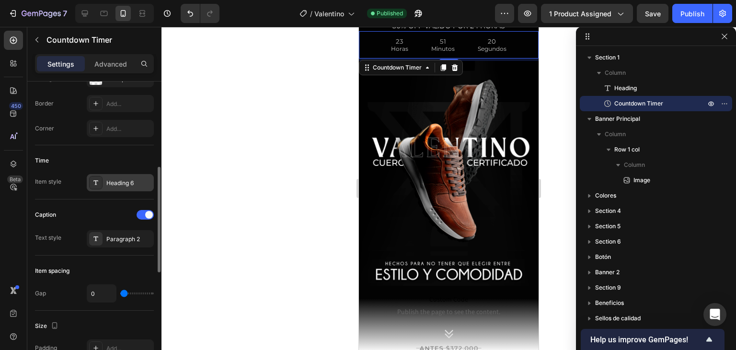
click at [122, 189] on div "Heading 6" at bounding box center [120, 182] width 67 height 17
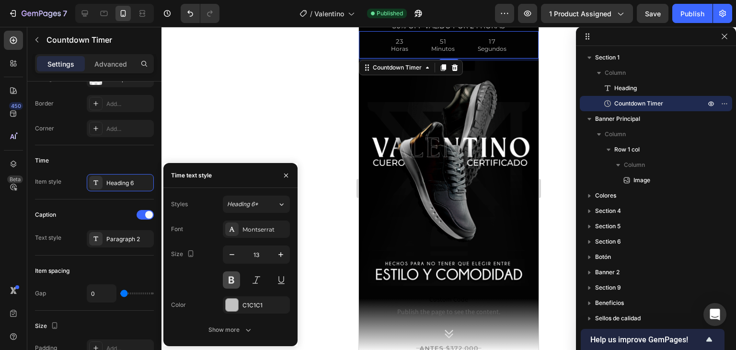
click at [227, 280] on button at bounding box center [231, 279] width 17 height 17
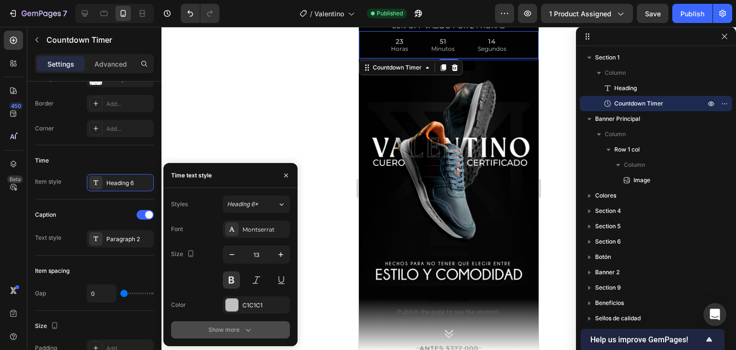
click at [213, 323] on button "Show more" at bounding box center [230, 329] width 119 height 17
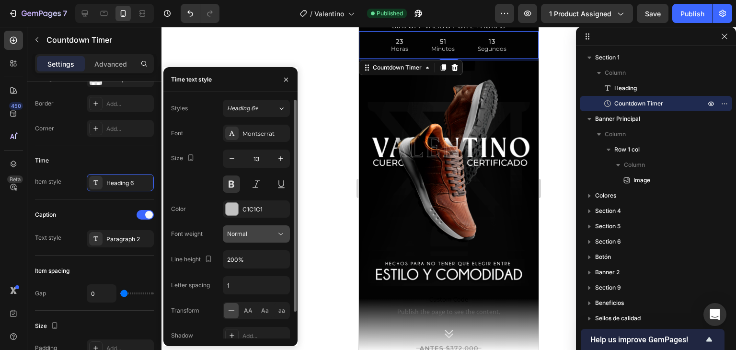
click at [251, 234] on div "Normal" at bounding box center [251, 234] width 49 height 9
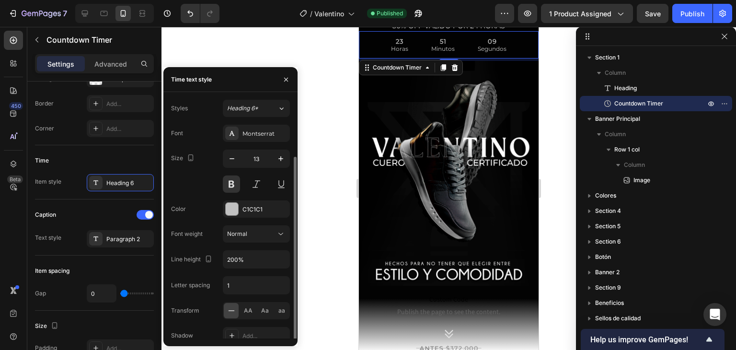
scroll to position [30, 0]
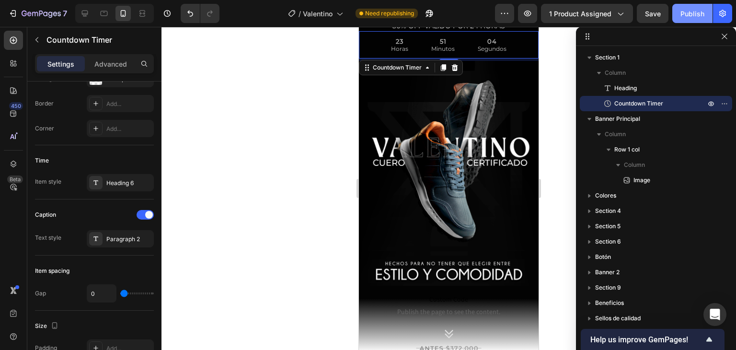
click at [699, 7] on button "Publish" at bounding box center [692, 13] width 40 height 19
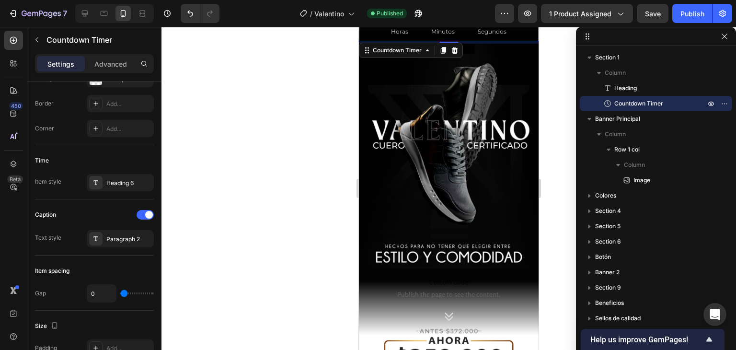
scroll to position [0, 0]
